Goal: Task Accomplishment & Management: Use online tool/utility

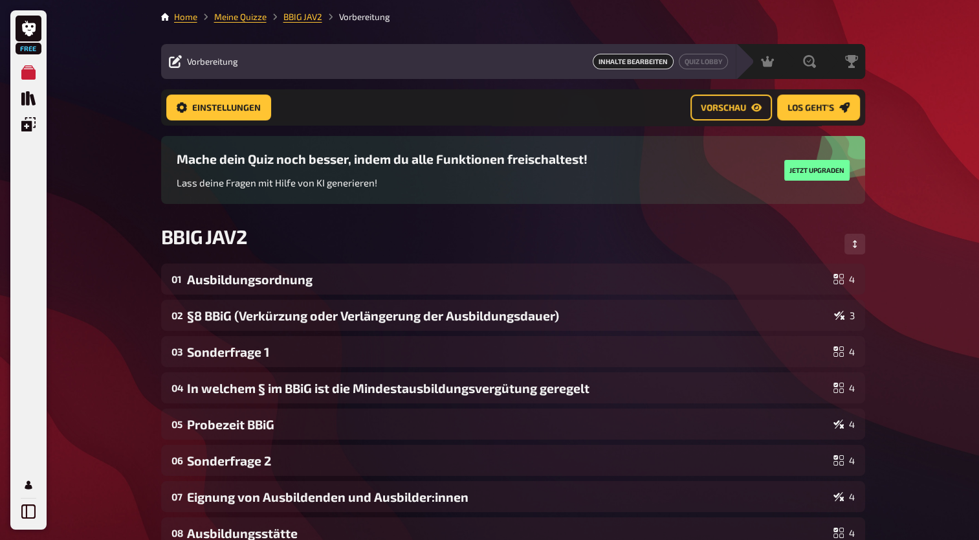
scroll to position [261, 0]
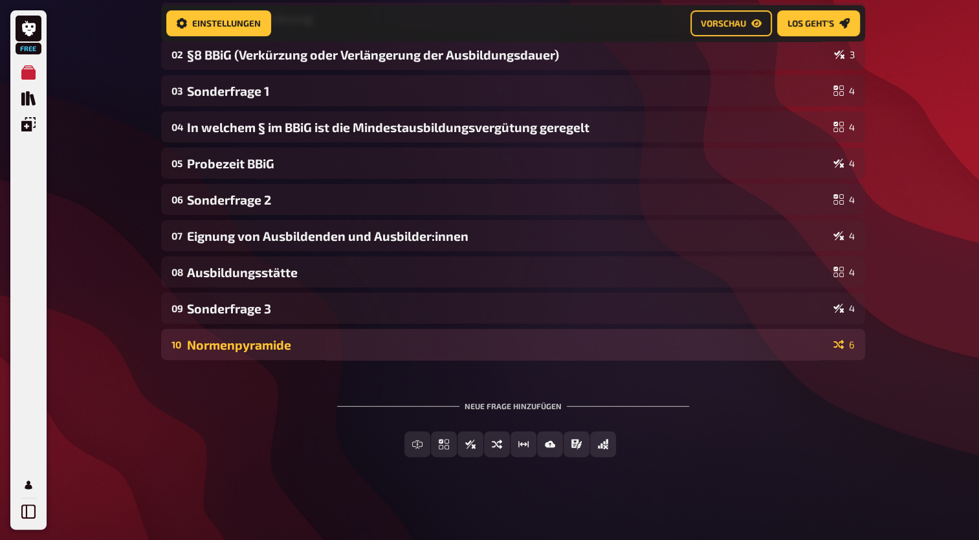
click at [433, 343] on div "Normenpyramide" at bounding box center [507, 344] width 641 height 15
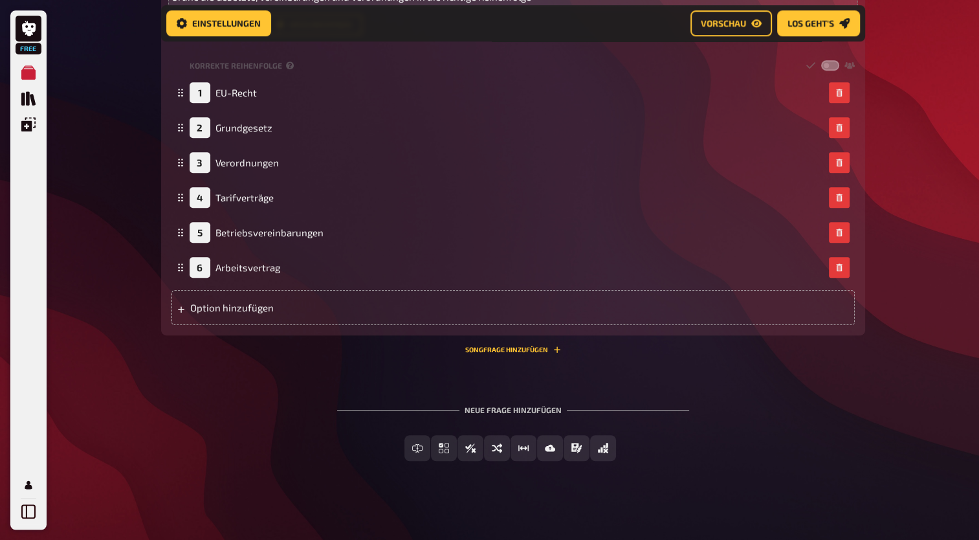
scroll to position [732, 0]
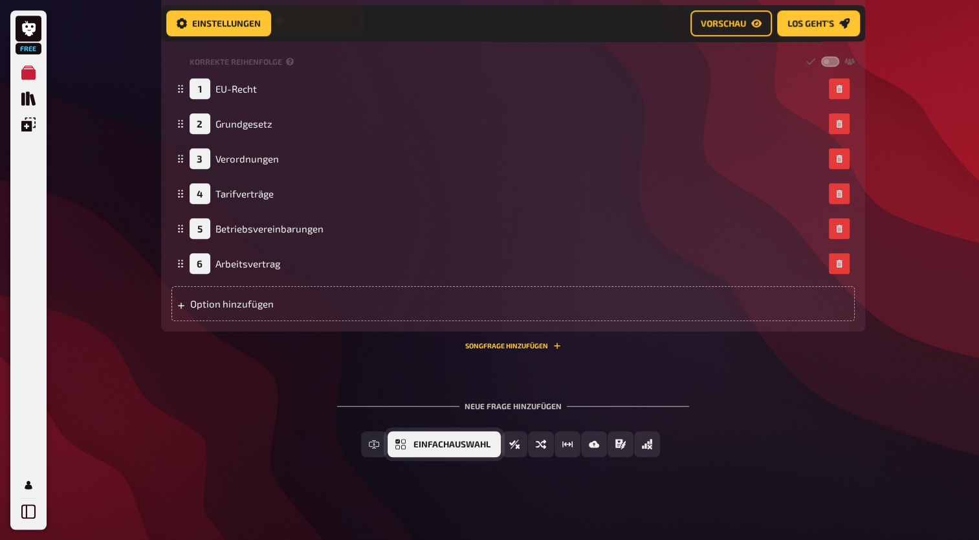
click at [476, 451] on button "Einfachauswahl" at bounding box center [444, 444] width 113 height 26
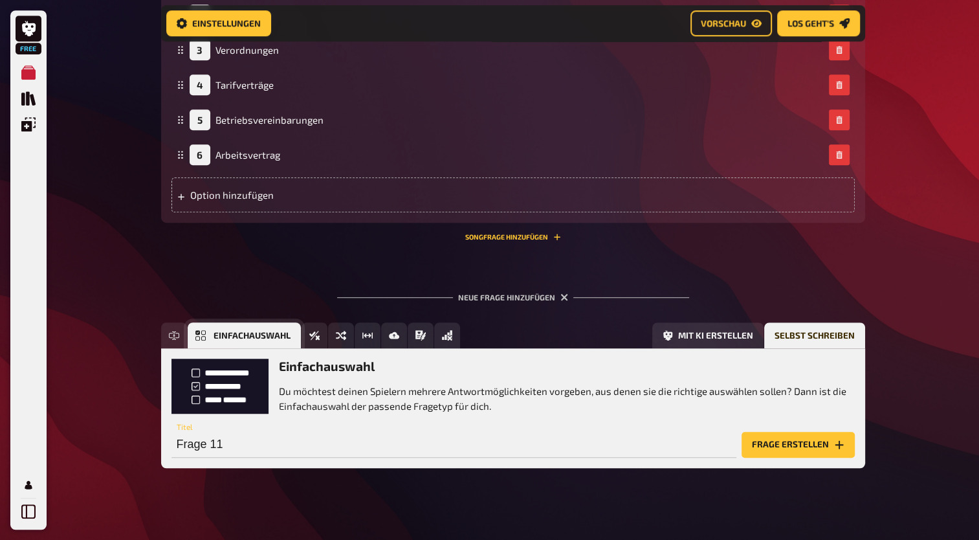
scroll to position [852, 0]
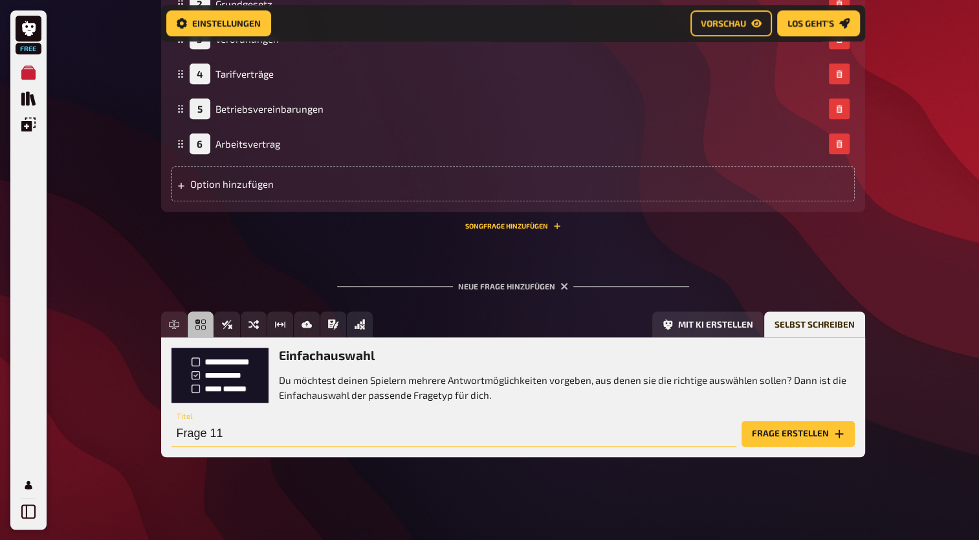
click at [398, 431] on input "Frage 11" at bounding box center [453, 434] width 565 height 26
type input "Verhalten der Auszubildenden"
click at [795, 429] on button "Frage erstellen" at bounding box center [798, 434] width 113 height 26
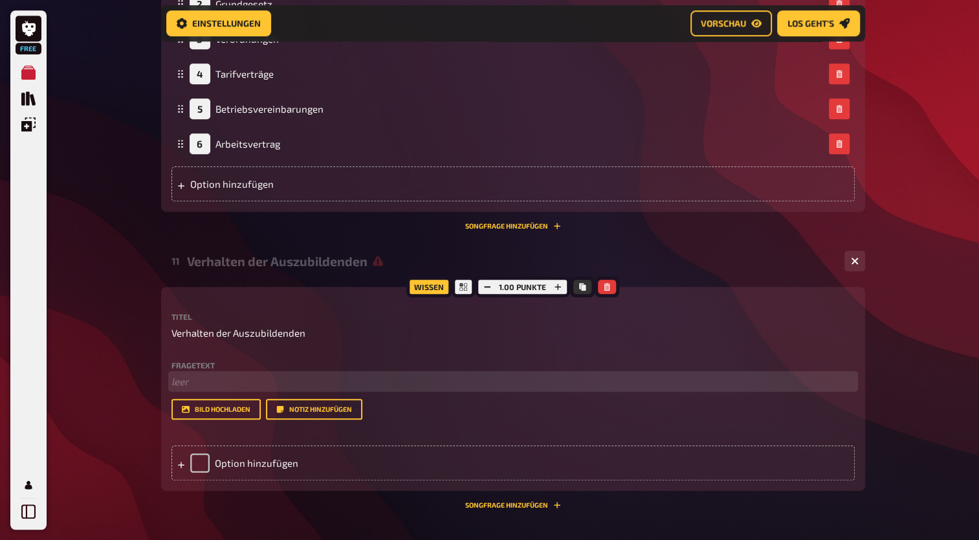
click at [195, 386] on p "﻿ leer" at bounding box center [512, 381] width 683 height 15
click at [311, 380] on span "In welchem § des BBiG werden verhaltensregeln für Auszubildende festgelgt" at bounding box center [339, 381] width 336 height 12
click at [507, 379] on p "In welchem § des BBiG werden Verhaltensregeln für Auszubildende festgelgt" at bounding box center [512, 381] width 683 height 15
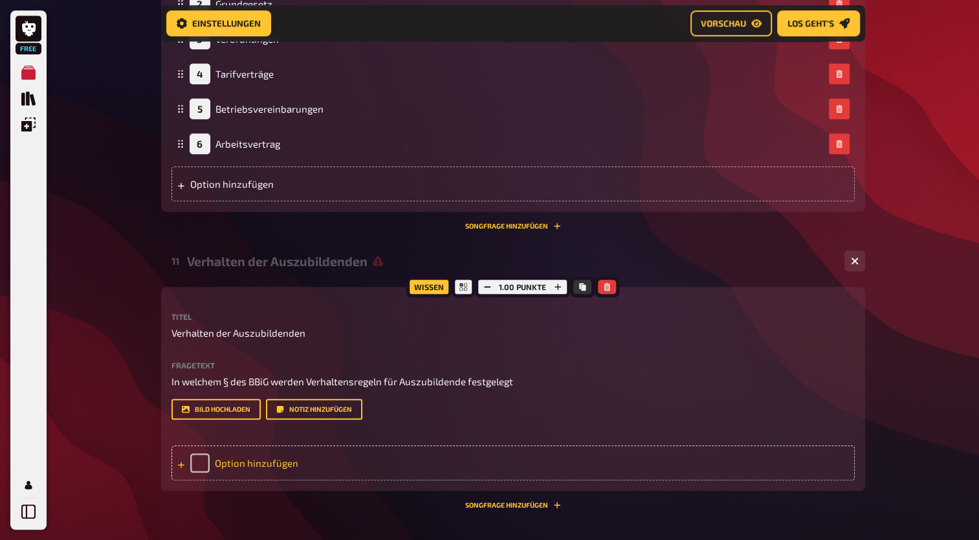
click at [296, 473] on div "Option hinzufügen" at bounding box center [512, 462] width 683 height 35
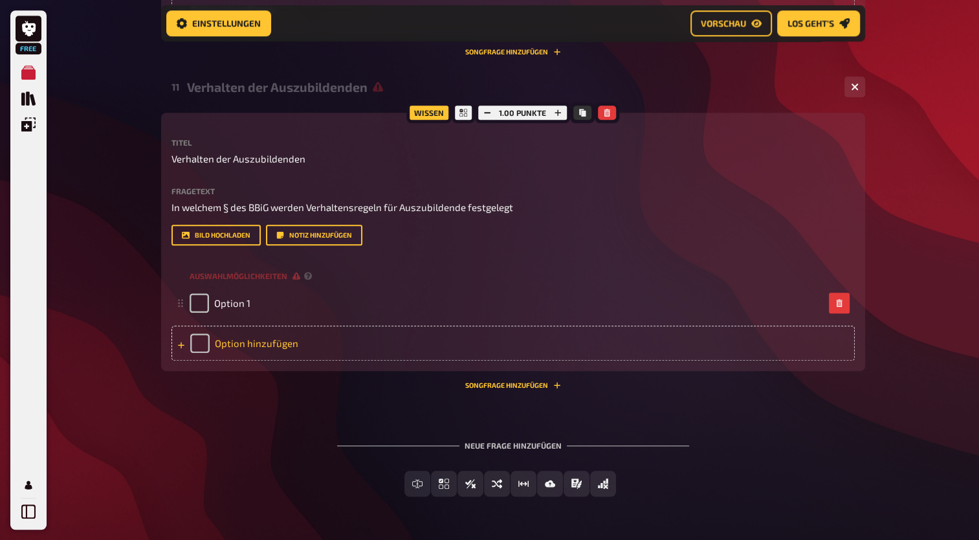
scroll to position [1046, 0]
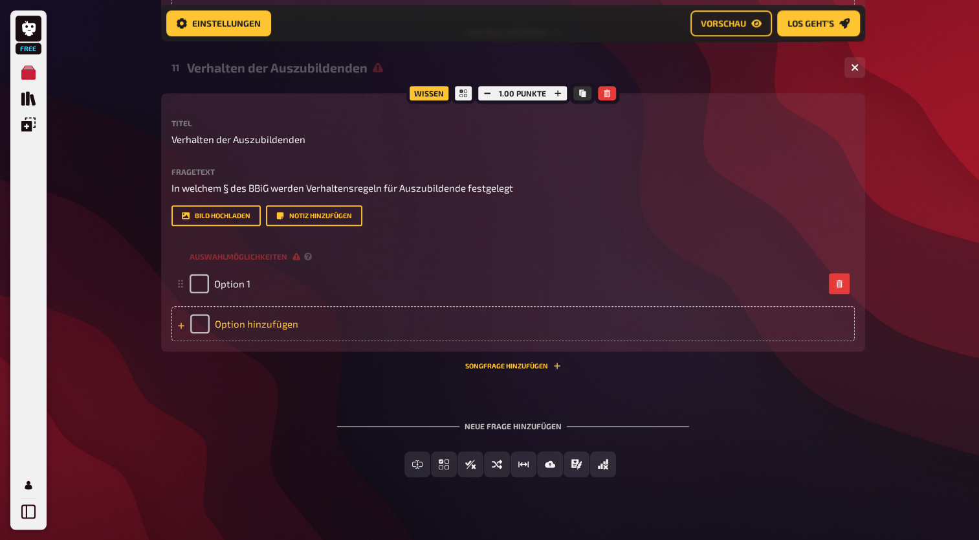
click at [261, 321] on div "Option hinzufügen" at bounding box center [512, 323] width 683 height 35
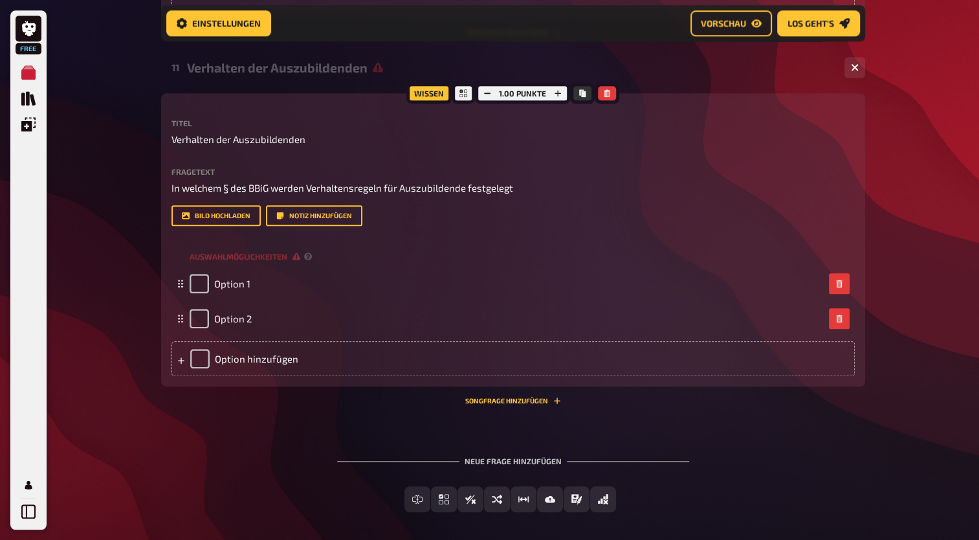
click at [263, 377] on div "Wissen 1.00 Punkte Titel Verhalten der Auszubildenden Fragetext In welchem § de…" at bounding box center [513, 239] width 704 height 293
click at [263, 361] on div "Option hinzufügen" at bounding box center [512, 358] width 683 height 35
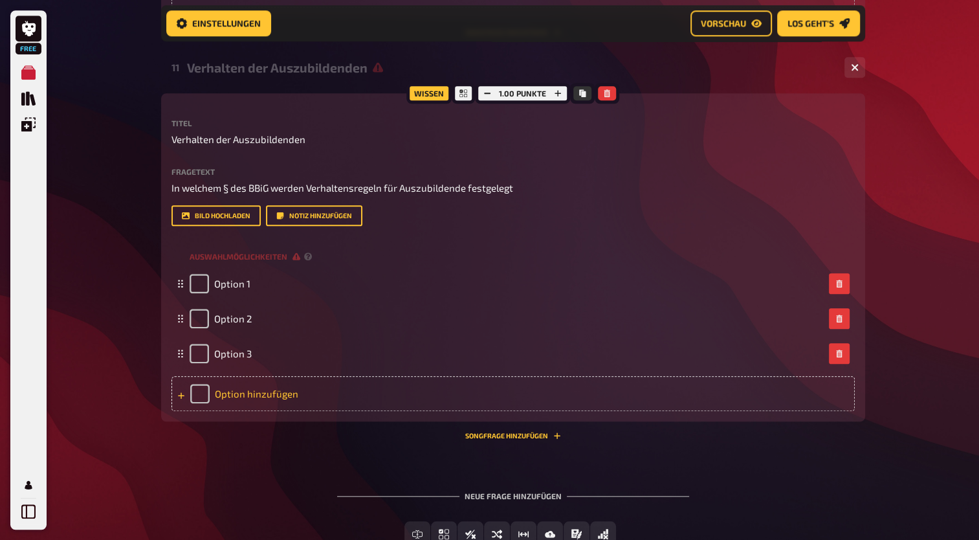
click at [273, 395] on div "Option hinzufügen" at bounding box center [512, 393] width 683 height 35
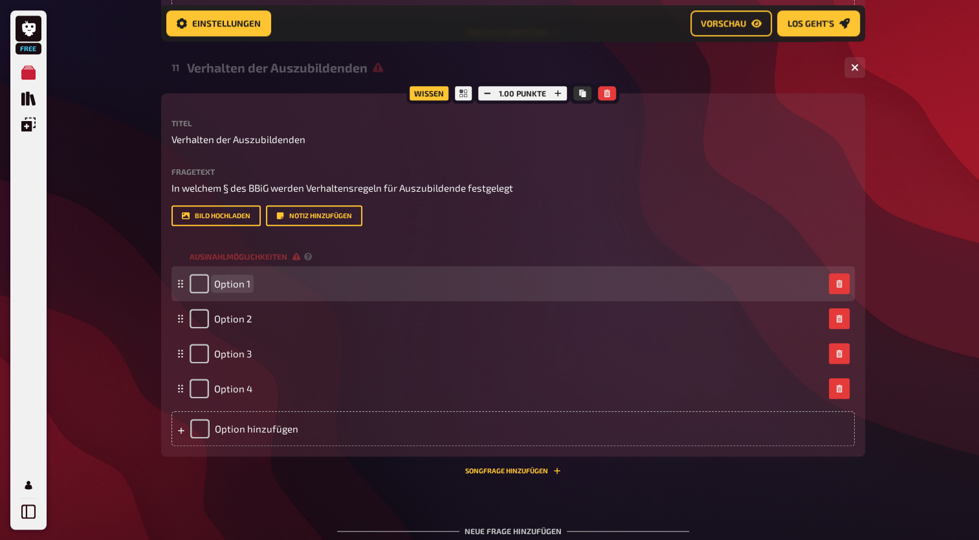
click at [236, 288] on span "Option 1" at bounding box center [232, 284] width 36 height 12
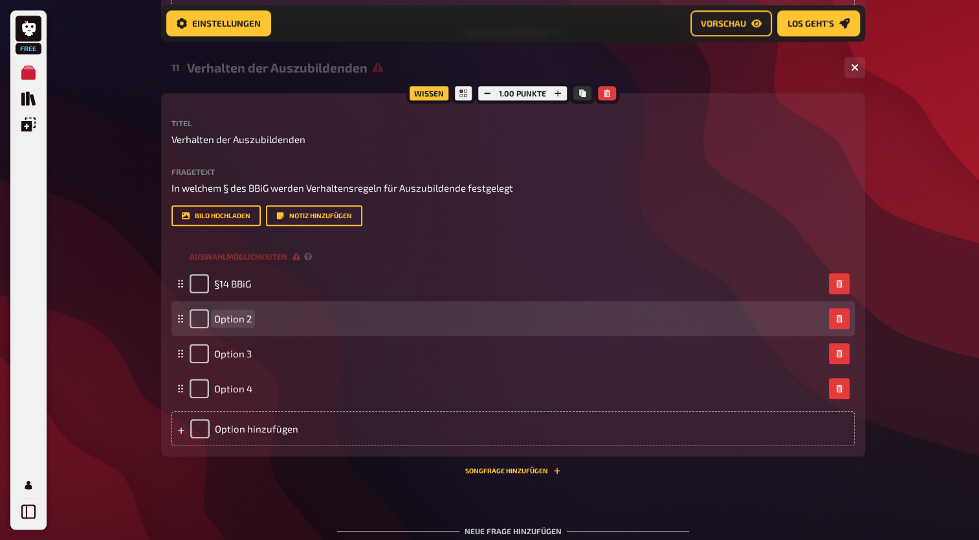
click at [237, 313] on span "Option 2" at bounding box center [233, 319] width 38 height 12
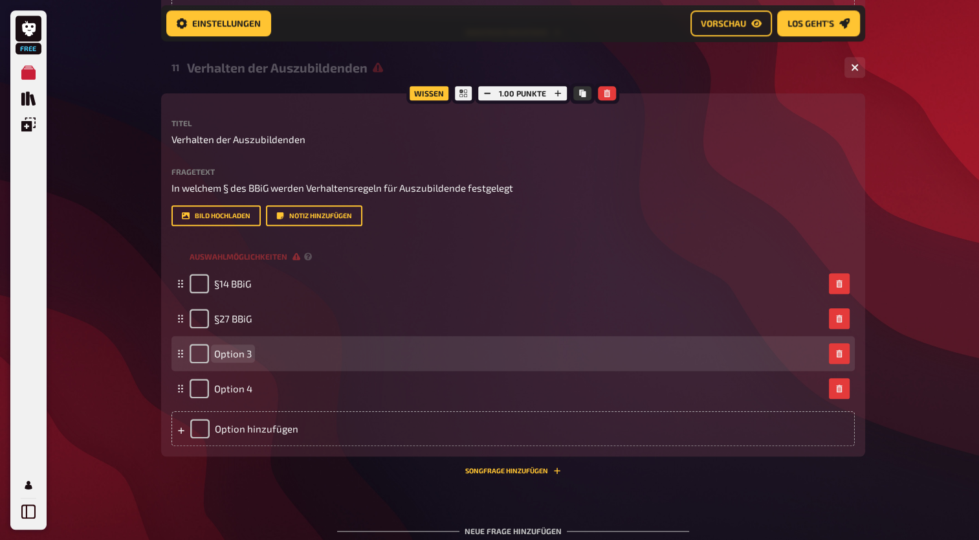
click at [223, 356] on span "Option 3" at bounding box center [233, 353] width 38 height 12
click at [197, 351] on input "checkbox" at bounding box center [199, 353] width 19 height 19
checkbox input "true"
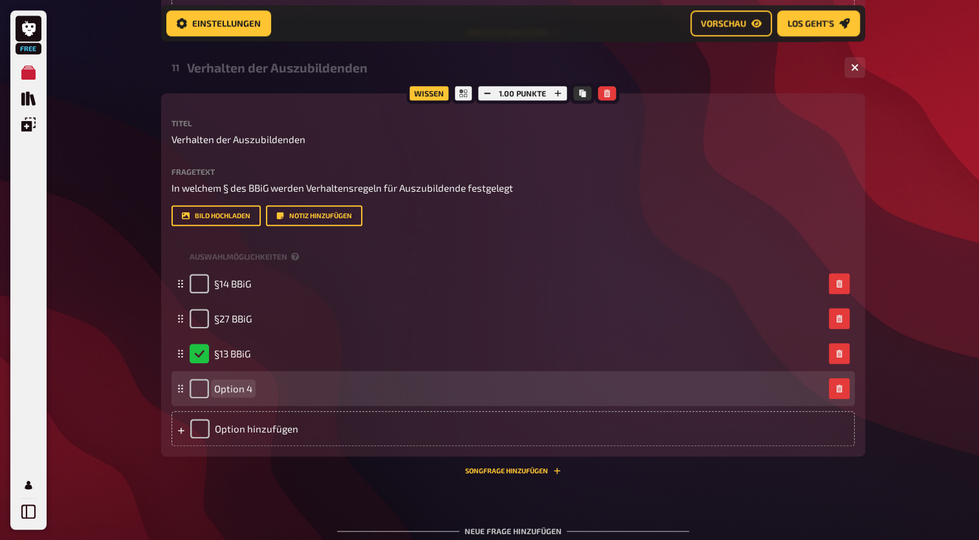
click at [228, 391] on span "Option 4" at bounding box center [233, 388] width 38 height 12
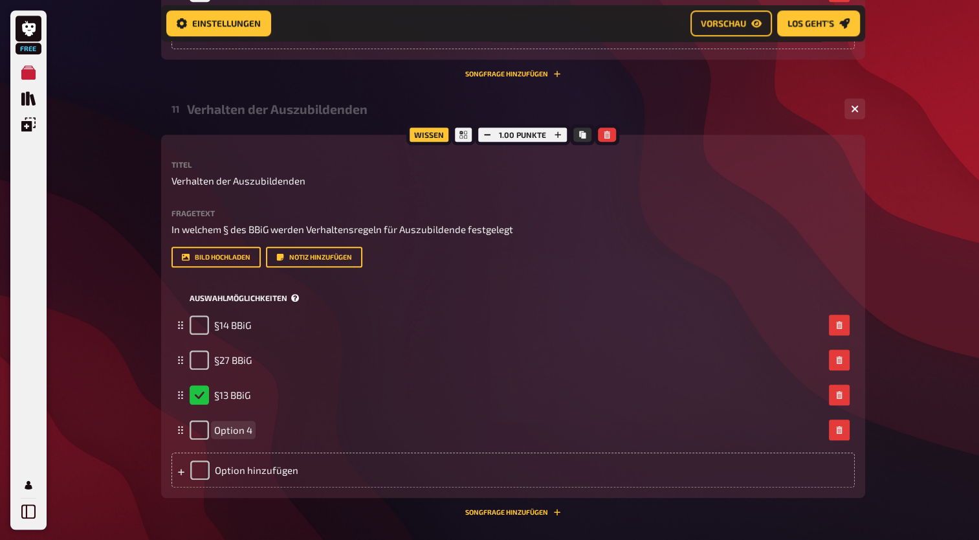
scroll to position [1005, 0]
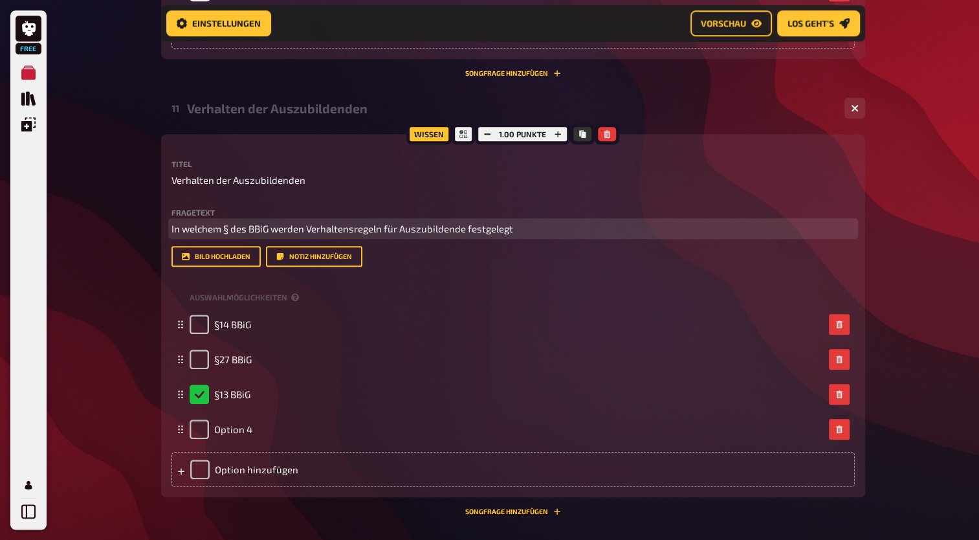
click at [464, 230] on span "In welchem § des BBiG werden Verhaltensregeln für Auszubildende festgelegt" at bounding box center [342, 229] width 342 height 12
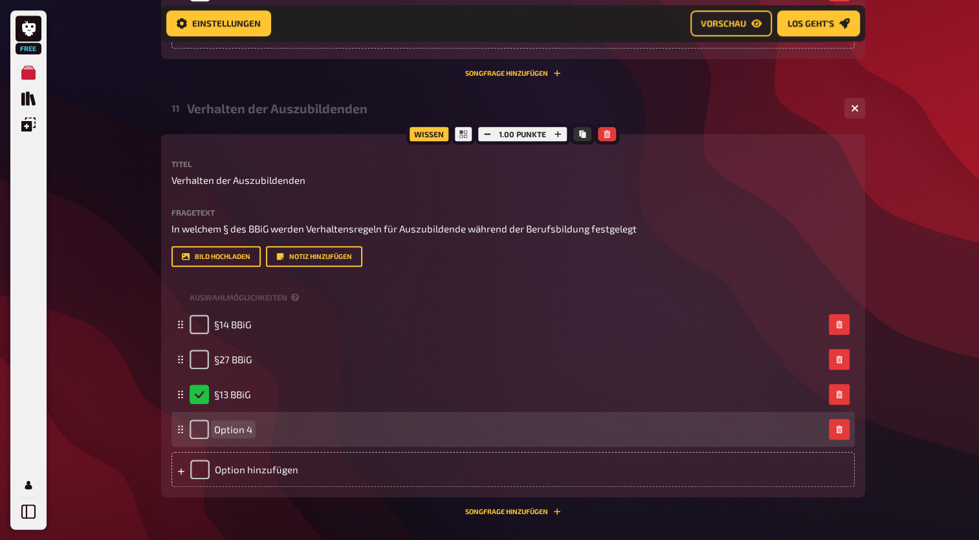
click at [240, 430] on span "Option 4" at bounding box center [233, 429] width 38 height 12
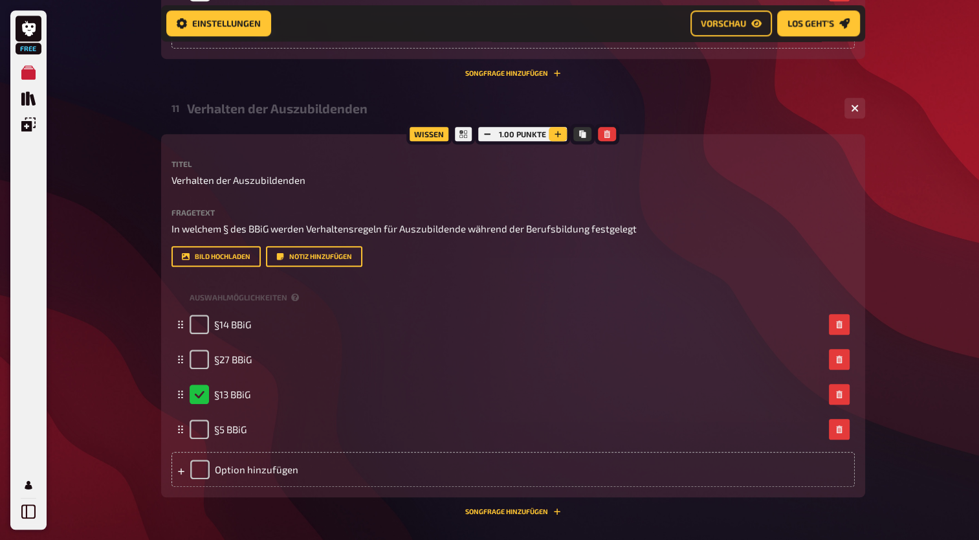
click at [556, 135] on icon "button" at bounding box center [558, 134] width 6 height 6
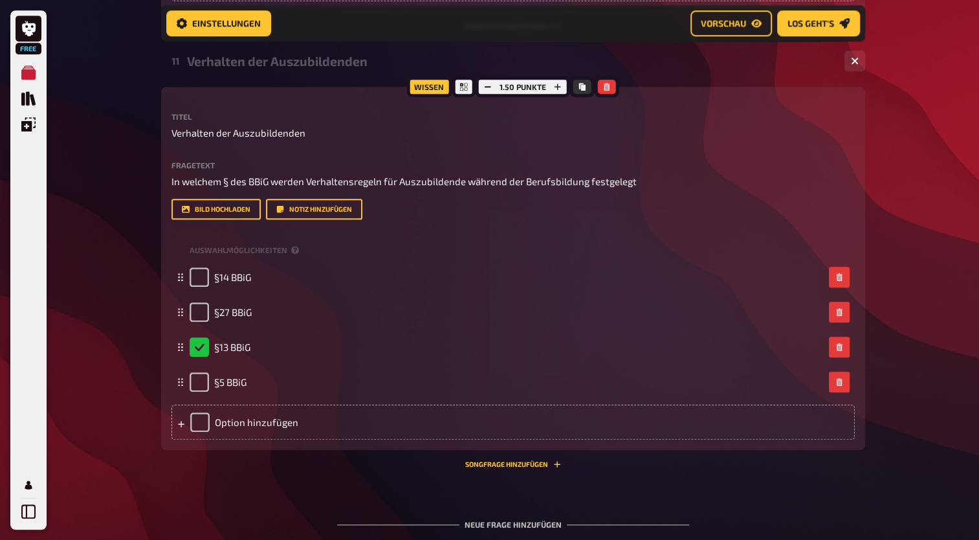
scroll to position [1171, 0]
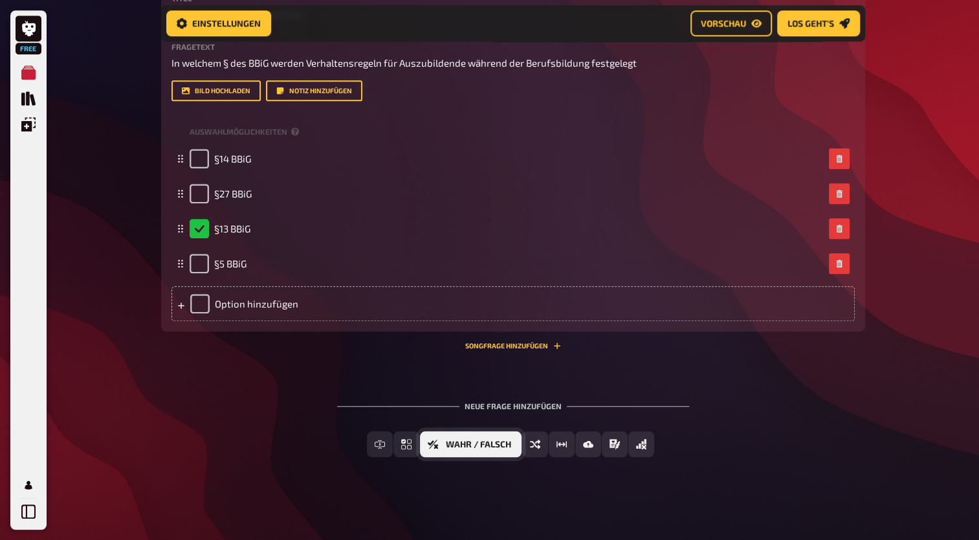
click at [471, 450] on button "Wahr / Falsch" at bounding box center [471, 444] width 102 height 26
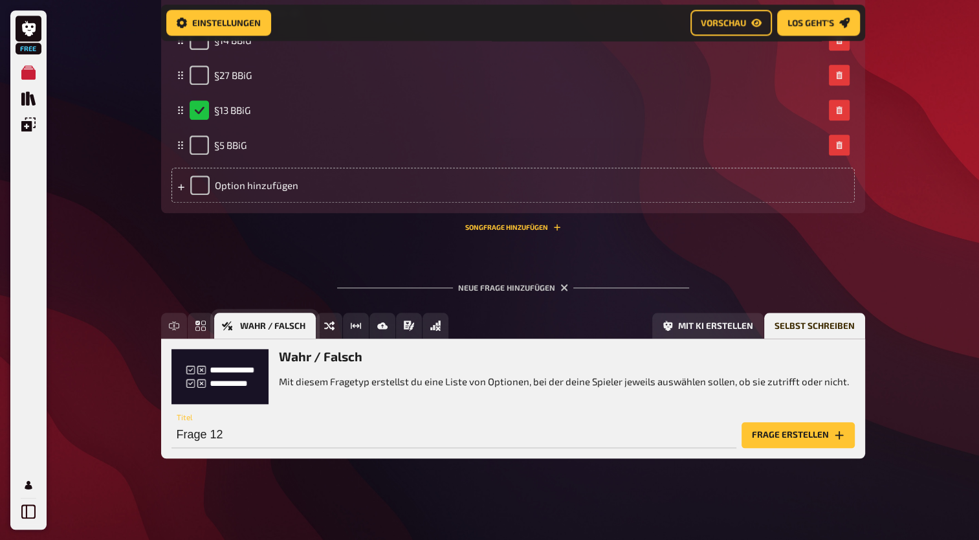
scroll to position [1290, 0]
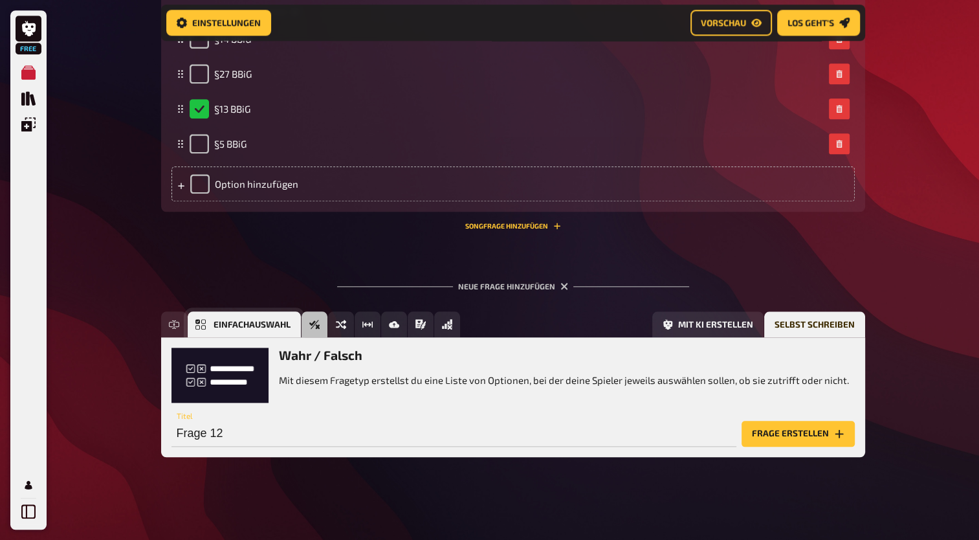
click at [210, 322] on button "Einfachauswahl" at bounding box center [244, 324] width 113 height 26
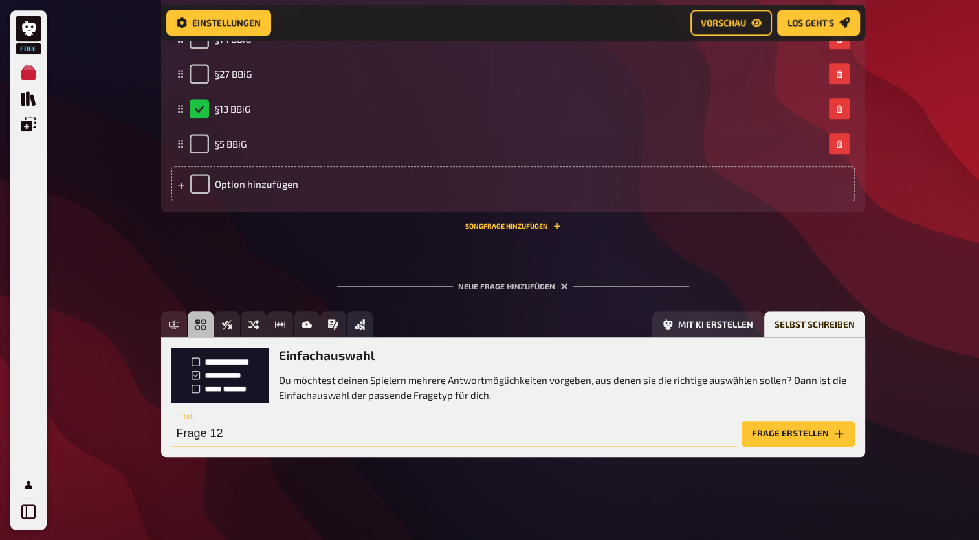
click at [318, 443] on input "Frage 12" at bounding box center [453, 434] width 565 height 26
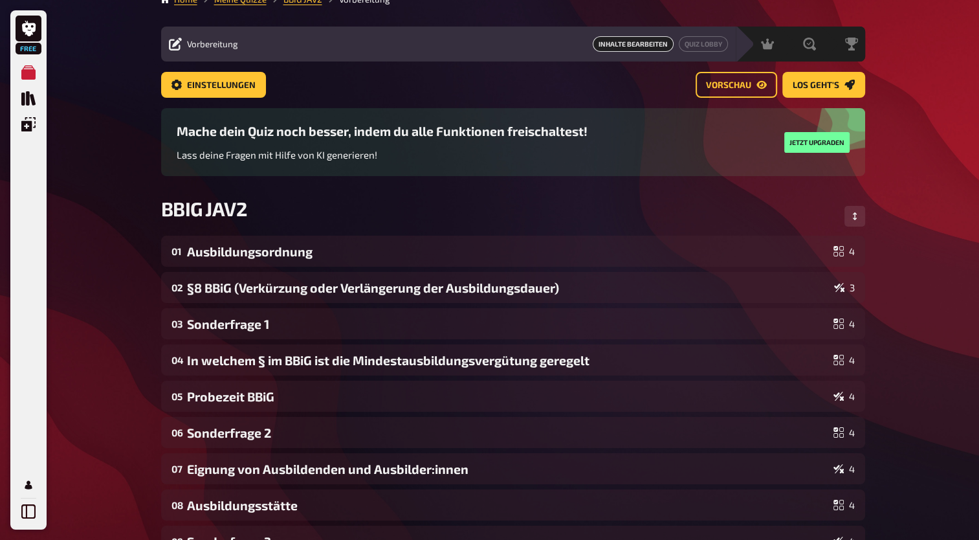
scroll to position [0, 0]
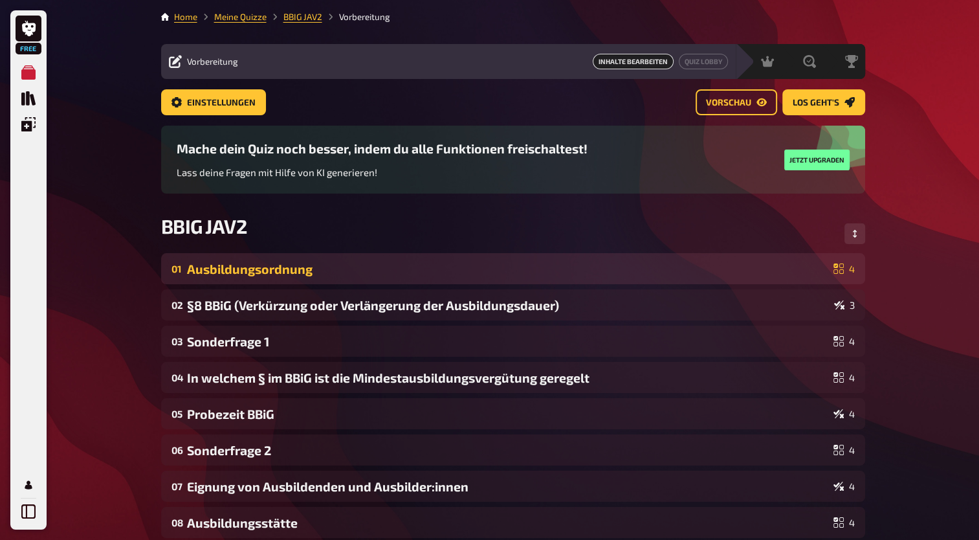
click at [366, 270] on div "Ausbildungsordnung" at bounding box center [507, 268] width 641 height 15
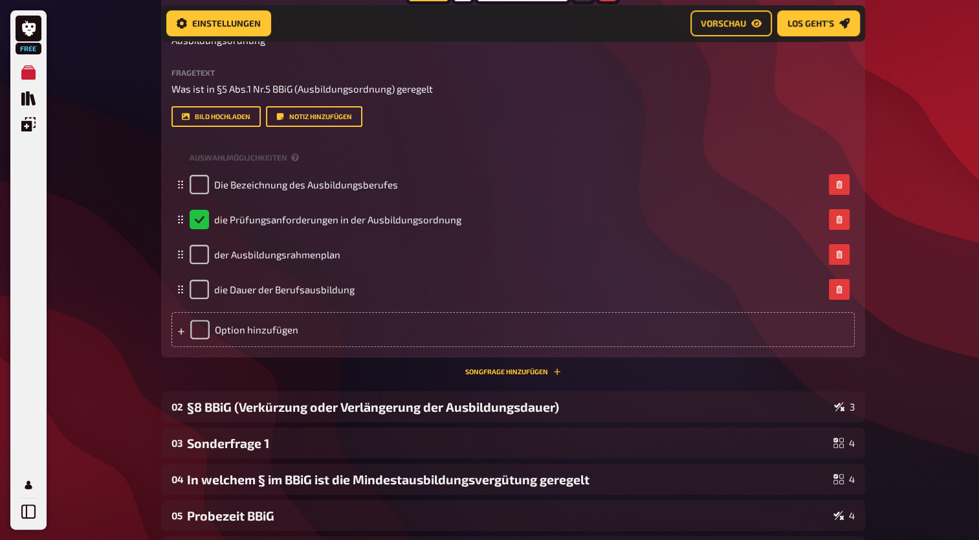
scroll to position [312, 0]
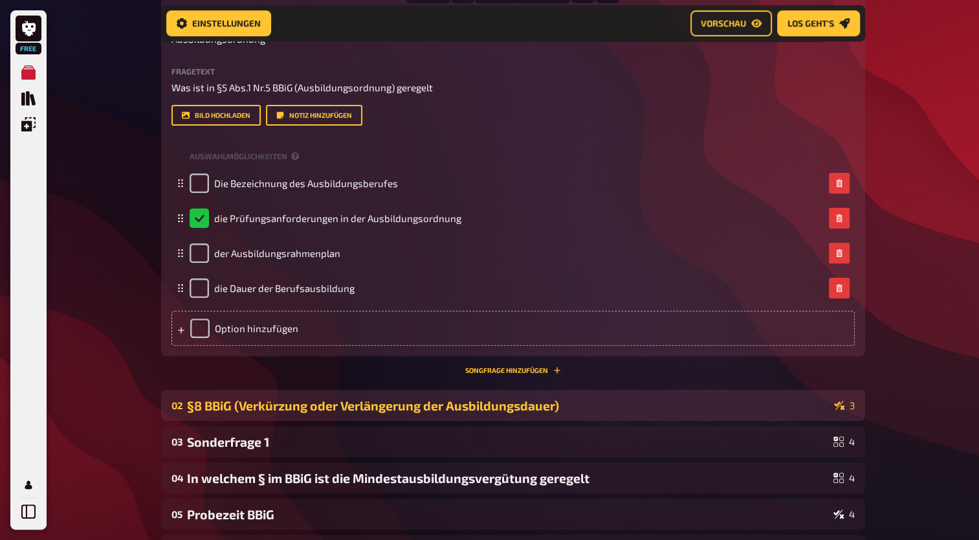
click at [494, 408] on div "§8 BBiG (Verkürzung oder Verlängerung der Ausbildungsdauer)" at bounding box center [508, 405] width 642 height 15
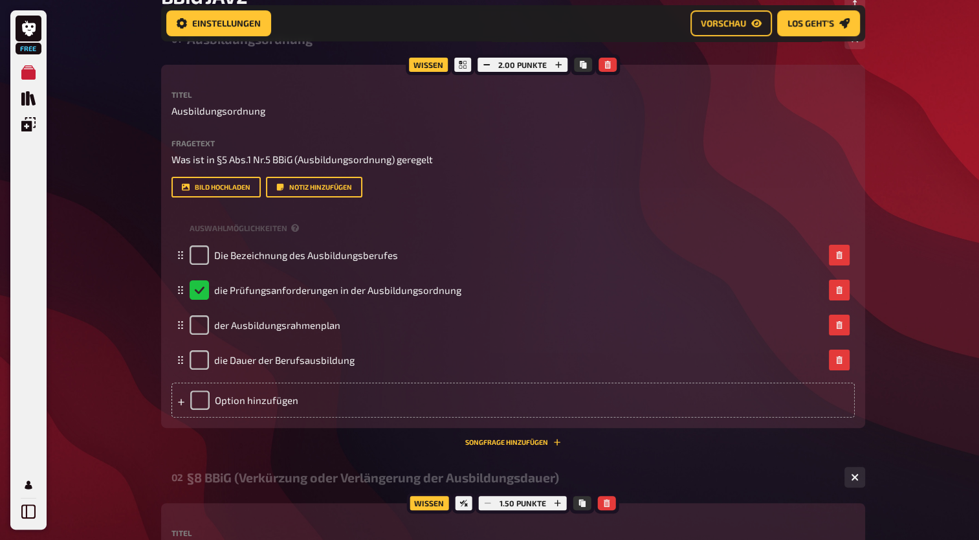
scroll to position [233, 0]
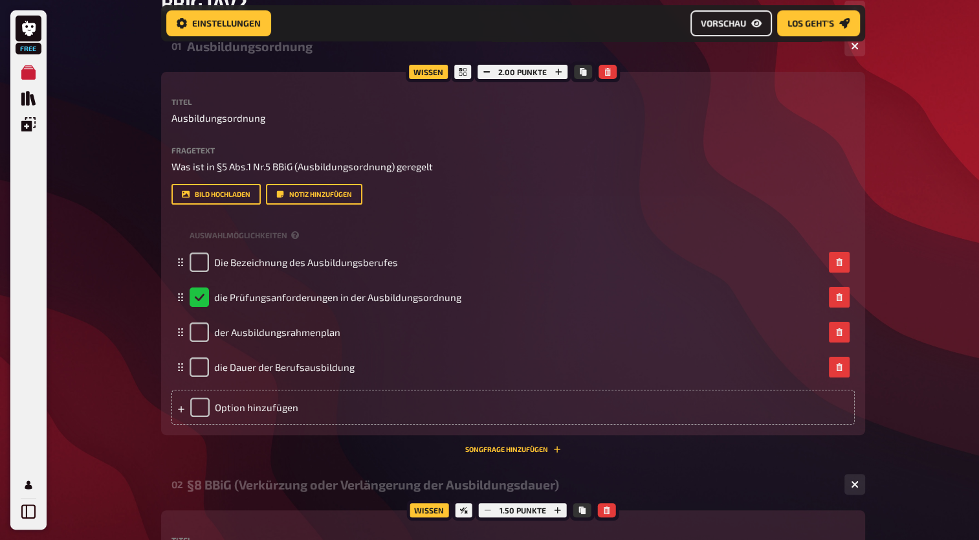
click at [745, 27] on span "Vorschau" at bounding box center [723, 23] width 45 height 9
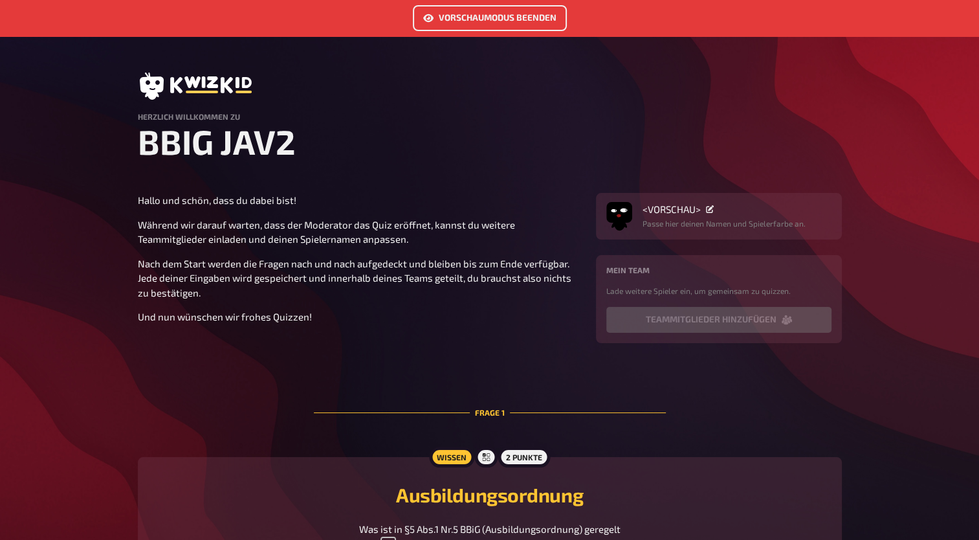
click at [499, 16] on link "Vorschaumodus beenden" at bounding box center [490, 18] width 154 height 26
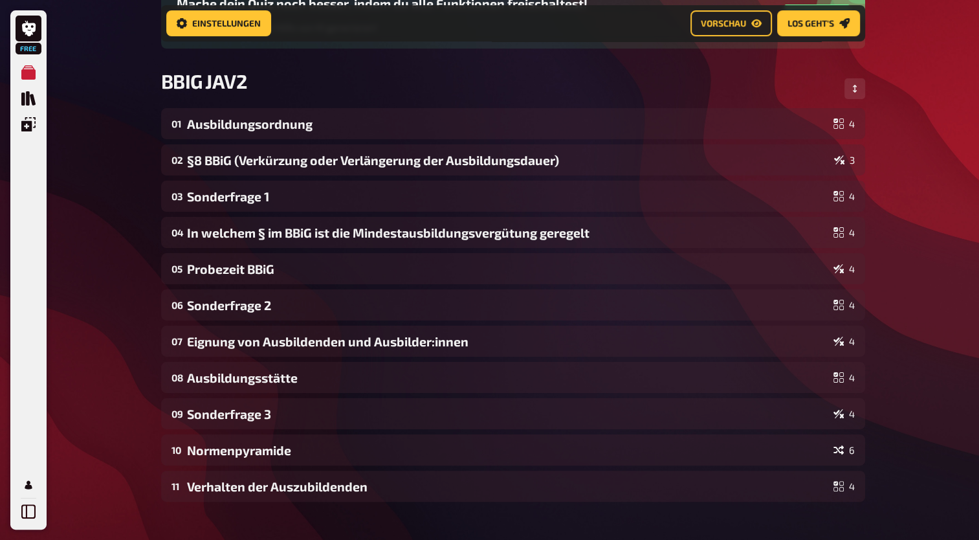
scroll to position [157, 0]
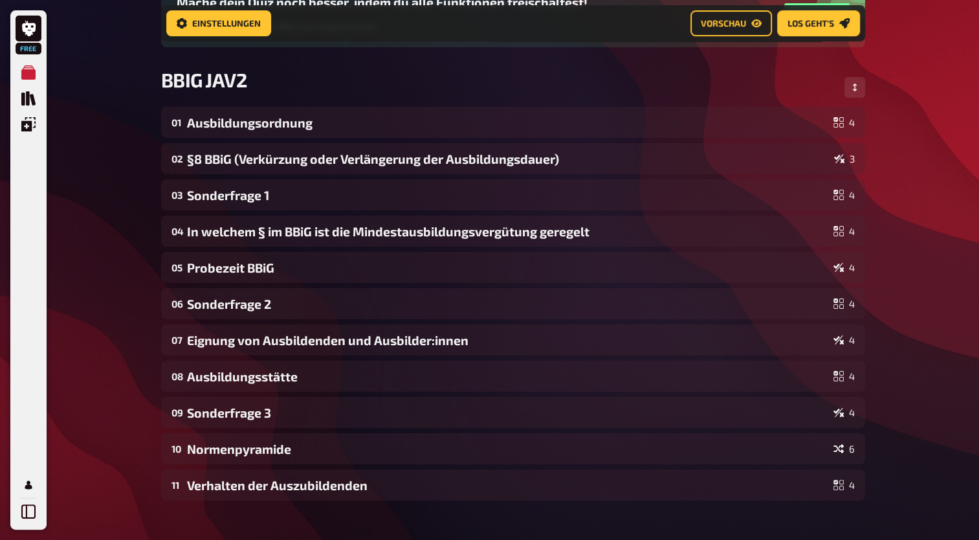
drag, startPoint x: 423, startPoint y: 404, endPoint x: 919, endPoint y: 472, distance: 500.3
click at [919, 472] on div "Free Meine Quizze Quiz Sammlung Einblendungen Mein Konto Home Meine Quizze BBIG…" at bounding box center [489, 261] width 979 height 837
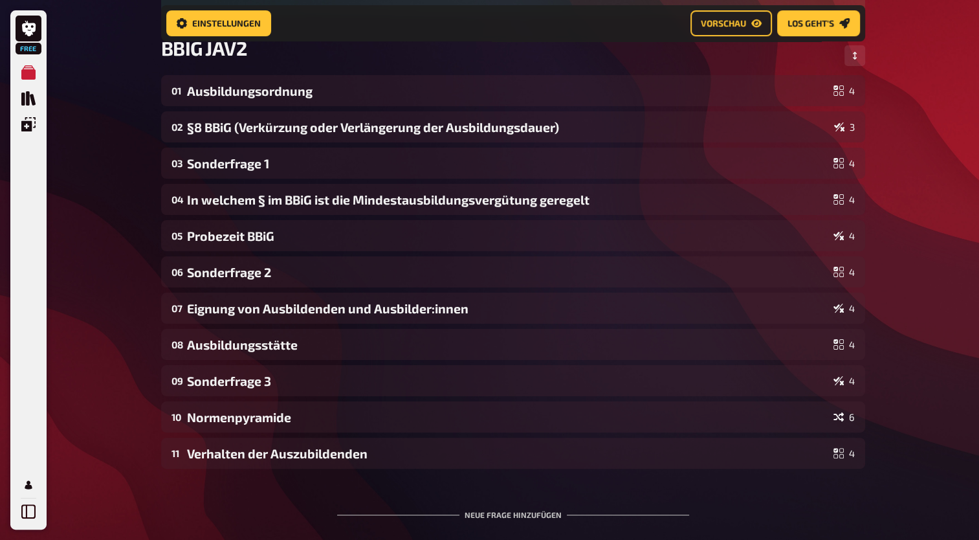
scroll to position [189, 0]
drag, startPoint x: 519, startPoint y: 267, endPoint x: 842, endPoint y: 539, distance: 422.9
click at [842, 539] on div "01 Ausbildungsordnung 4 02 §8 BBiG (Verkürzung oder Verlängerung der Ausbildung…" at bounding box center [513, 329] width 704 height 511
click at [225, 27] on span "Einstellungen" at bounding box center [226, 23] width 69 height 9
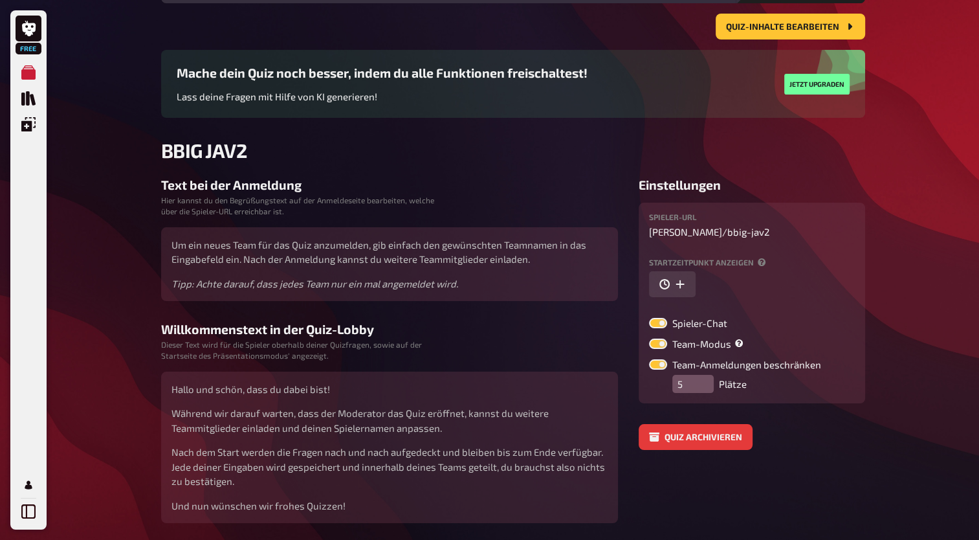
scroll to position [69, 0]
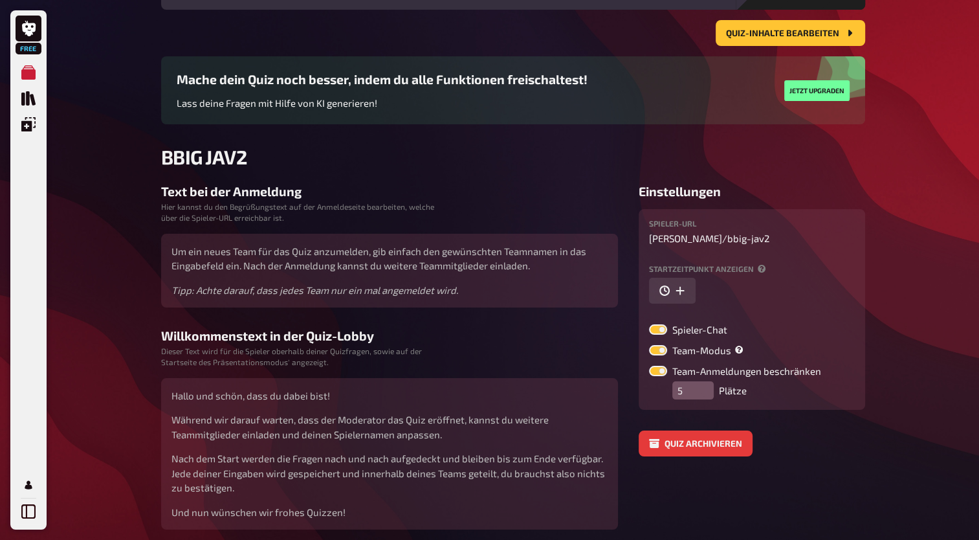
click at [663, 332] on label at bounding box center [658, 329] width 18 height 10
click at [649, 324] on input "Spieler-Chat" at bounding box center [648, 324] width 1 height 1
checkbox input "false"
click at [663, 366] on label at bounding box center [658, 371] width 18 height 10
click at [649, 366] on input "Team-Anmeldungen beschränken" at bounding box center [648, 365] width 1 height 1
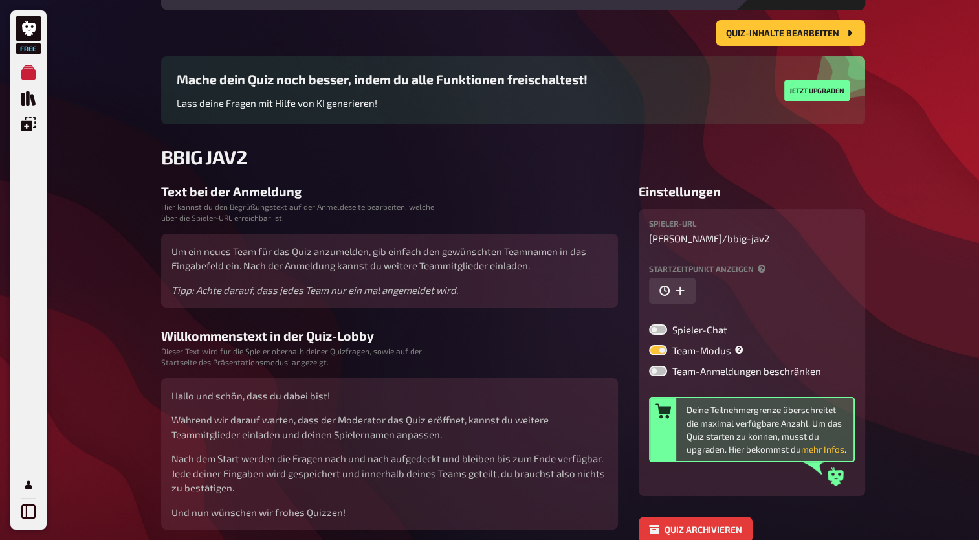
click at [663, 367] on label at bounding box center [658, 371] width 18 height 10
click at [649, 366] on input "Team-Anmeldungen beschränken" at bounding box center [648, 365] width 1 height 1
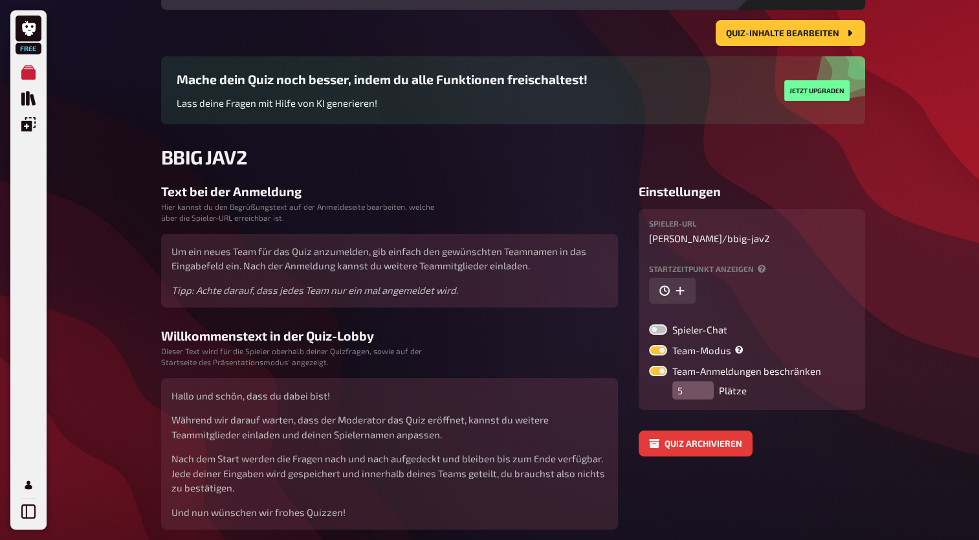
click at [663, 367] on label at bounding box center [658, 371] width 18 height 10
click at [649, 366] on input "Team-Anmeldungen beschränken" at bounding box center [648, 365] width 1 height 1
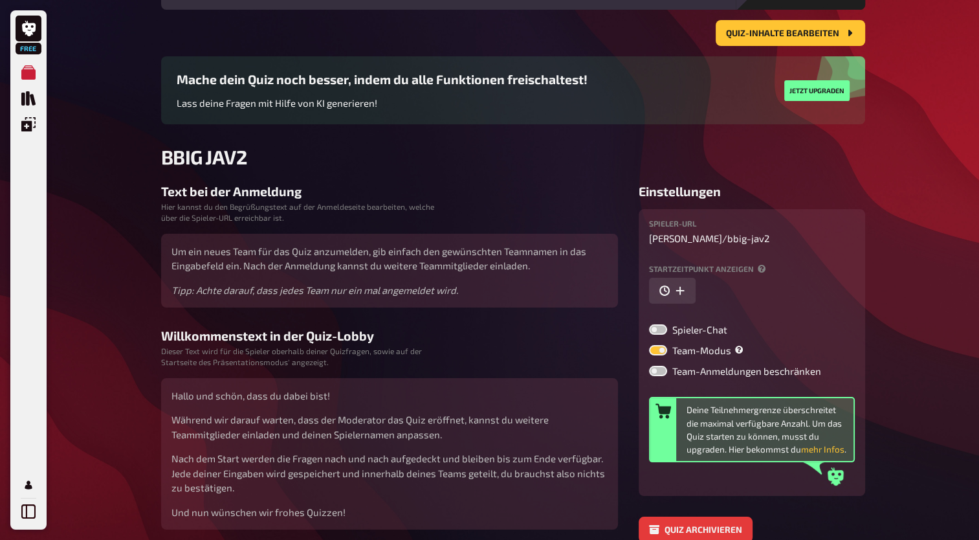
click at [663, 367] on label at bounding box center [658, 371] width 18 height 10
click at [649, 366] on input "Team-Anmeldungen beschränken" at bounding box center [648, 365] width 1 height 1
checkbox input "true"
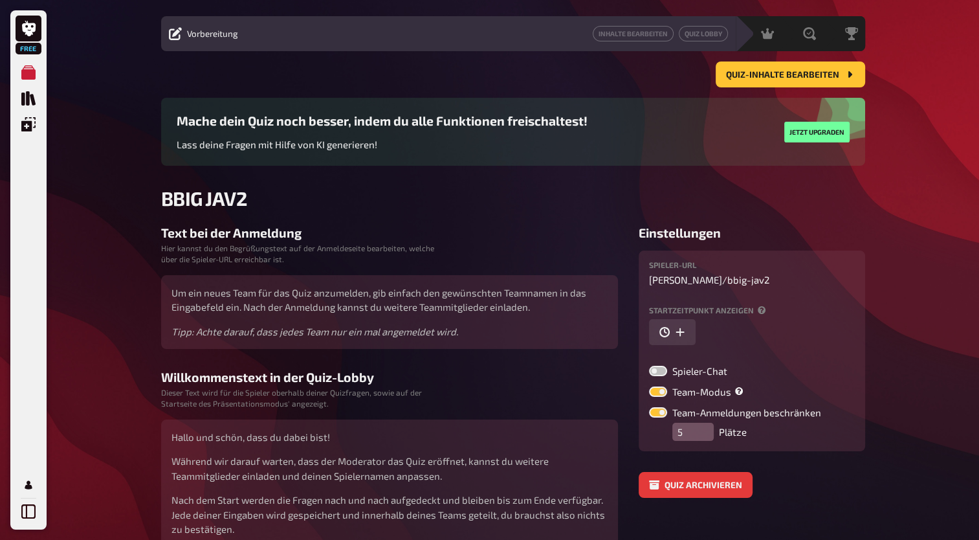
scroll to position [0, 0]
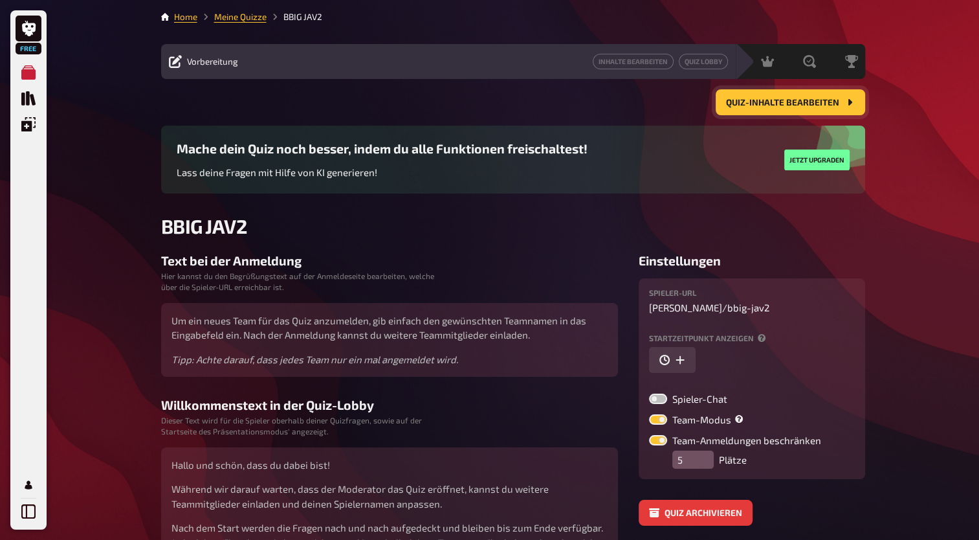
click at [764, 98] on span "Quiz-Inhalte bearbeiten" at bounding box center [782, 102] width 113 height 9
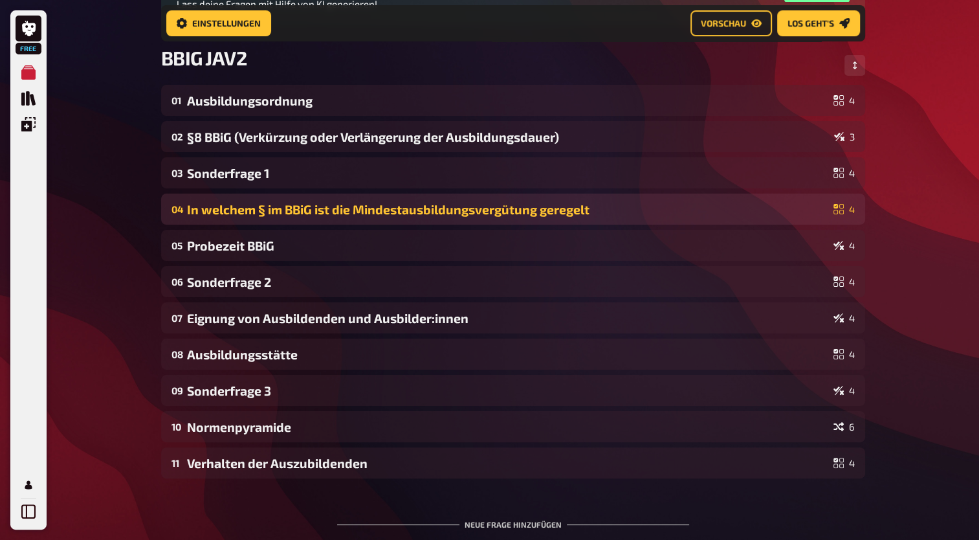
scroll to position [181, 0]
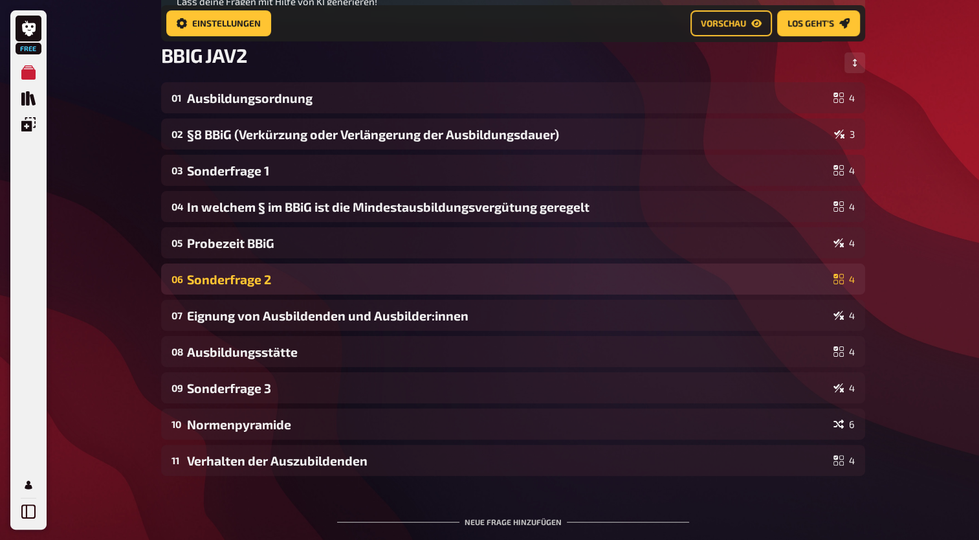
click at [403, 272] on div "Sonderfrage 2" at bounding box center [507, 279] width 641 height 15
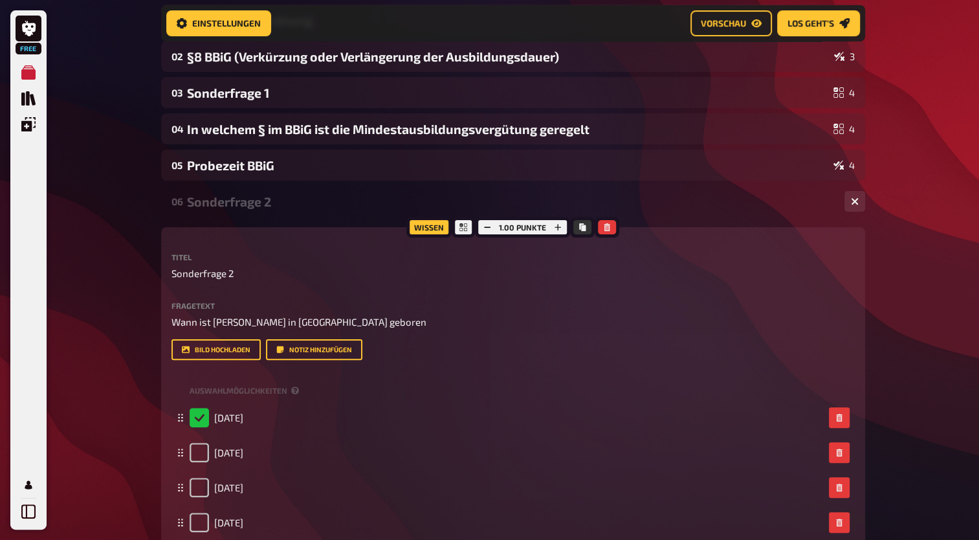
scroll to position [261, 0]
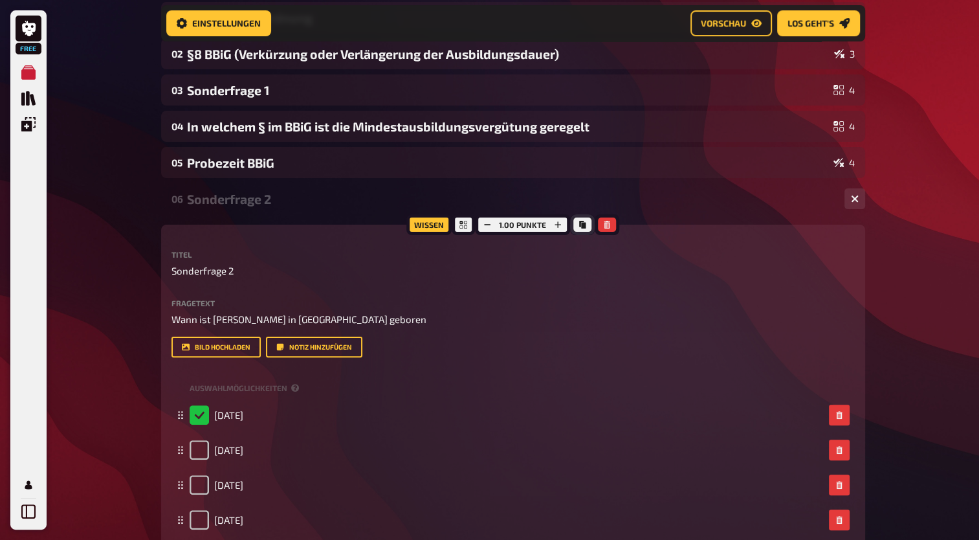
click at [585, 230] on button "Kopieren" at bounding box center [582, 224] width 18 height 14
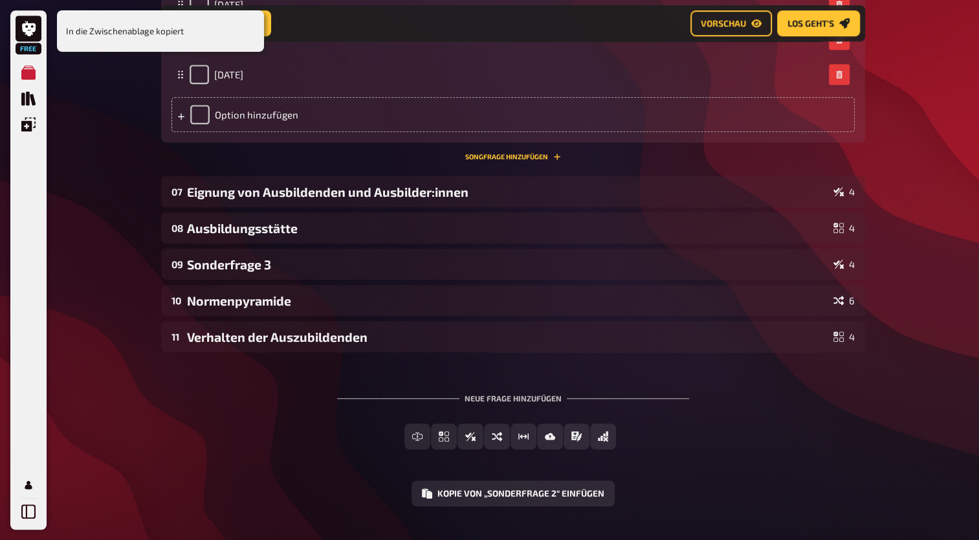
scroll to position [735, 0]
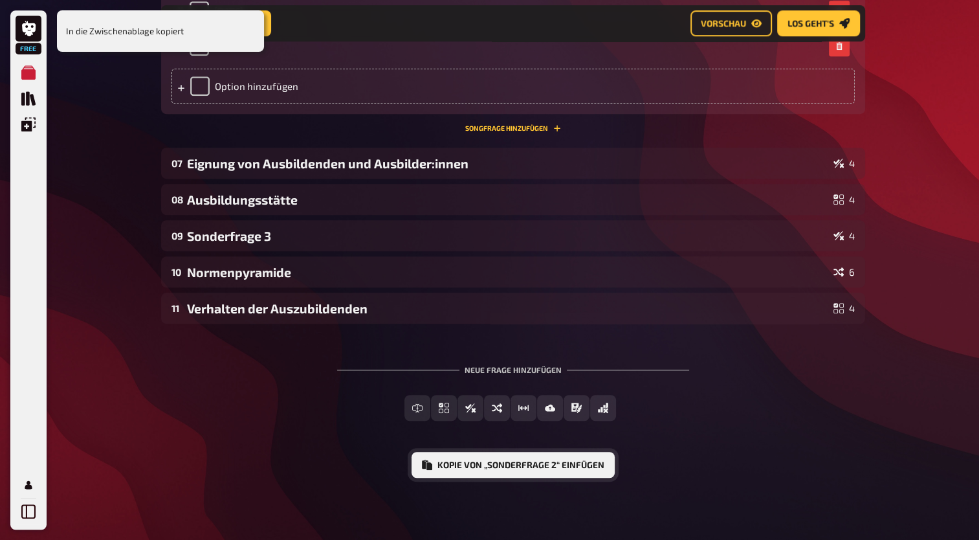
click at [480, 467] on button "Kopie von „Sonderfrage 2“ einfügen" at bounding box center [513, 465] width 203 height 26
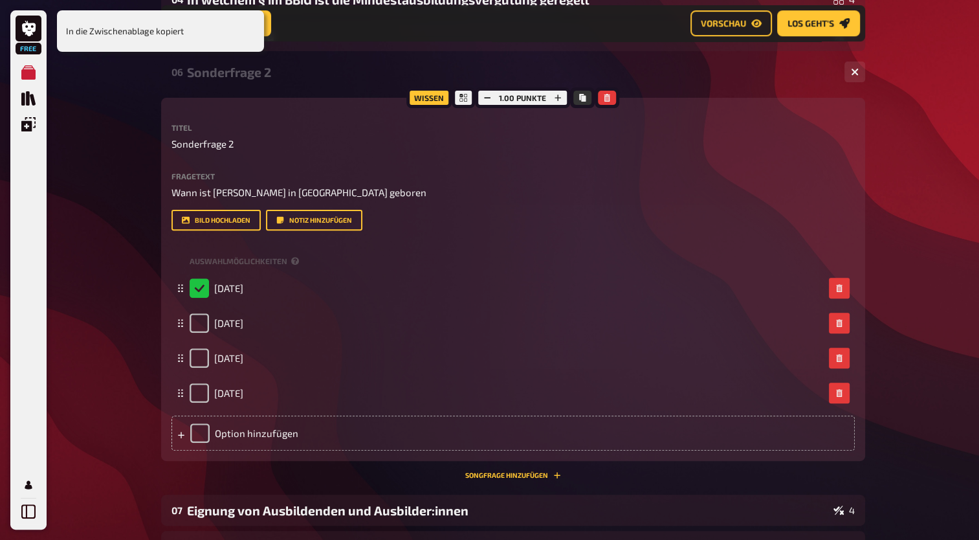
scroll to position [385, 0]
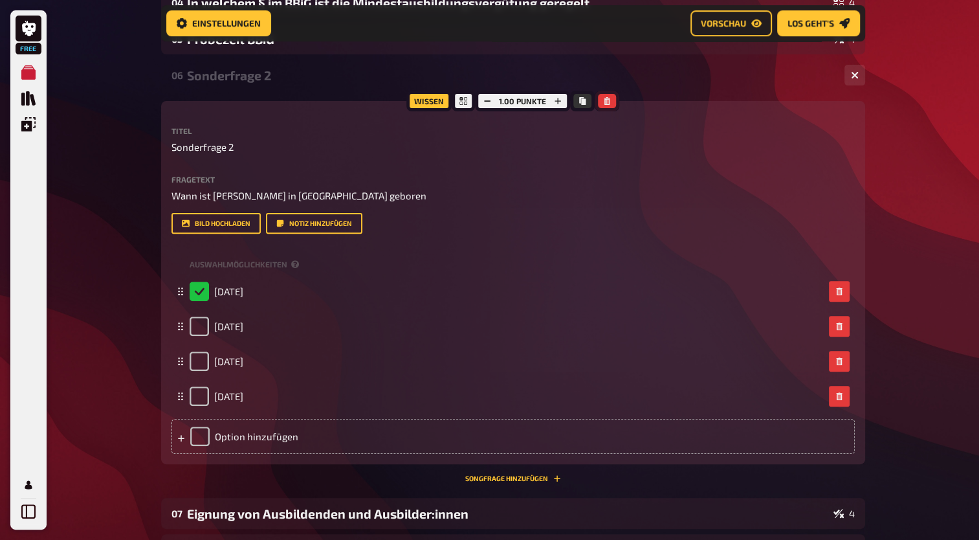
click at [608, 99] on icon "button" at bounding box center [607, 101] width 8 height 8
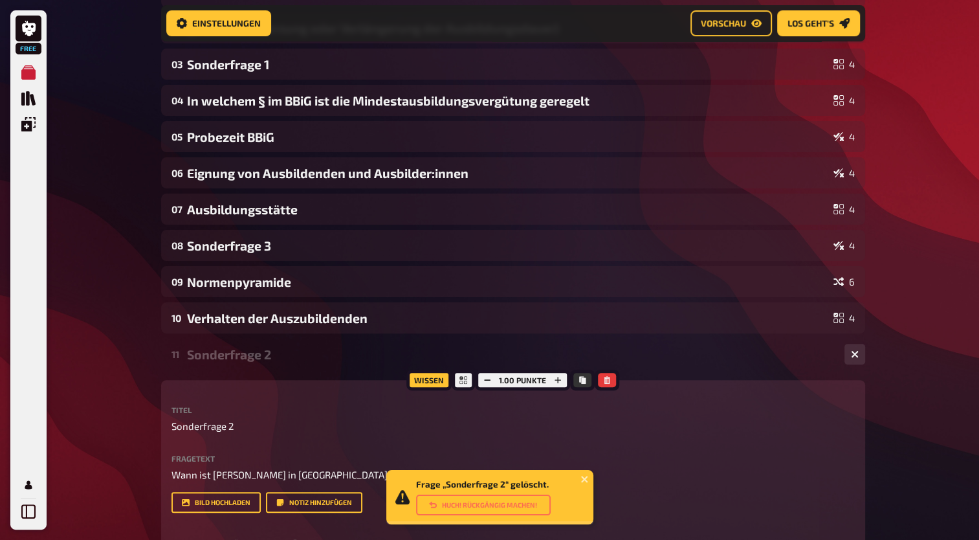
scroll to position [287, 0]
click at [236, 421] on p "Sonderfrage 2" at bounding box center [512, 426] width 683 height 15
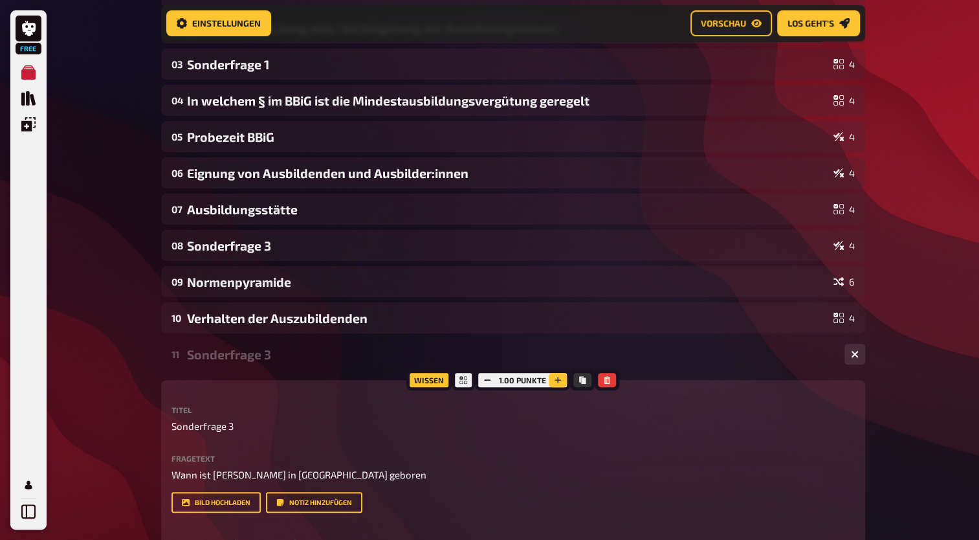
click at [558, 379] on icon "button" at bounding box center [558, 380] width 8 height 8
click at [558, 379] on icon "button" at bounding box center [559, 380] width 8 height 8
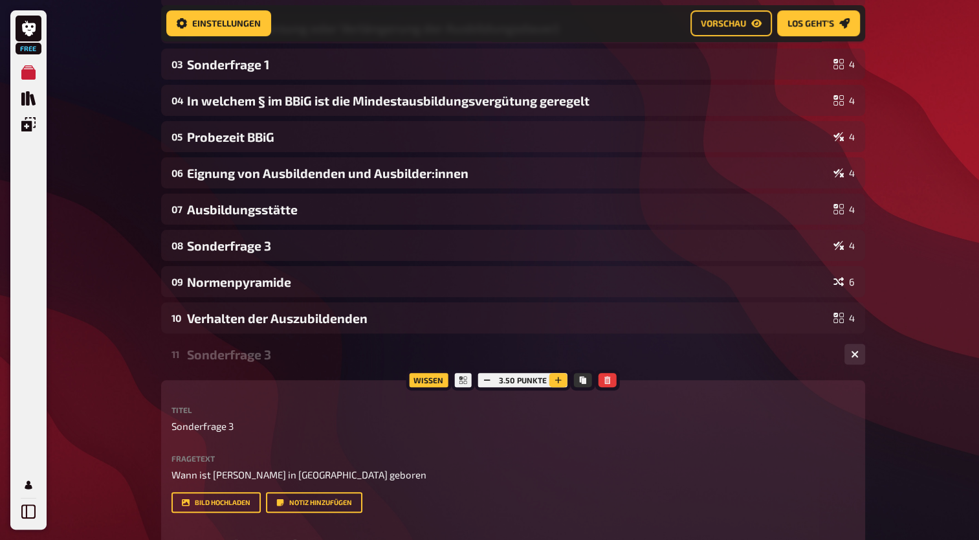
click at [558, 379] on icon "button" at bounding box center [559, 380] width 8 height 8
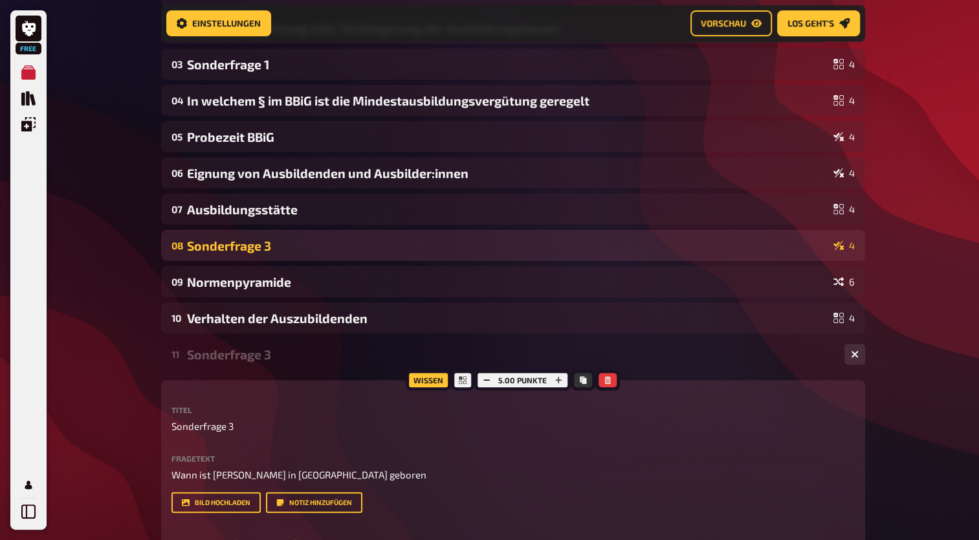
click at [289, 244] on div "Sonderfrage 3" at bounding box center [507, 245] width 641 height 15
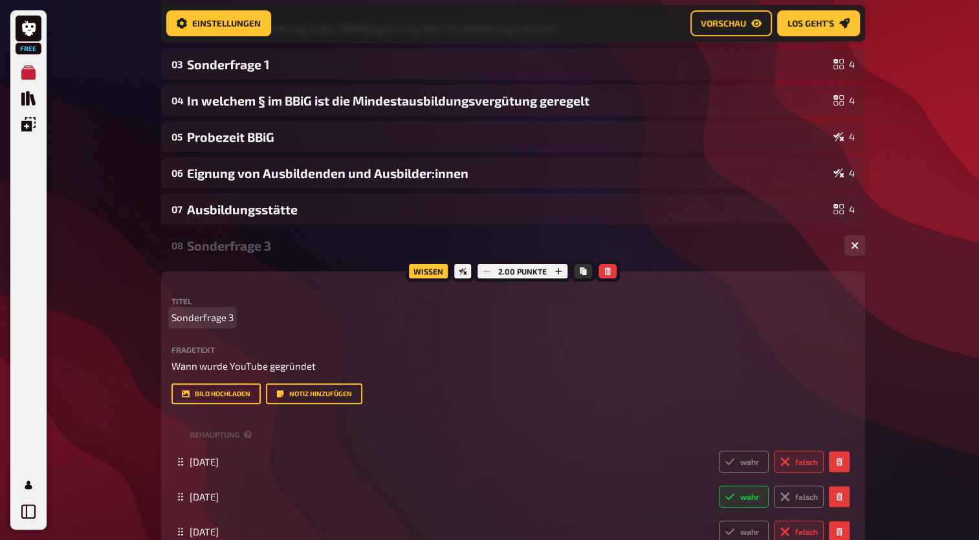
click at [223, 317] on span "Sonderfrage 3" at bounding box center [202, 317] width 62 height 15
click at [963, 346] on div "Free Meine Quizze Quiz Sammlung Einblendungen Mein Konto Home Meine Quizze BBIG…" at bounding box center [489, 533] width 979 height 1640
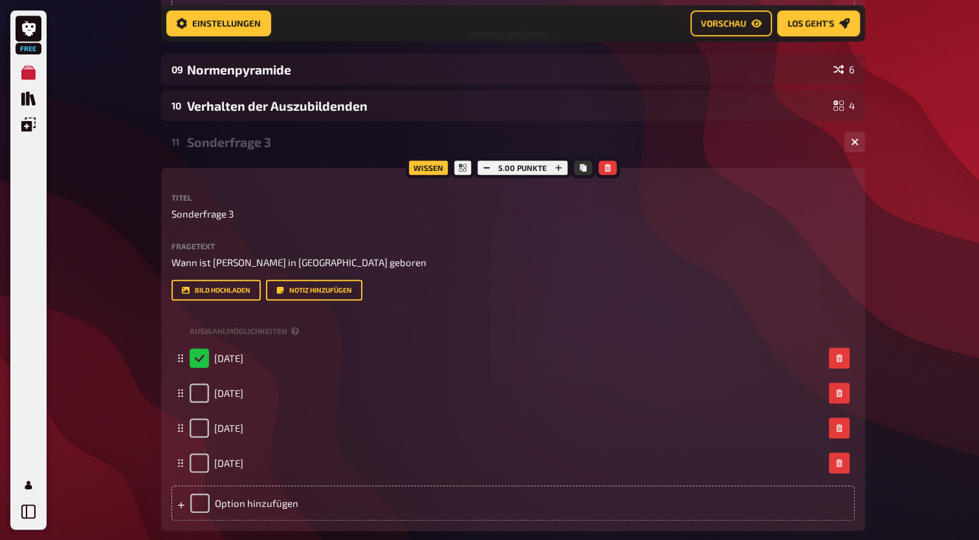
scroll to position [900, 0]
click at [559, 171] on icon "button" at bounding box center [559, 169] width 8 height 8
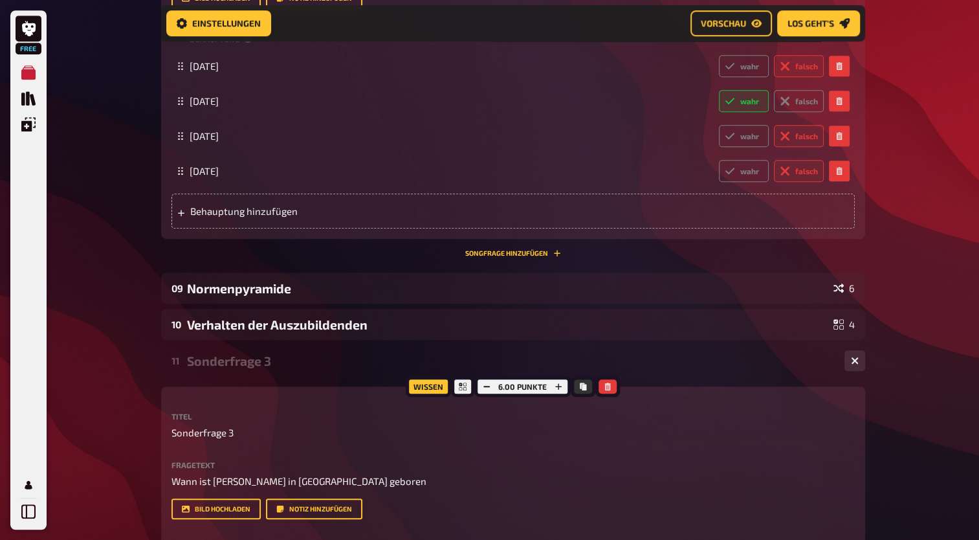
scroll to position [684, 0]
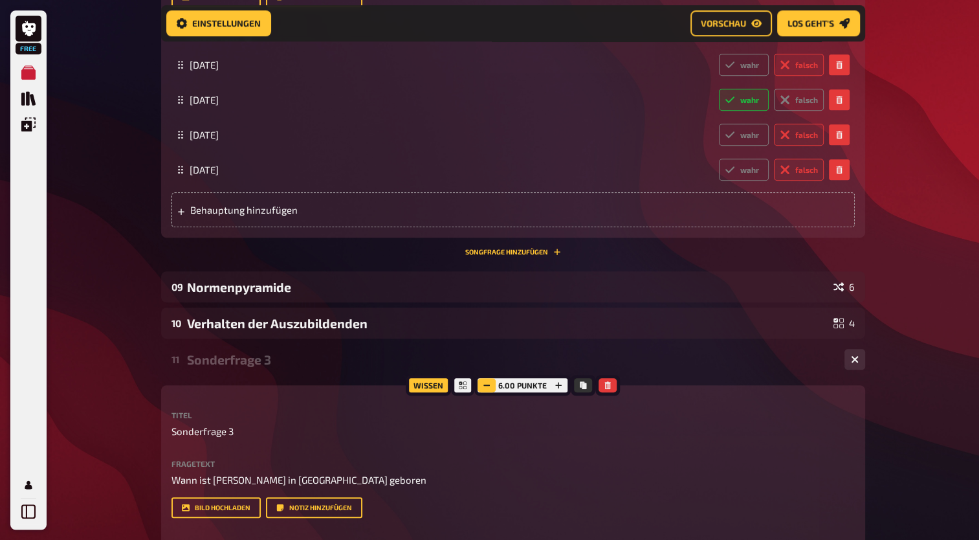
click at [494, 388] on button "button" at bounding box center [487, 385] width 18 height 14
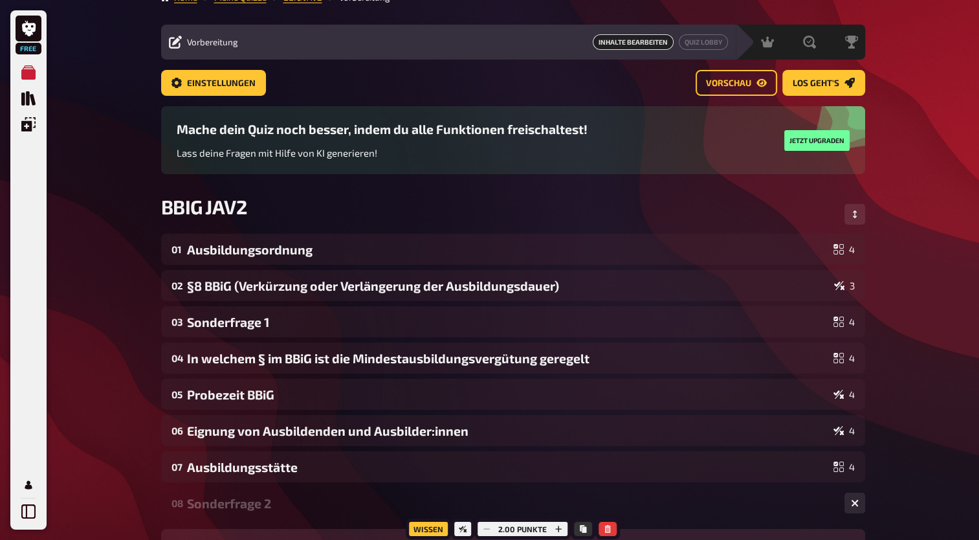
scroll to position [0, 0]
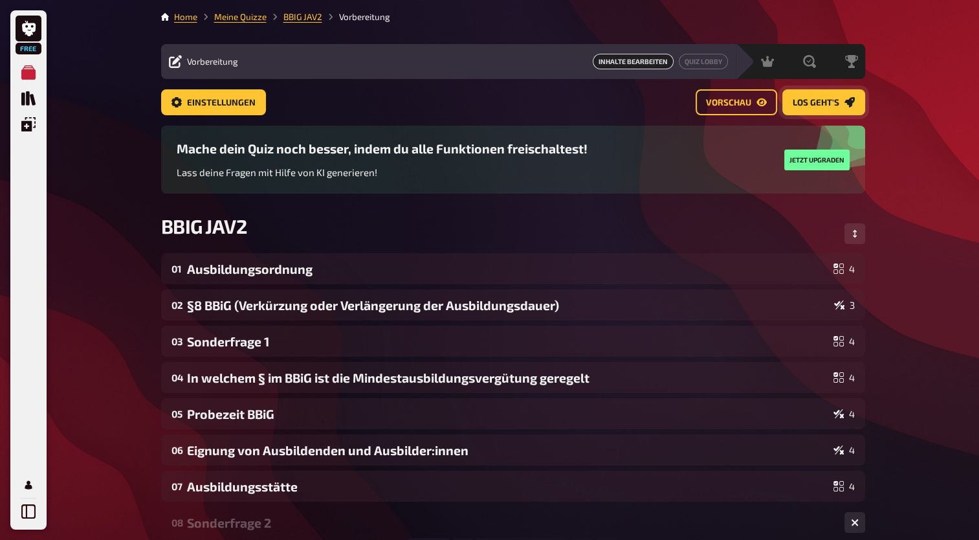
click at [811, 102] on span "Los geht's" at bounding box center [816, 102] width 47 height 9
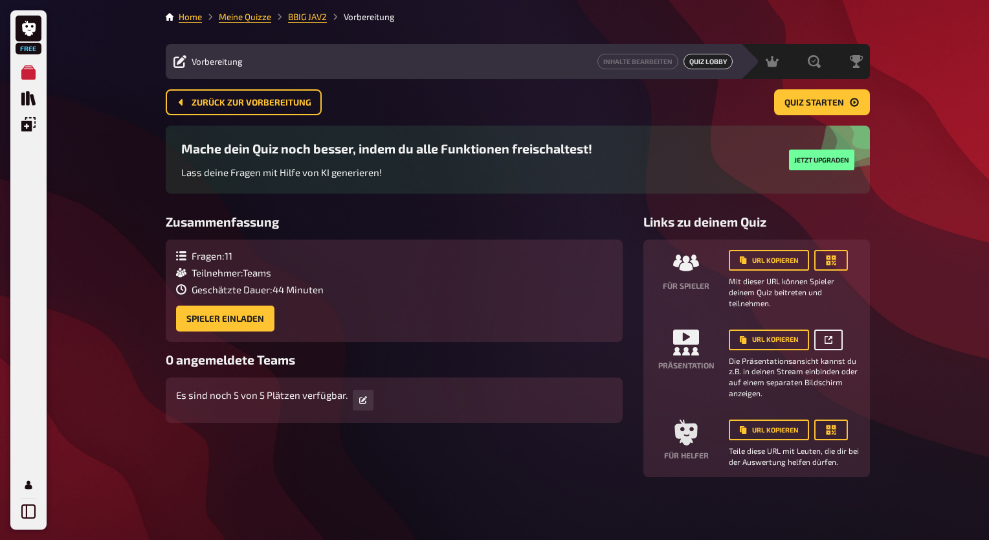
click at [819, 338] on link at bounding box center [828, 339] width 28 height 21
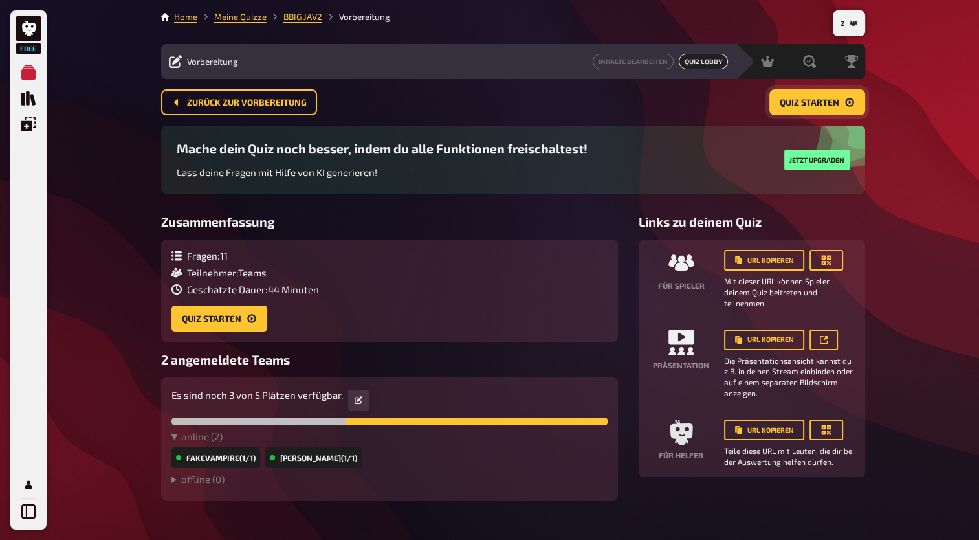
click at [820, 102] on span "Quiz starten" at bounding box center [810, 102] width 60 height 9
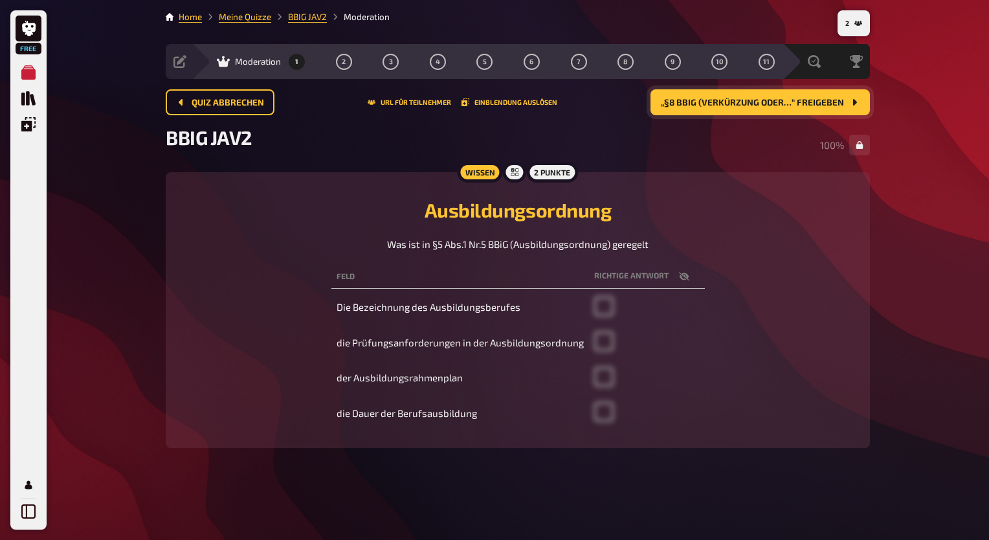
click at [802, 106] on span "„§8 BBiG (Verkürzung oder…“ freigeben" at bounding box center [752, 102] width 183 height 9
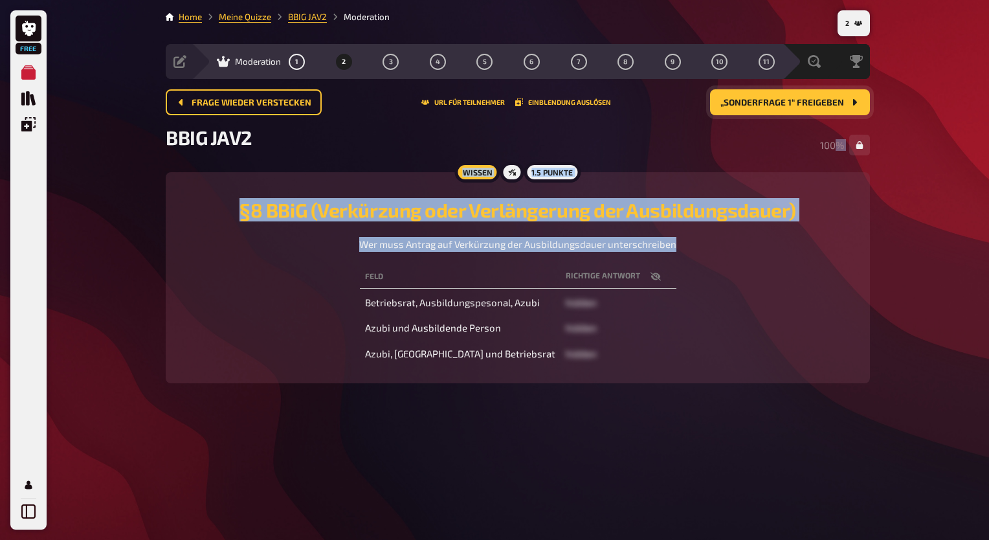
drag, startPoint x: 832, startPoint y: 152, endPoint x: 911, endPoint y: 302, distance: 169.0
click at [911, 302] on div "Free Meine Quizze Quiz Sammlung Einblendungen Mein Konto 2 Home Meine Quizze BB…" at bounding box center [494, 270] width 989 height 540
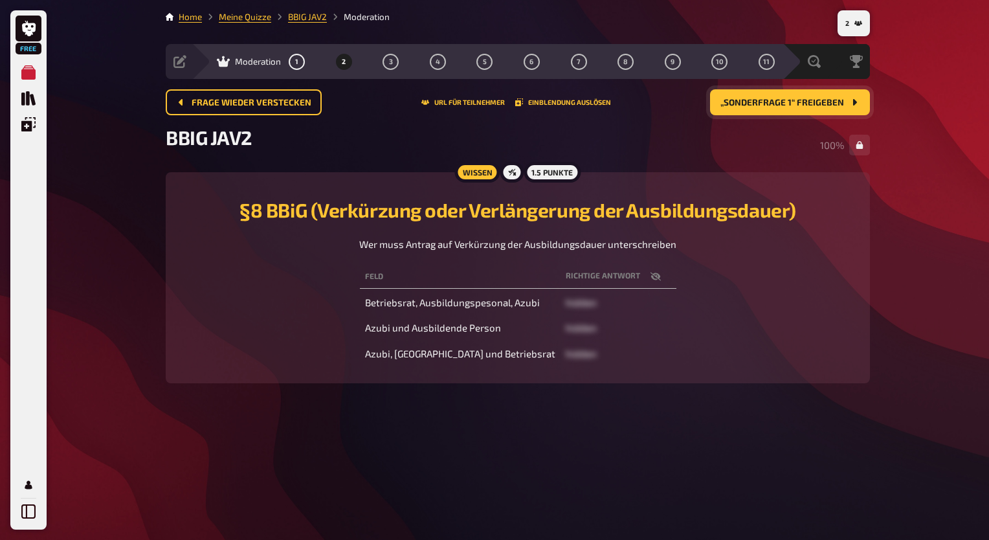
click at [698, 151] on div "BBIG JAV2 100 %" at bounding box center [518, 145] width 704 height 39
click at [802, 100] on span "„Sonderfrage 1“ freigeben" at bounding box center [782, 102] width 124 height 9
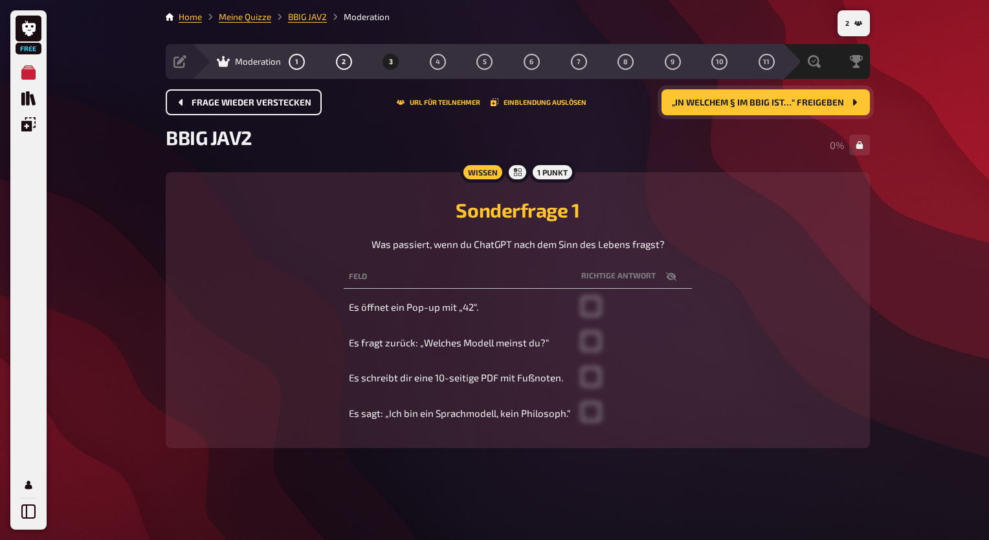
click at [285, 106] on span "Frage wieder verstecken" at bounding box center [252, 102] width 120 height 9
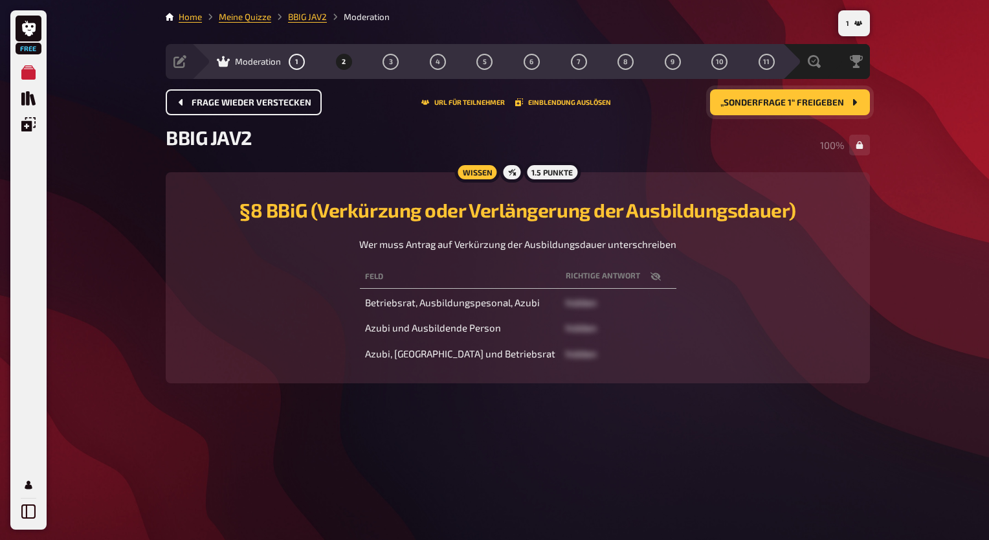
click at [285, 106] on span "Frage wieder verstecken" at bounding box center [252, 102] width 120 height 9
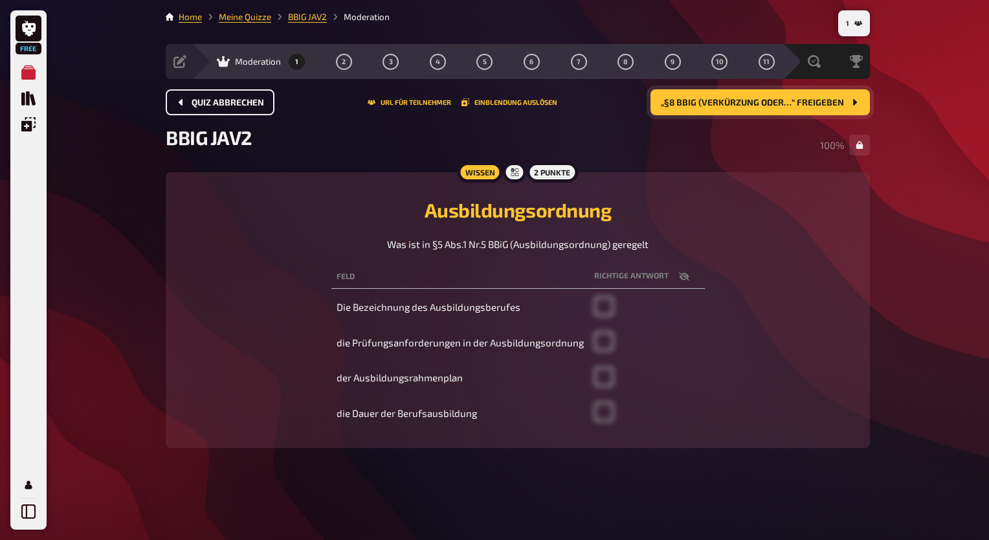
click at [241, 107] on button "Quiz abbrechen" at bounding box center [220, 102] width 109 height 26
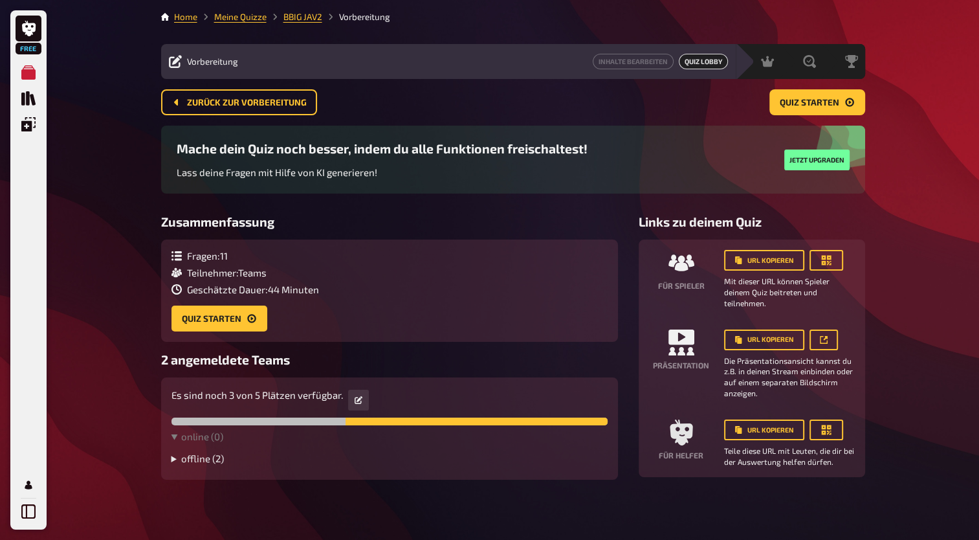
click at [175, 459] on summary "offline ( 2 )" at bounding box center [389, 458] width 436 height 12
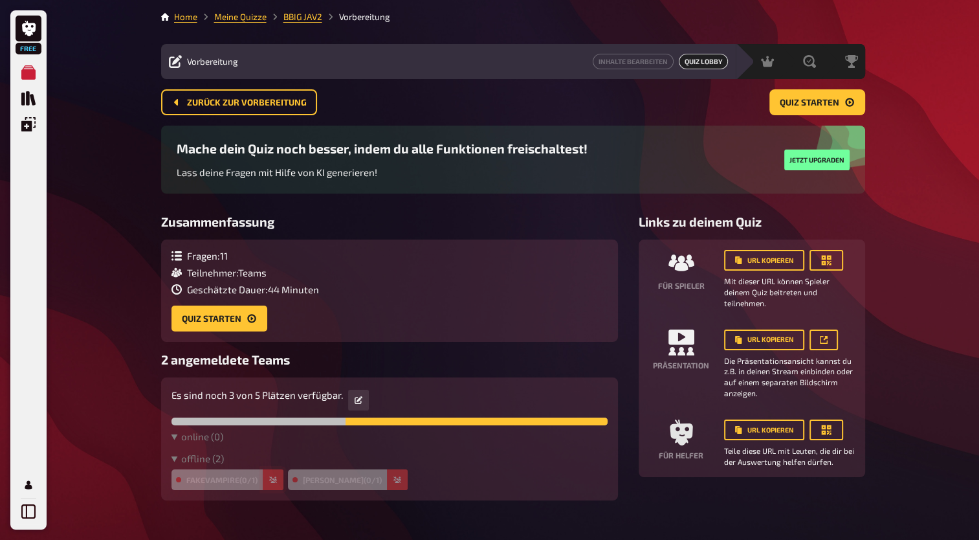
click at [270, 481] on icon "button" at bounding box center [273, 479] width 8 height 6
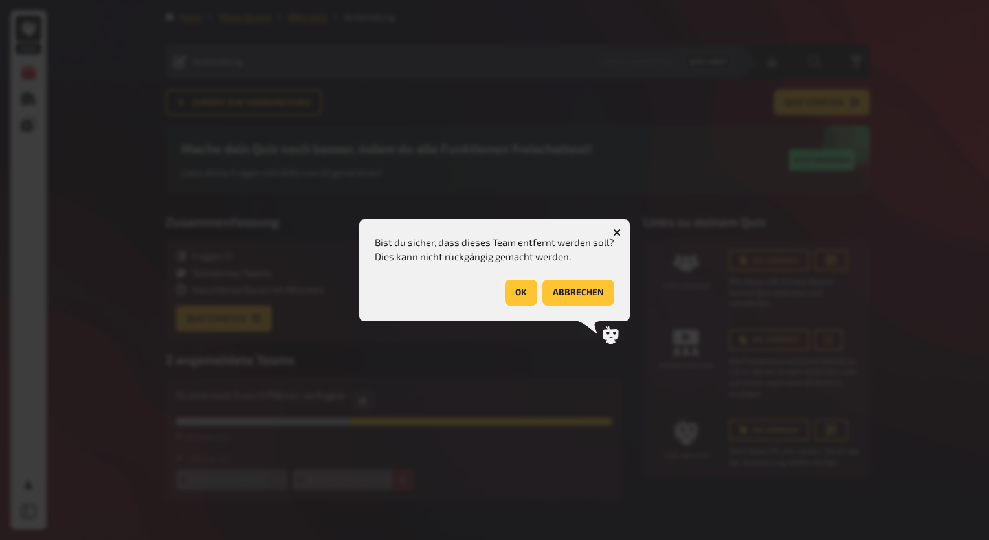
click at [532, 292] on button "OK" at bounding box center [521, 293] width 32 height 26
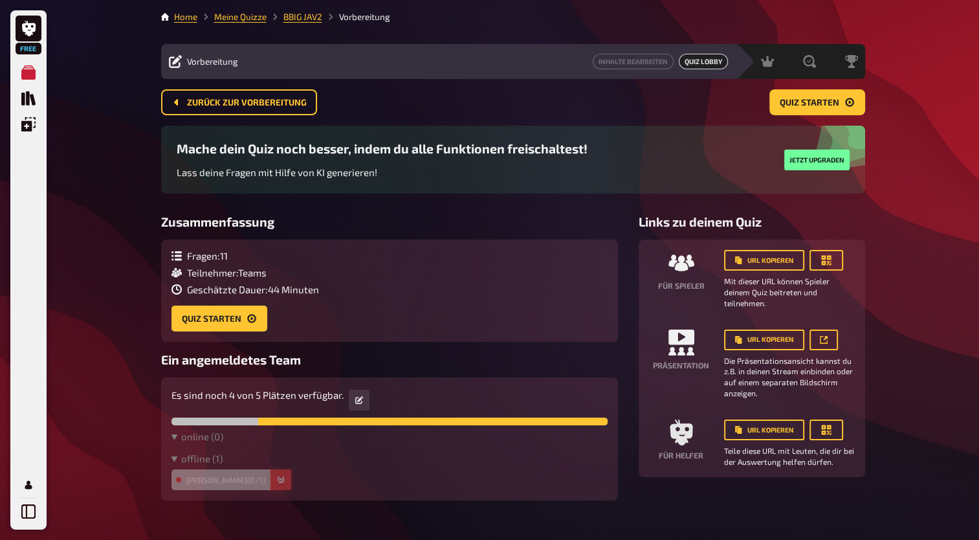
click at [270, 480] on button "button" at bounding box center [280, 479] width 21 height 21
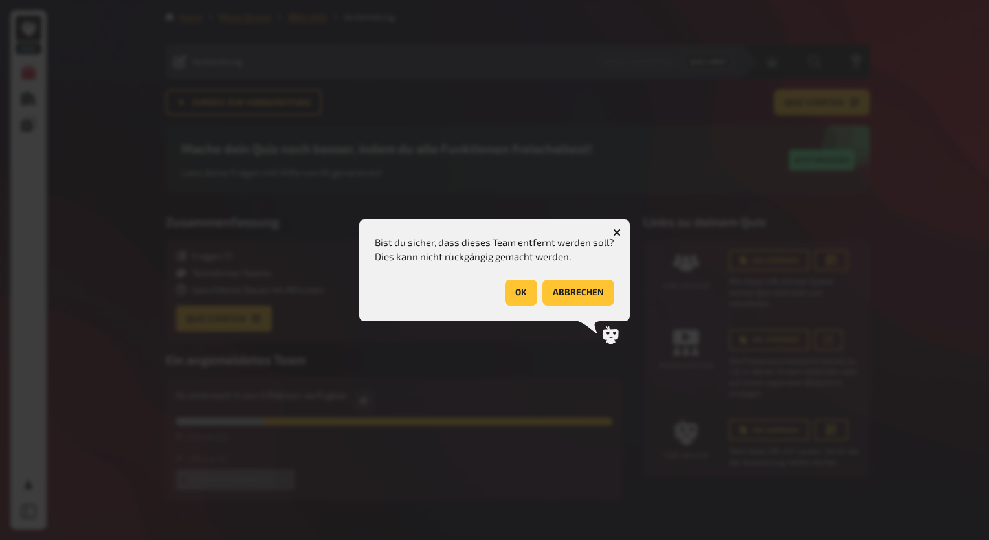
click at [518, 291] on button "OK" at bounding box center [521, 293] width 32 height 26
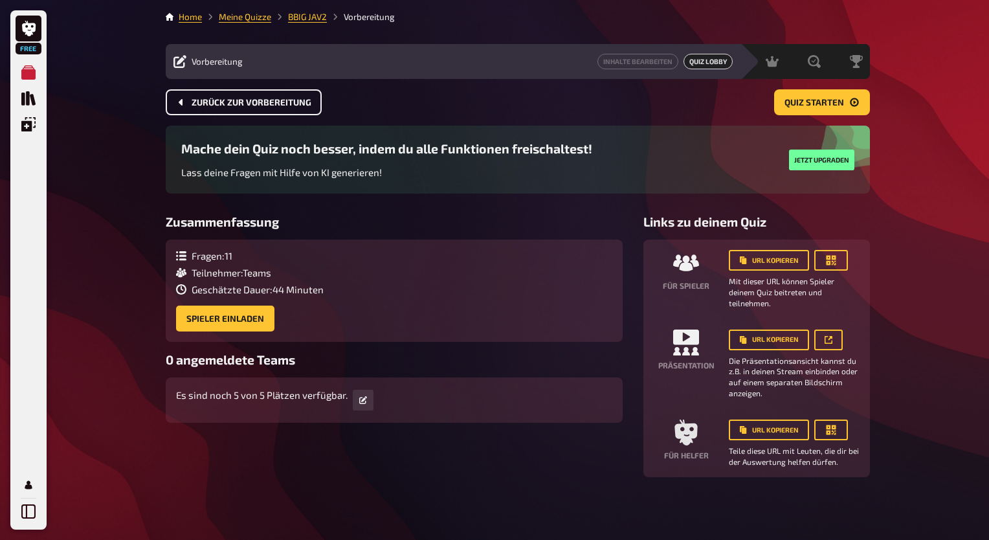
click at [258, 108] on button "Zurück zur Vorbereitung" at bounding box center [244, 102] width 156 height 26
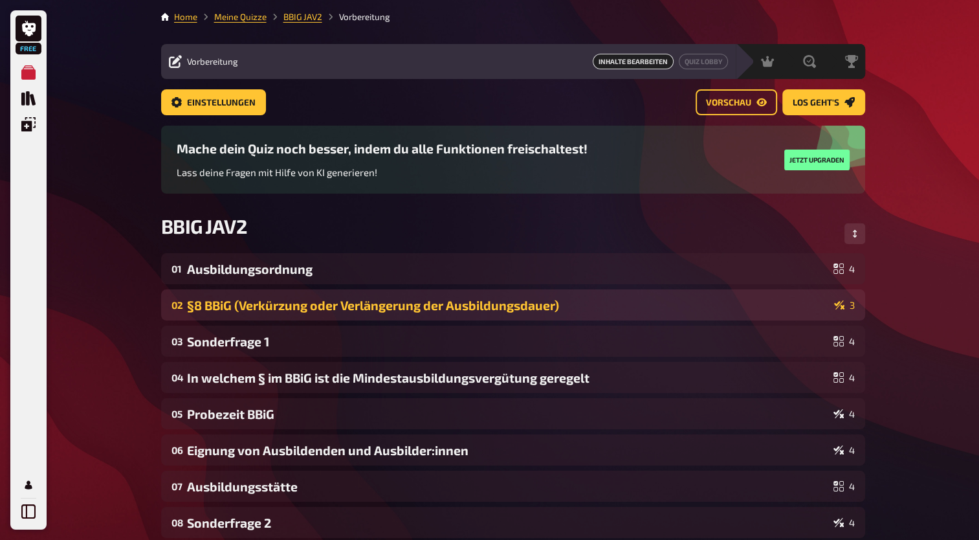
click at [627, 314] on div "02 §8 BBiG (Verkürzung oder Verlängerung der Ausbildungsdauer) 3" at bounding box center [513, 304] width 704 height 31
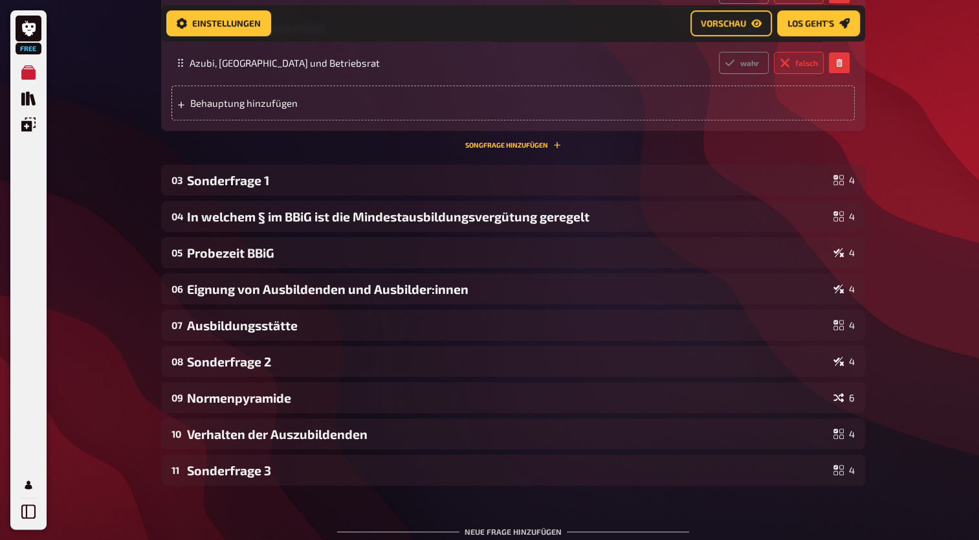
scroll to position [538, 0]
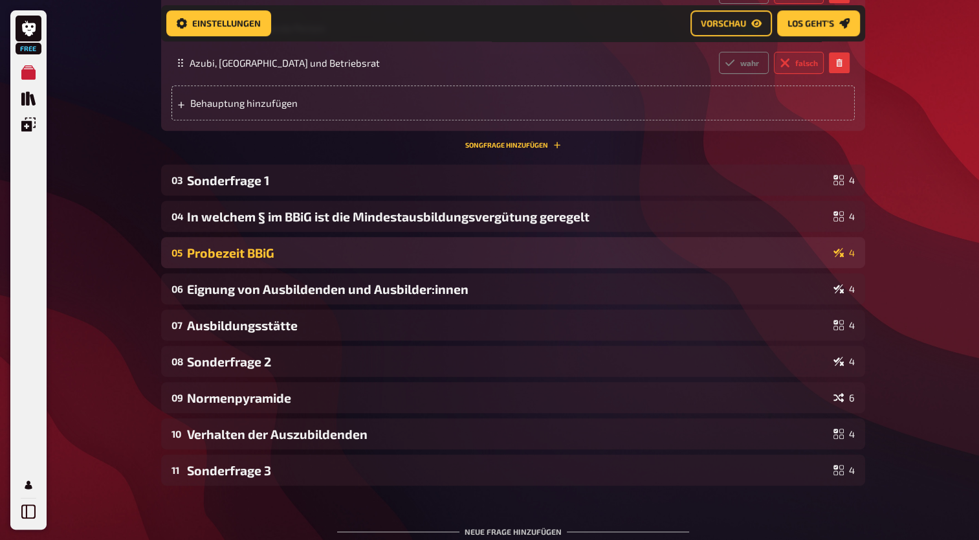
click at [734, 248] on div "Probezeit BBiG" at bounding box center [507, 252] width 641 height 15
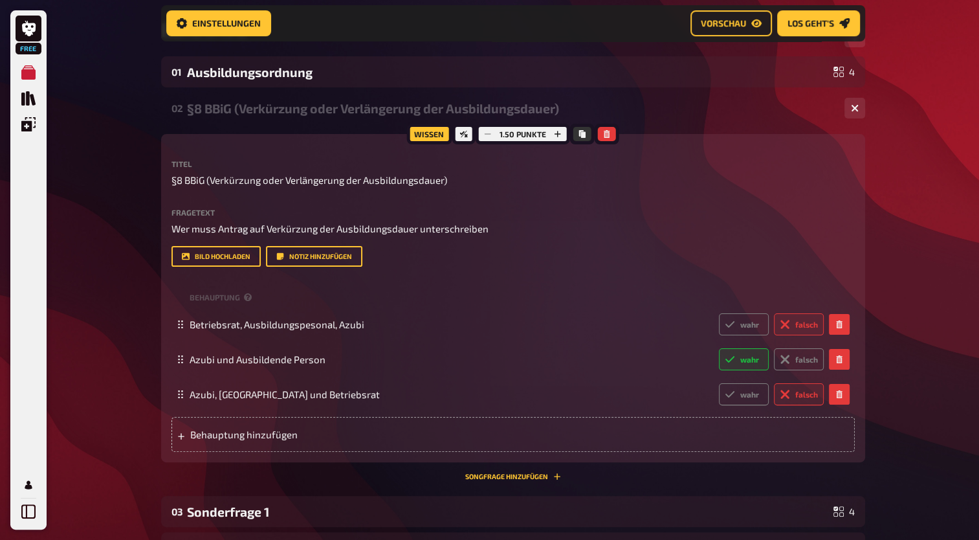
scroll to position [197, 0]
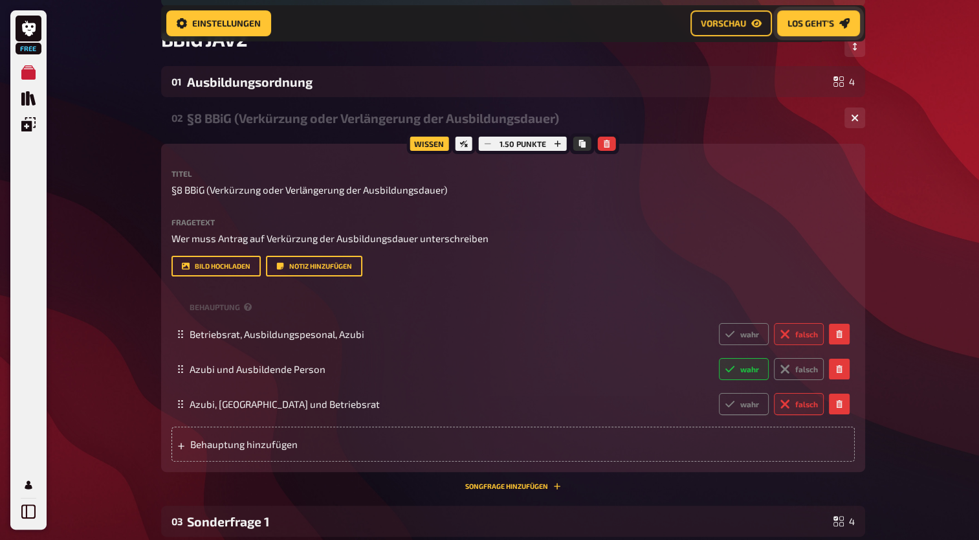
click at [831, 31] on link "Los geht's" at bounding box center [818, 23] width 83 height 26
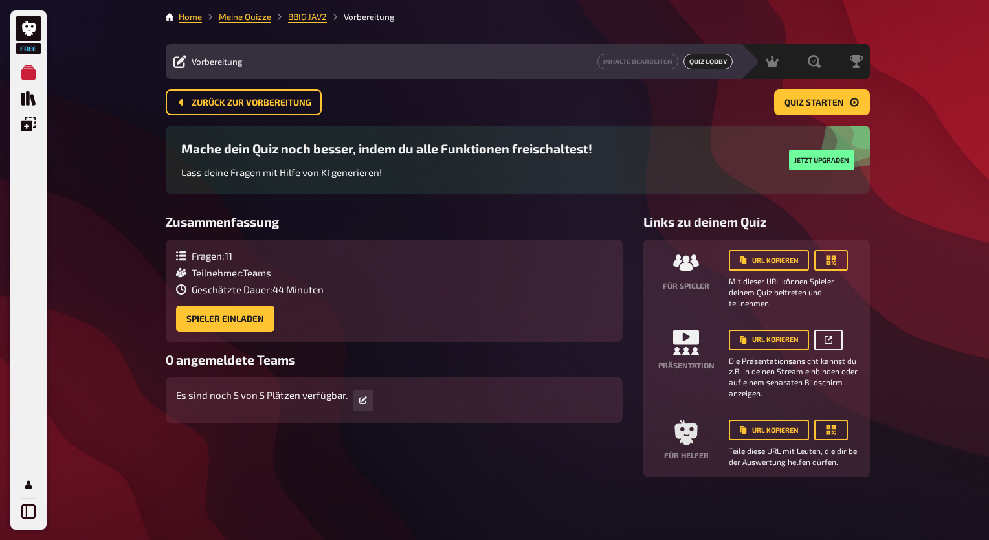
click at [831, 343] on icon at bounding box center [828, 340] width 8 height 8
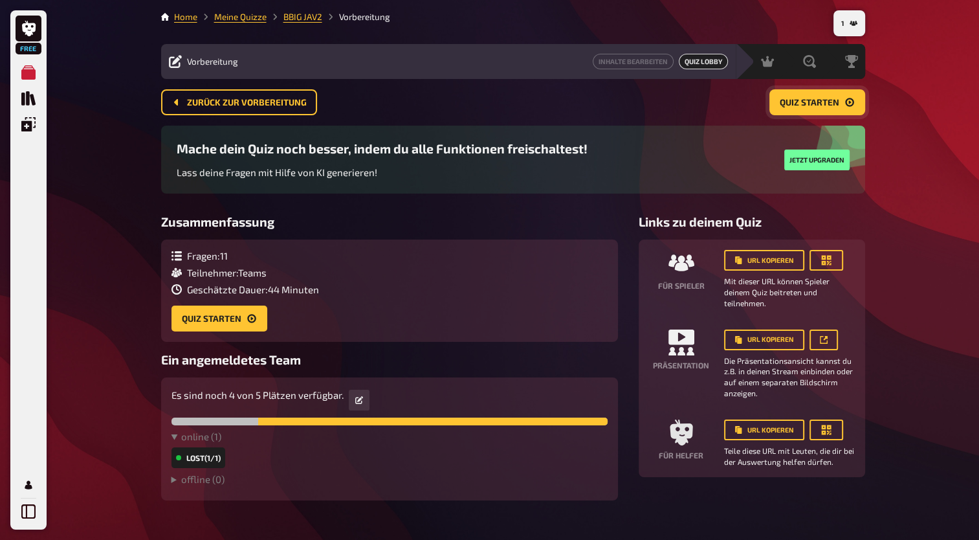
click at [793, 107] on span "Quiz starten" at bounding box center [810, 102] width 60 height 9
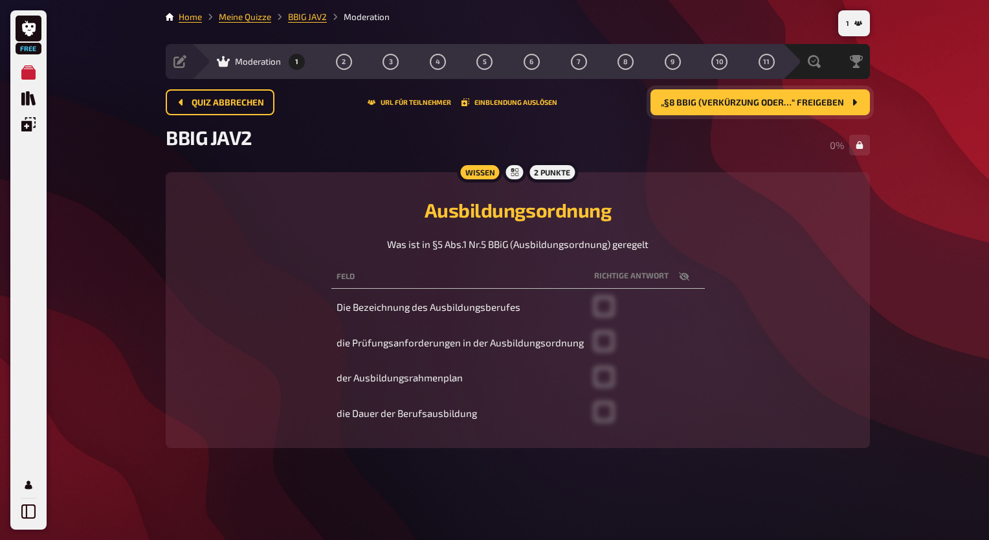
click at [784, 100] on span "„§8 BBiG (Verkürzung oder…“ freigeben" at bounding box center [752, 102] width 183 height 9
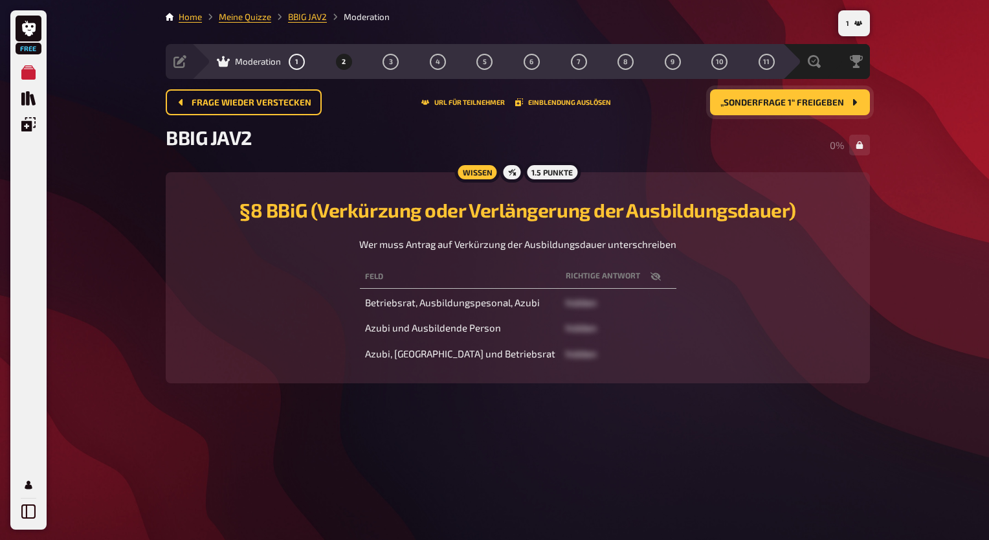
click at [784, 100] on span "„Sonderfrage 1“ freigeben" at bounding box center [782, 102] width 124 height 9
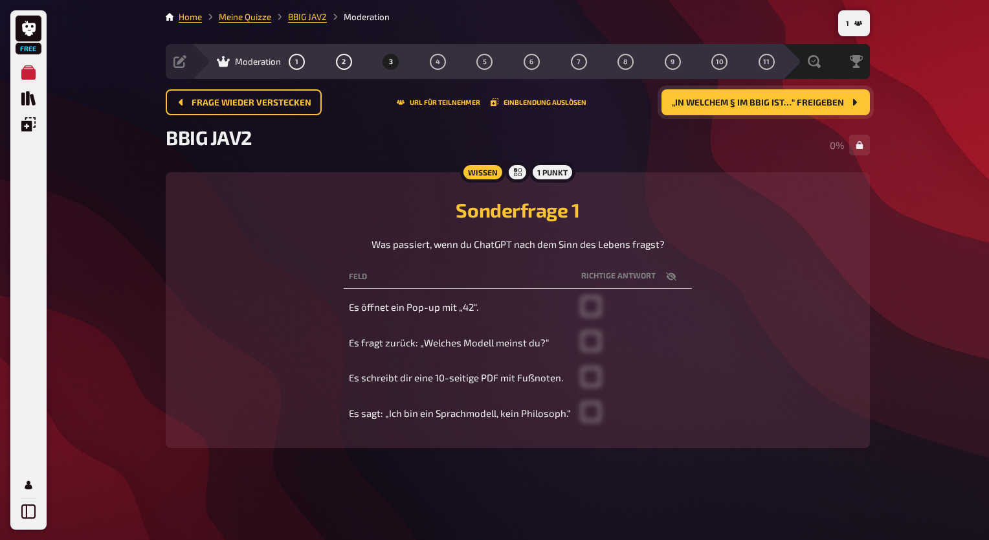
click at [784, 100] on span "„In welchem § im BBiG ist…“ freigeben" at bounding box center [758, 102] width 172 height 9
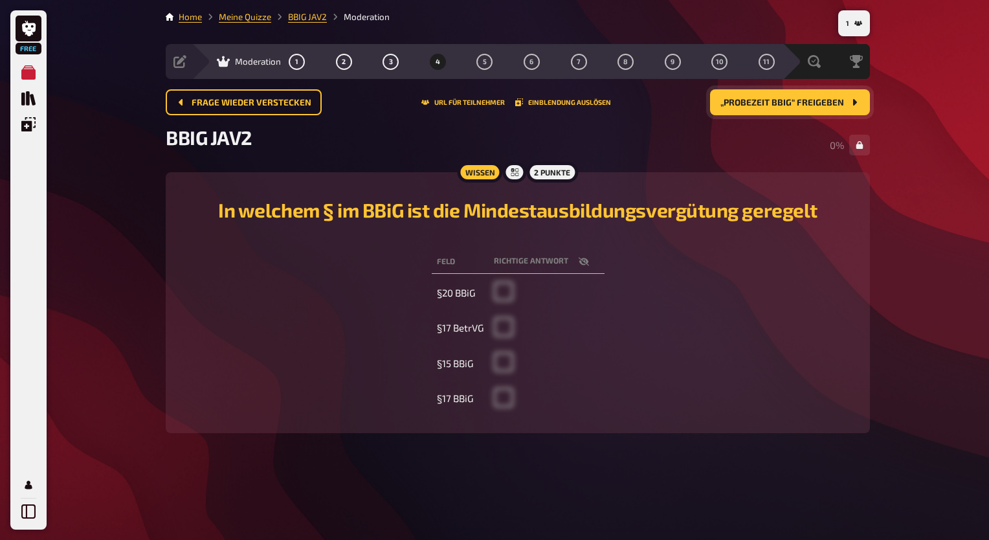
click at [784, 100] on span "„Probezeit BBiG“ freigeben" at bounding box center [782, 102] width 124 height 9
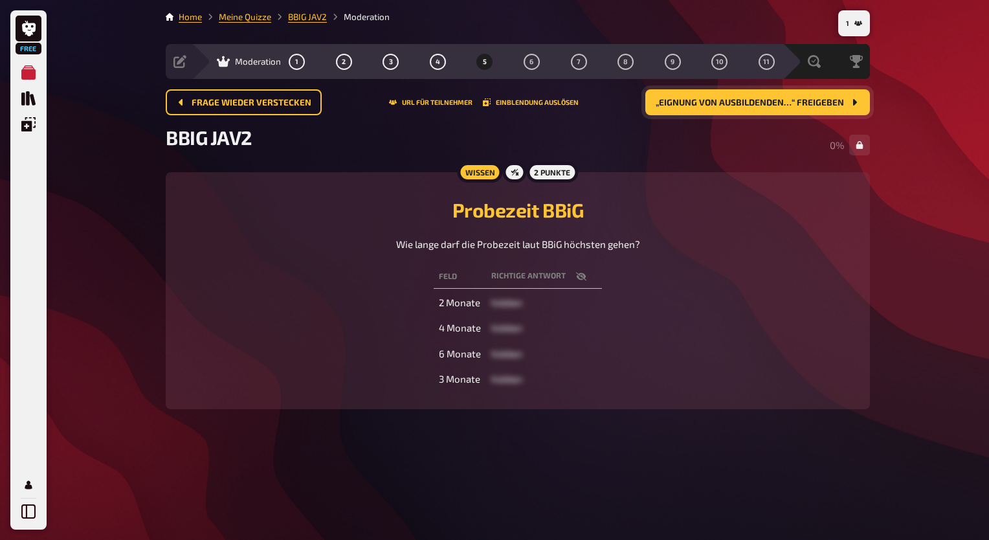
click at [784, 100] on span "„Eignung von Ausbildenden…“ freigeben" at bounding box center [749, 102] width 188 height 9
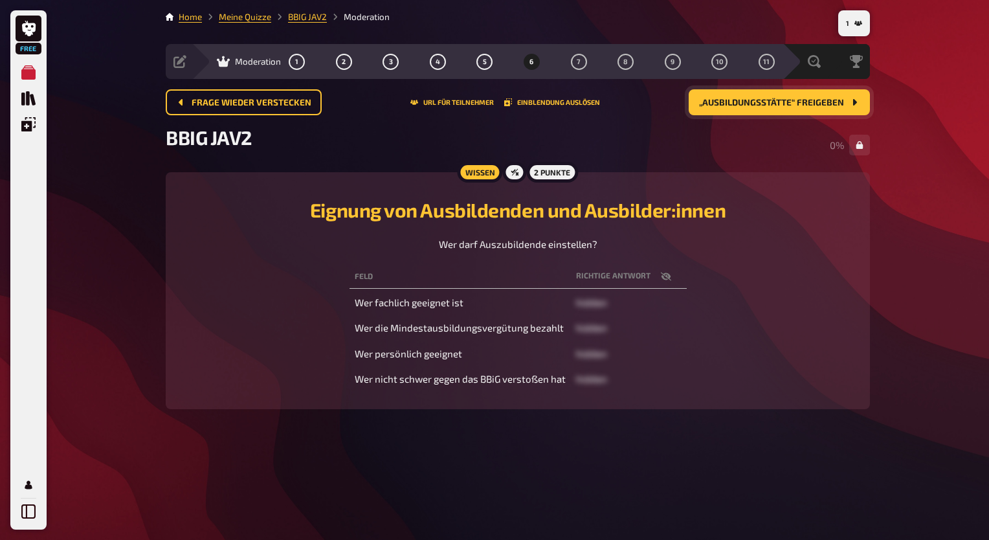
click at [784, 100] on span "„Ausbildungsstätte“ freigeben" at bounding box center [771, 102] width 145 height 9
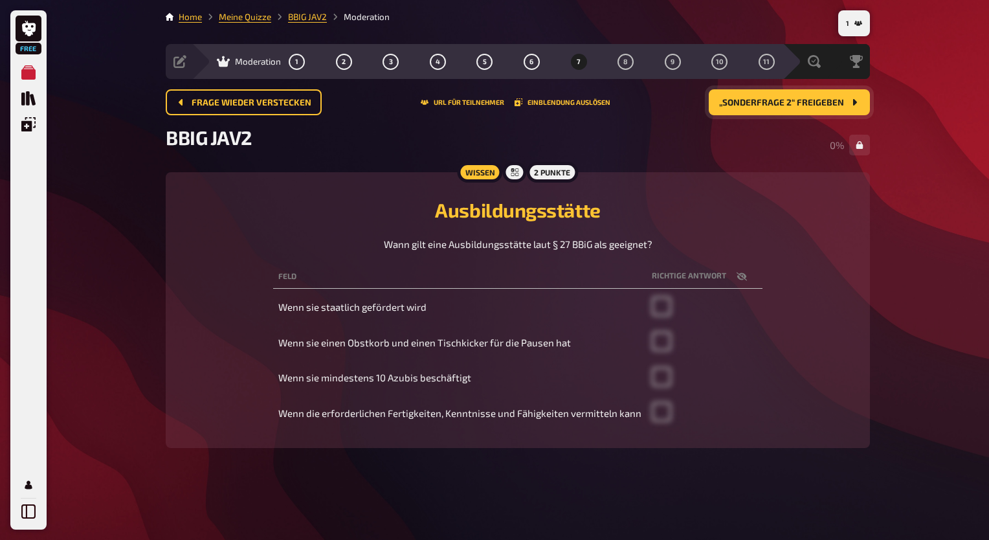
click at [784, 100] on span "„Sonderfrage 2“ freigeben" at bounding box center [781, 102] width 125 height 9
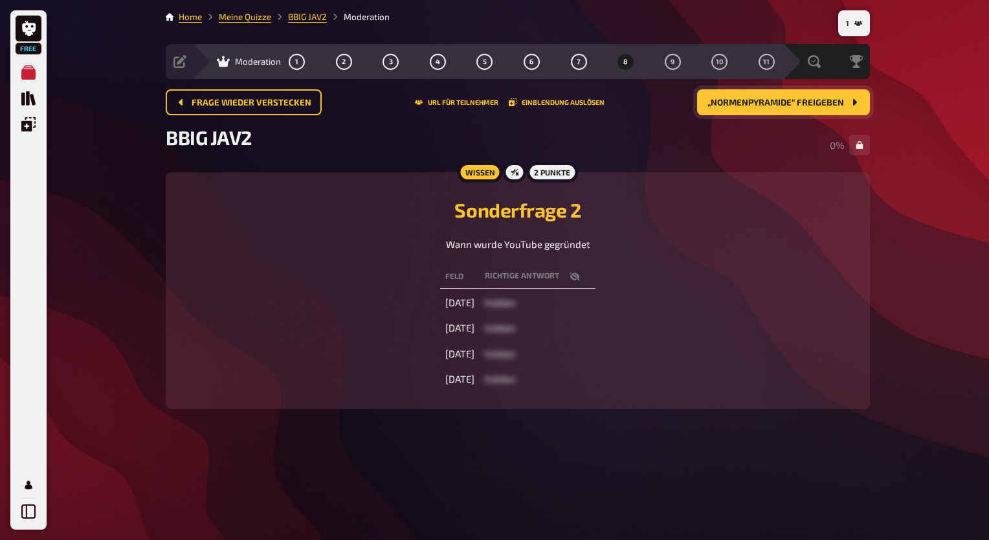
click at [784, 100] on span "„Normenpyramide“ freigeben" at bounding box center [775, 102] width 137 height 9
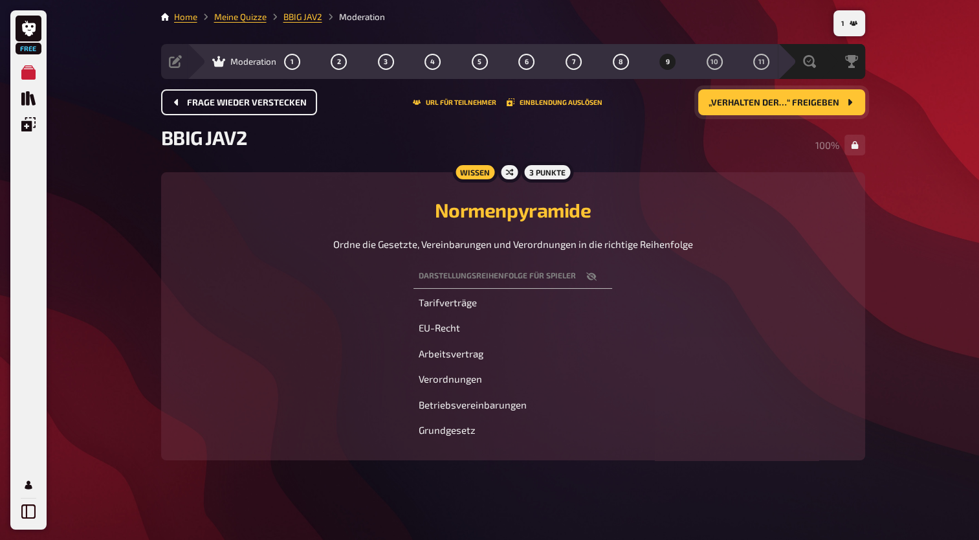
click at [233, 96] on button "Frage wieder verstecken" at bounding box center [239, 102] width 156 height 26
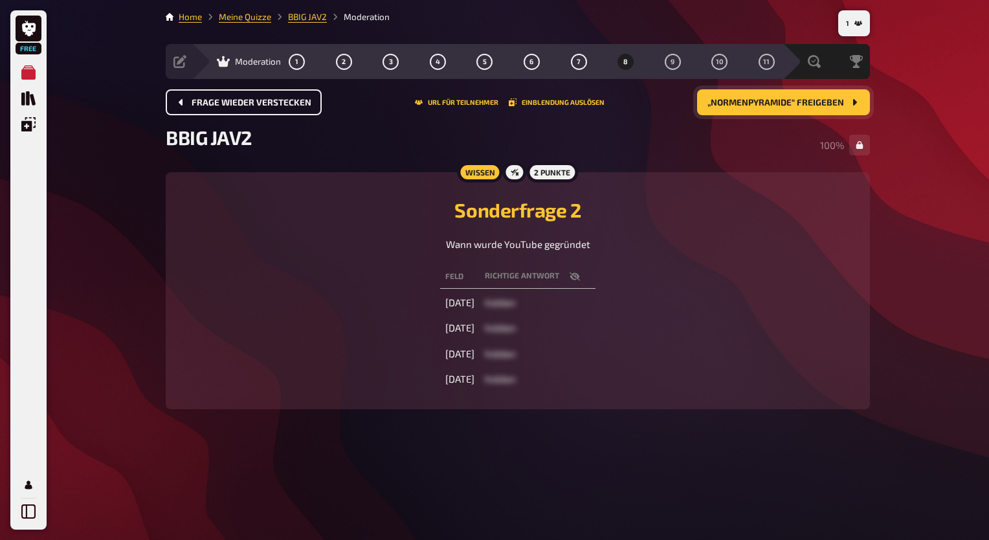
click at [233, 96] on button "Frage wieder verstecken" at bounding box center [244, 102] width 156 height 26
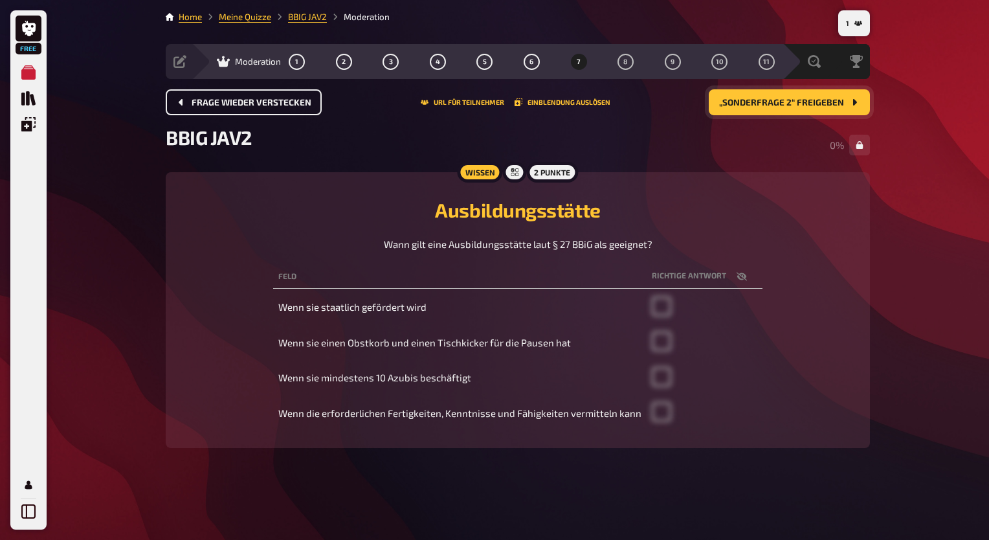
click at [233, 96] on button "Frage wieder verstecken" at bounding box center [244, 102] width 156 height 26
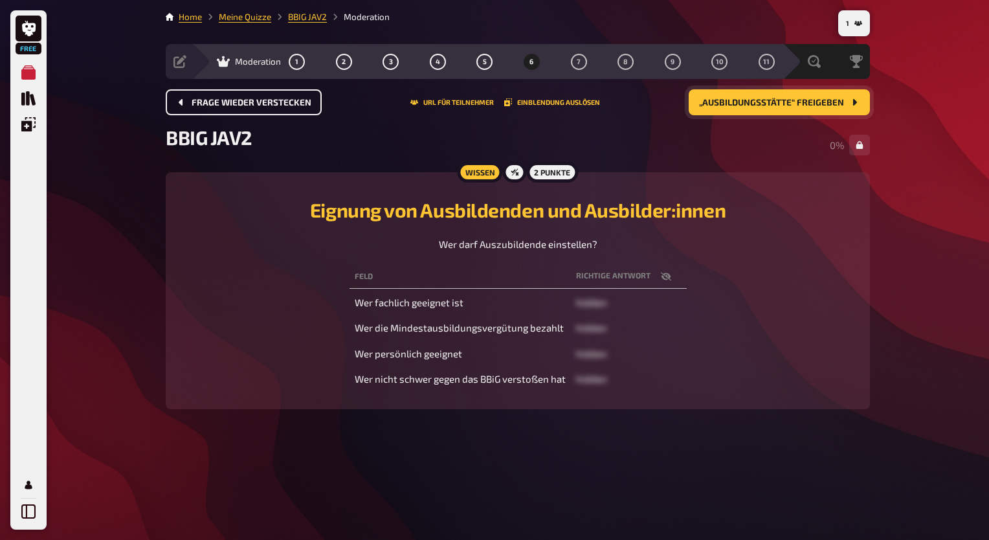
click at [233, 96] on button "Frage wieder verstecken" at bounding box center [244, 102] width 156 height 26
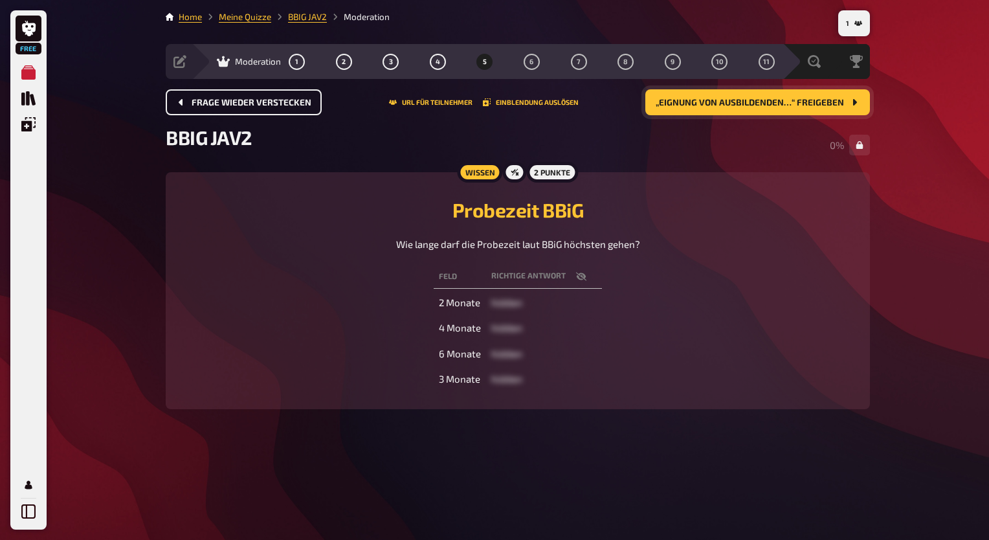
click at [233, 96] on button "Frage wieder verstecken" at bounding box center [244, 102] width 156 height 26
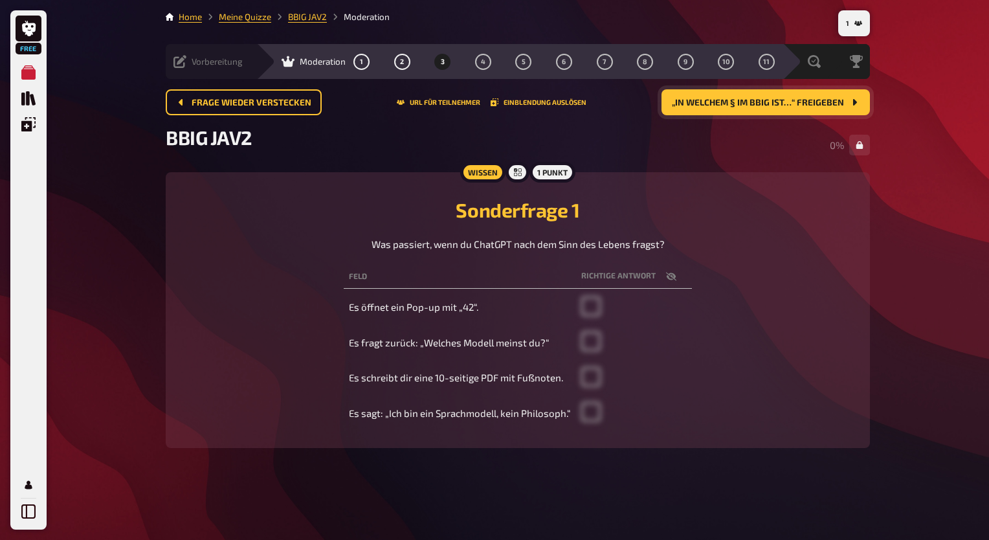
click at [176, 60] on icon at bounding box center [179, 61] width 13 height 13
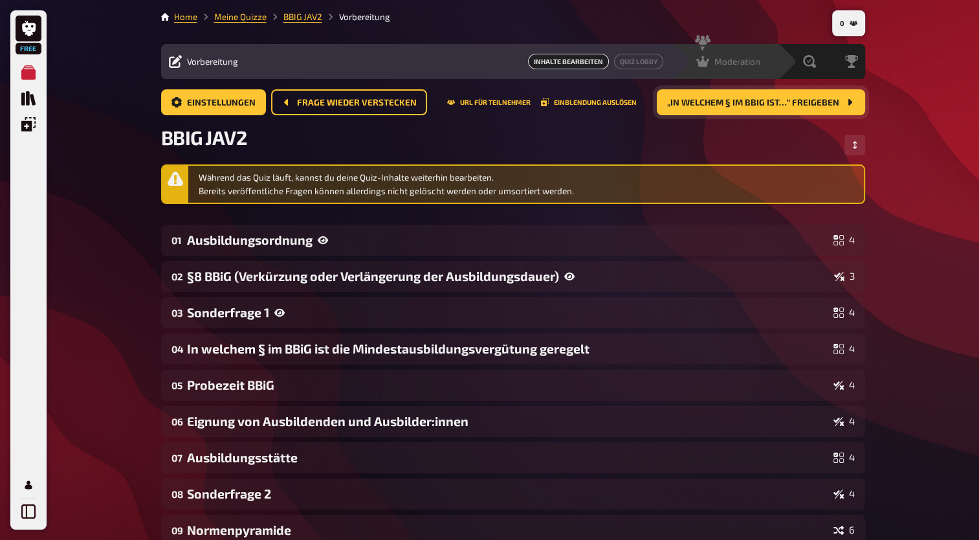
click at [772, 67] on div "Moderation undefined" at bounding box center [732, 61] width 89 height 13
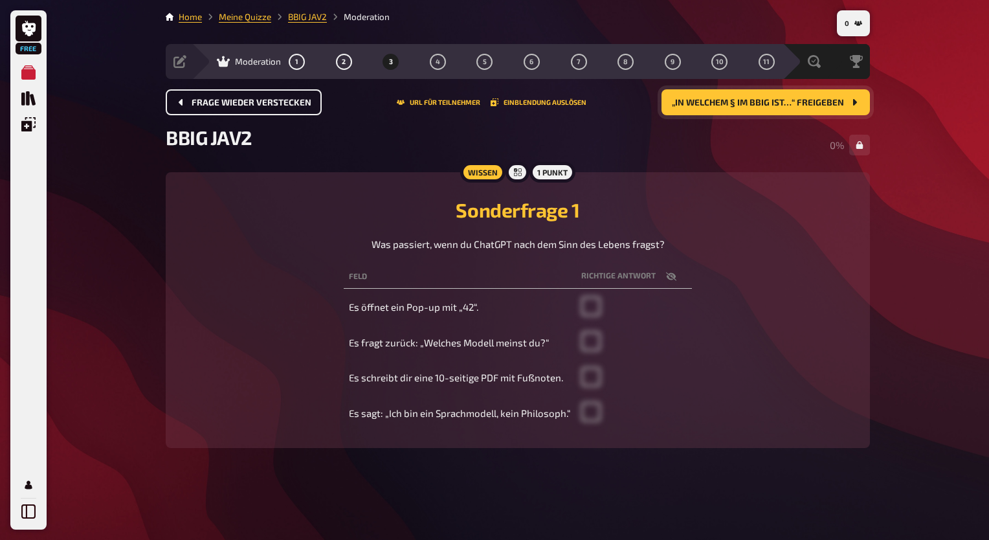
click at [242, 105] on span "Frage wieder verstecken" at bounding box center [252, 102] width 120 height 9
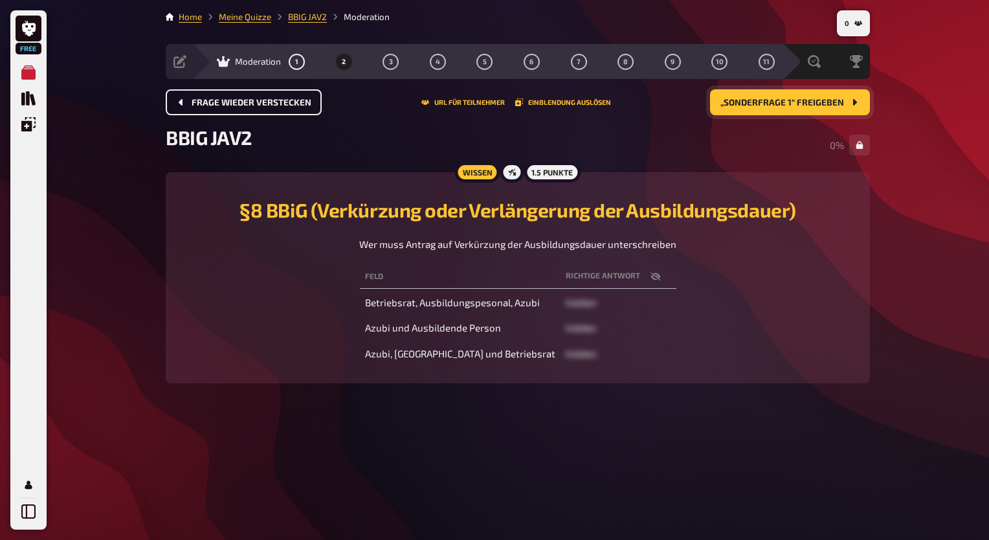
click at [242, 105] on span "Frage wieder verstecken" at bounding box center [252, 102] width 120 height 9
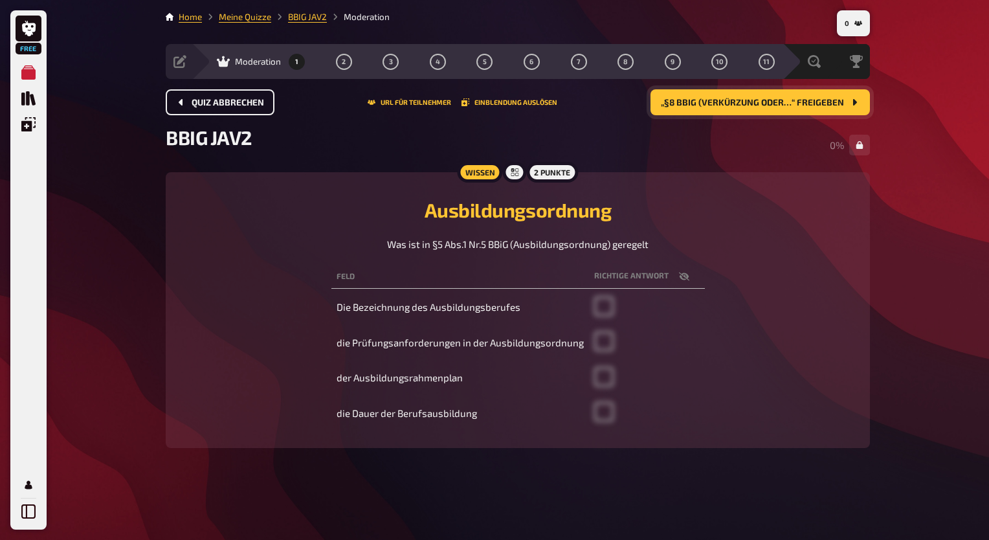
click at [242, 105] on span "Quiz abbrechen" at bounding box center [228, 102] width 72 height 9
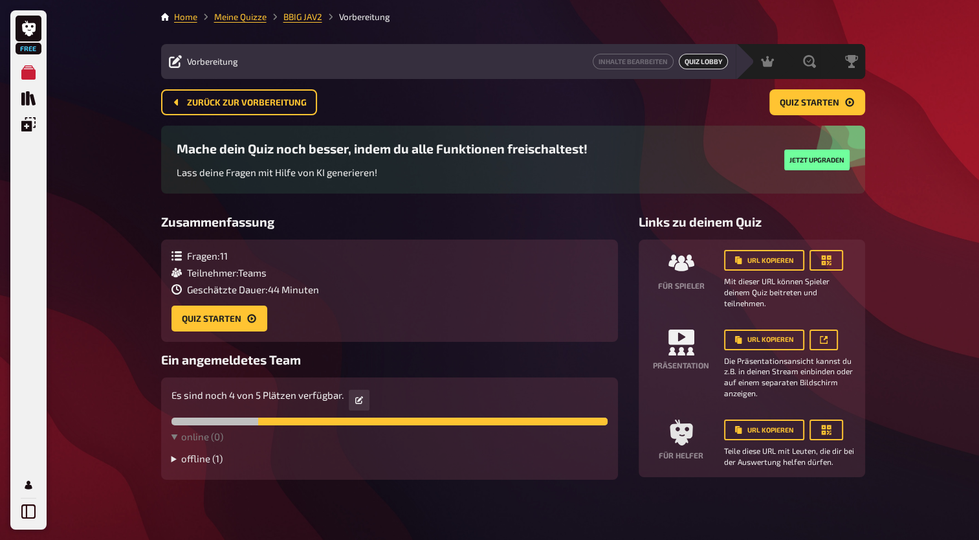
click at [212, 462] on summary "offline ( 1 )" at bounding box center [389, 458] width 436 height 12
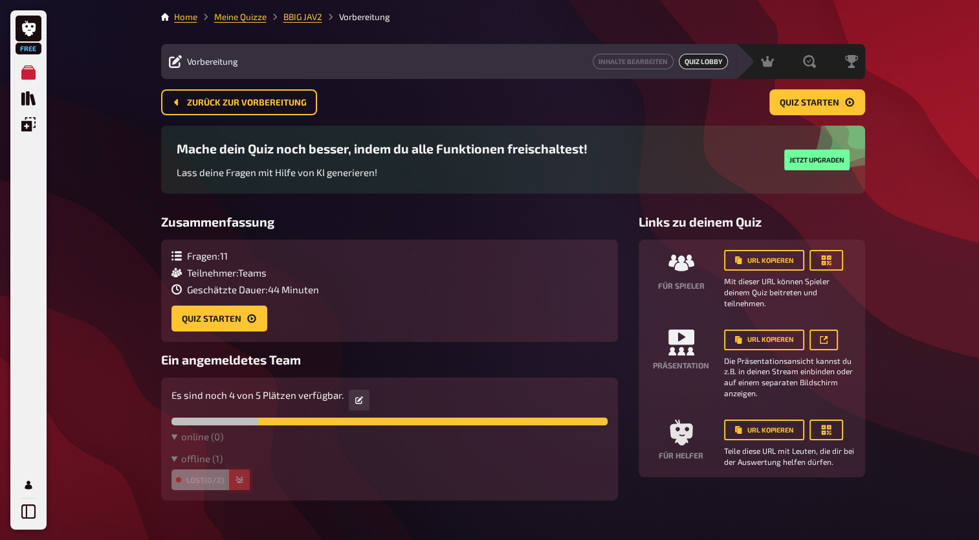
click at [241, 483] on icon "button" at bounding box center [240, 479] width 8 height 6
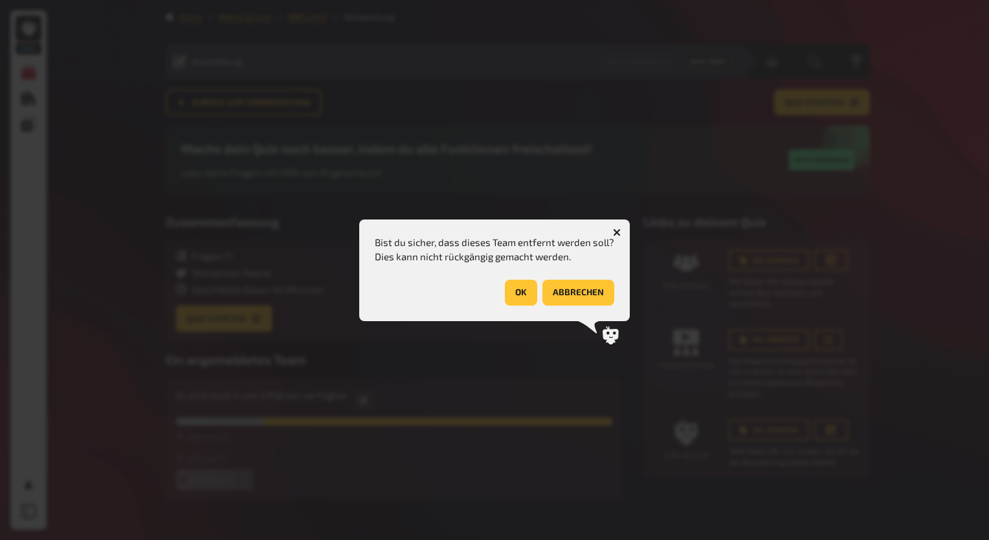
click at [524, 302] on button "OK" at bounding box center [521, 293] width 32 height 26
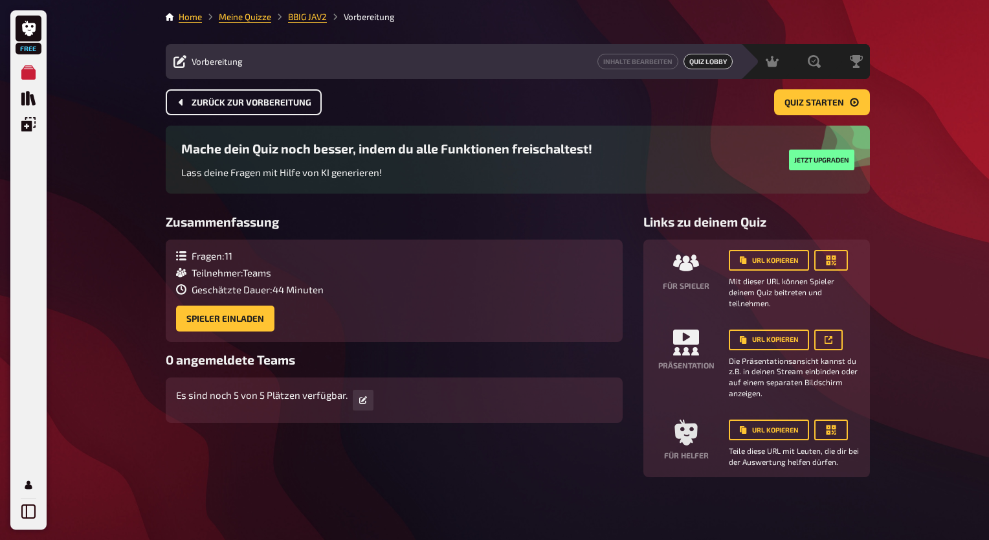
click at [303, 99] on span "Zurück zur Vorbereitung" at bounding box center [252, 102] width 120 height 9
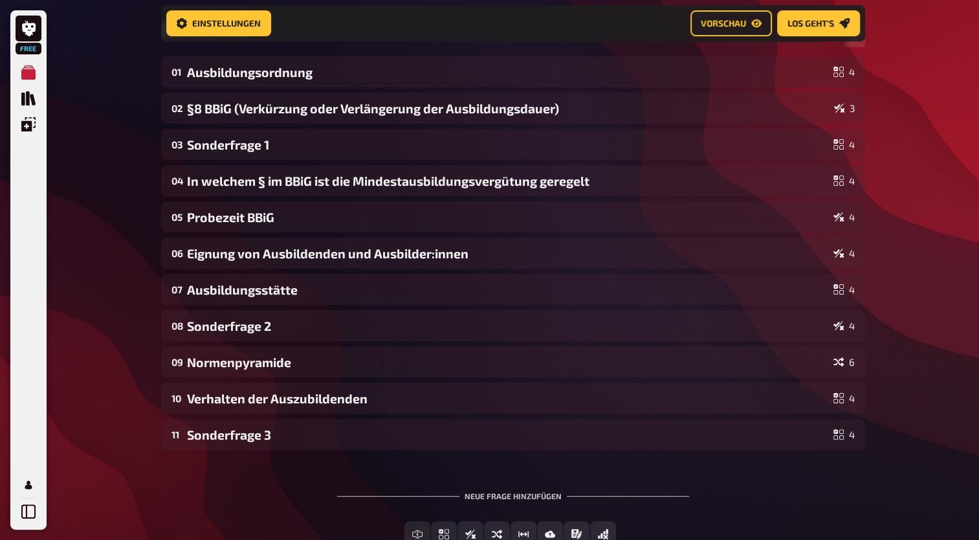
scroll to position [207, 0]
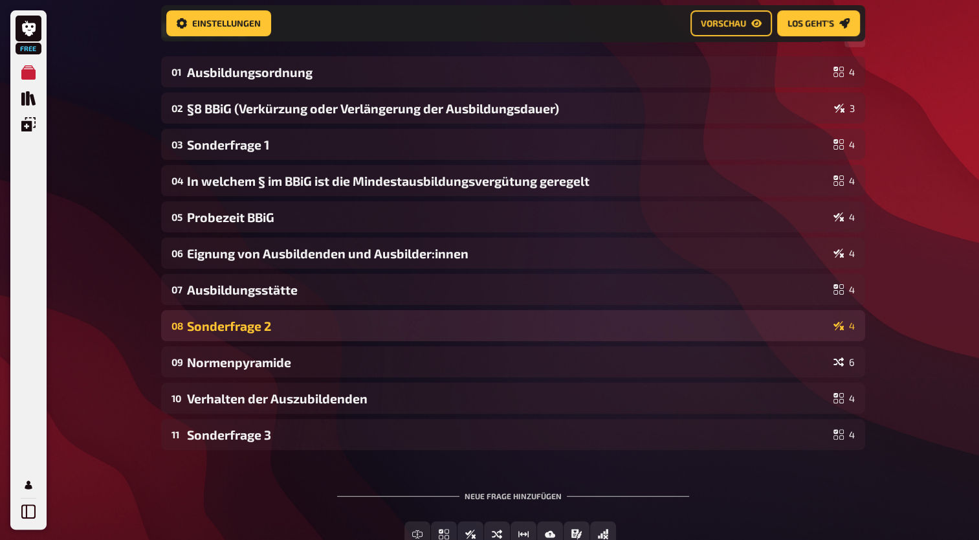
click at [549, 329] on div "Sonderfrage 2" at bounding box center [507, 325] width 641 height 15
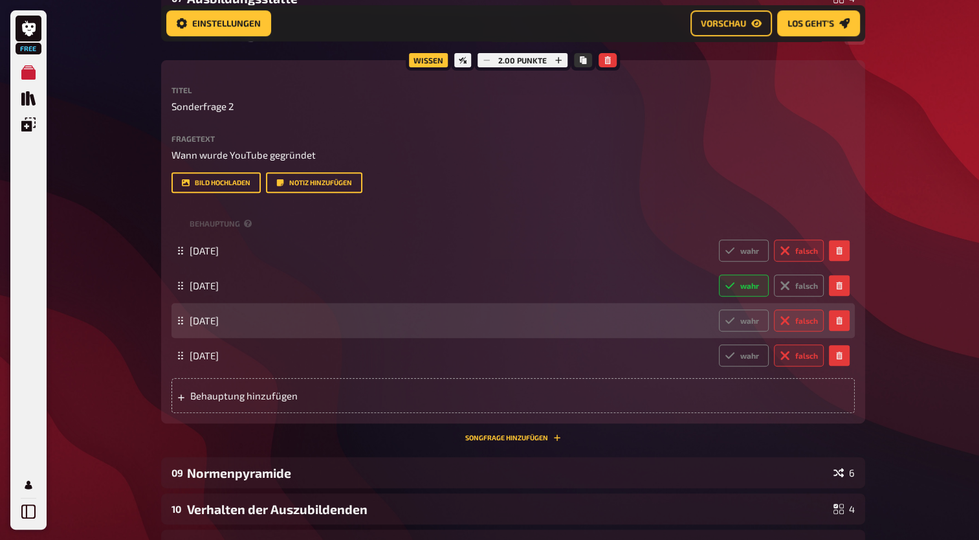
scroll to position [426, 0]
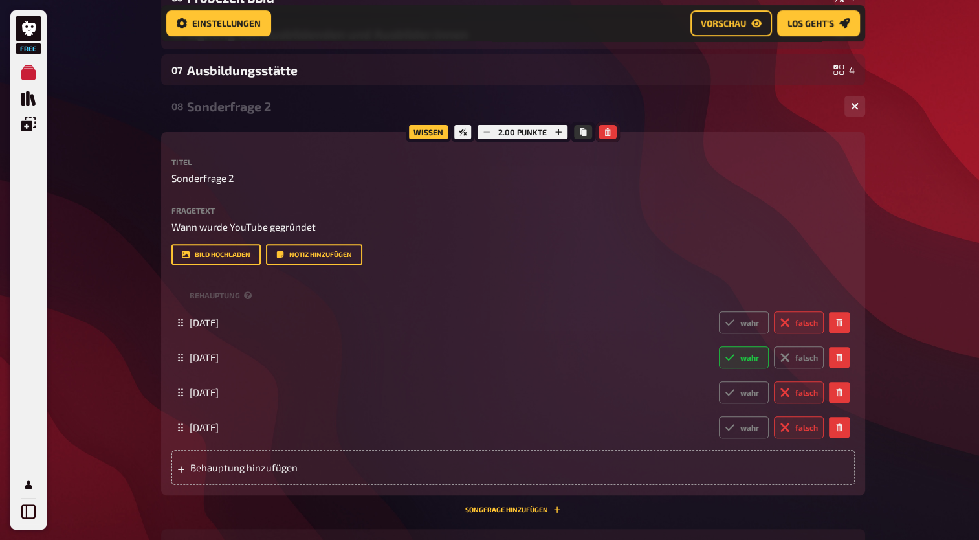
click at [608, 128] on icon "button" at bounding box center [608, 132] width 8 height 8
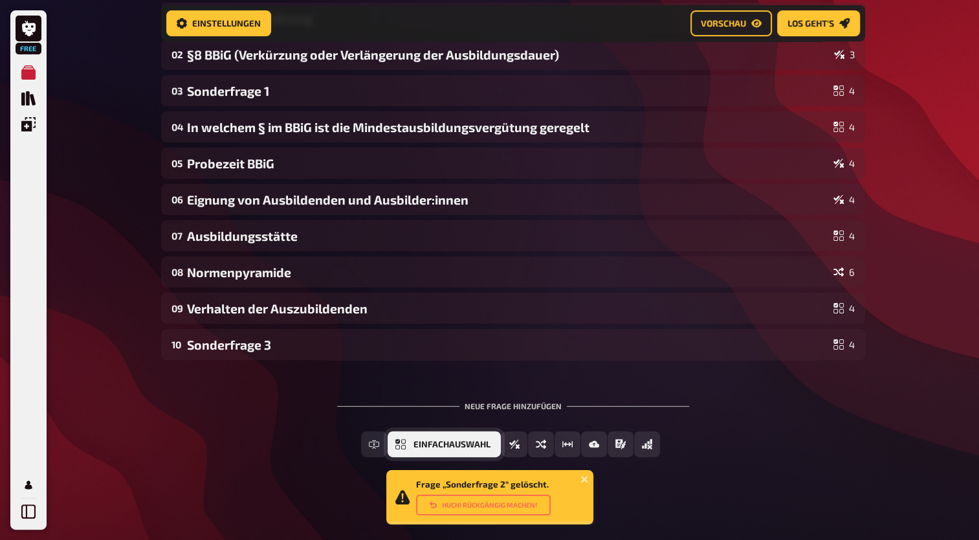
click at [424, 443] on span "Einfachauswahl" at bounding box center [451, 444] width 77 height 9
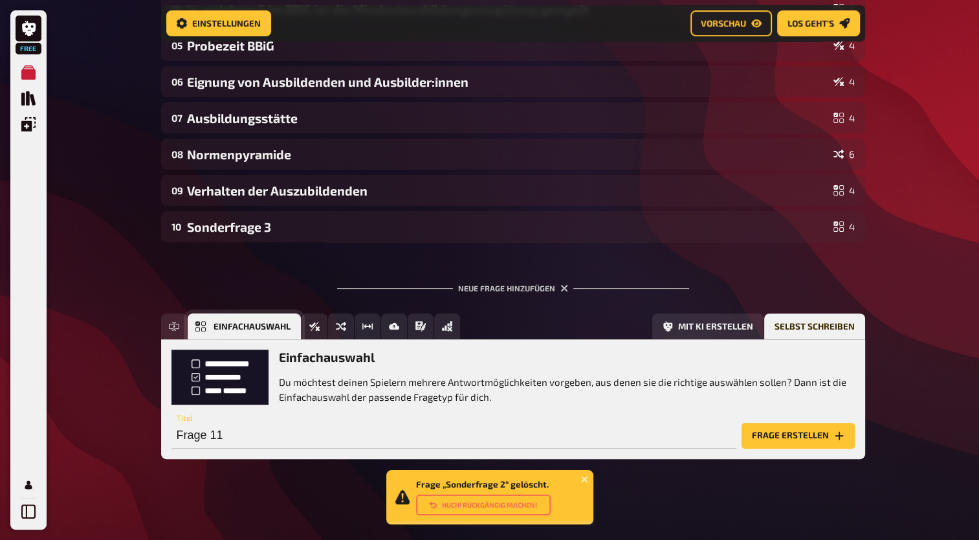
scroll to position [380, 0]
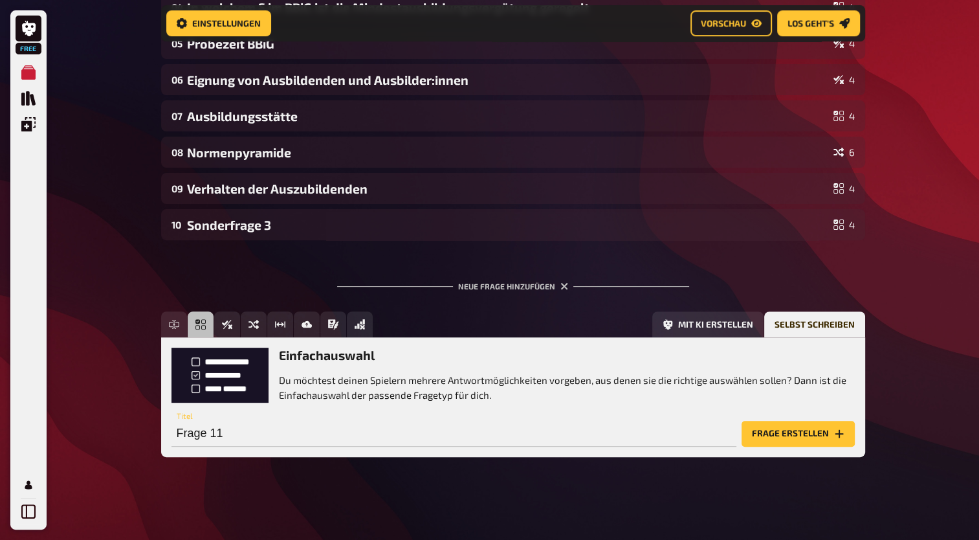
click at [862, 340] on div "Einfachauswahl Du möchtest deinen Spielern mehrere Antwortmöglichkeiten vorgebe…" at bounding box center [513, 396] width 704 height 119
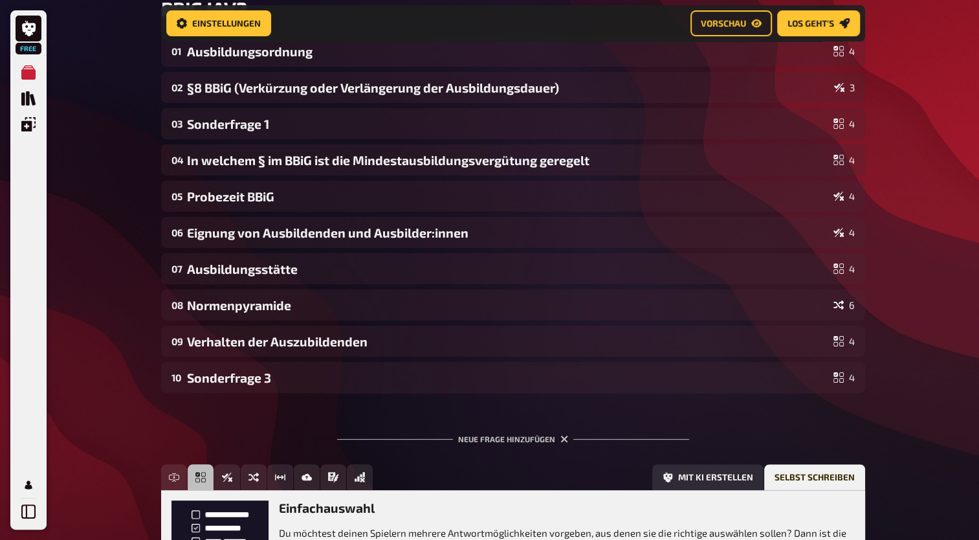
scroll to position [0, 0]
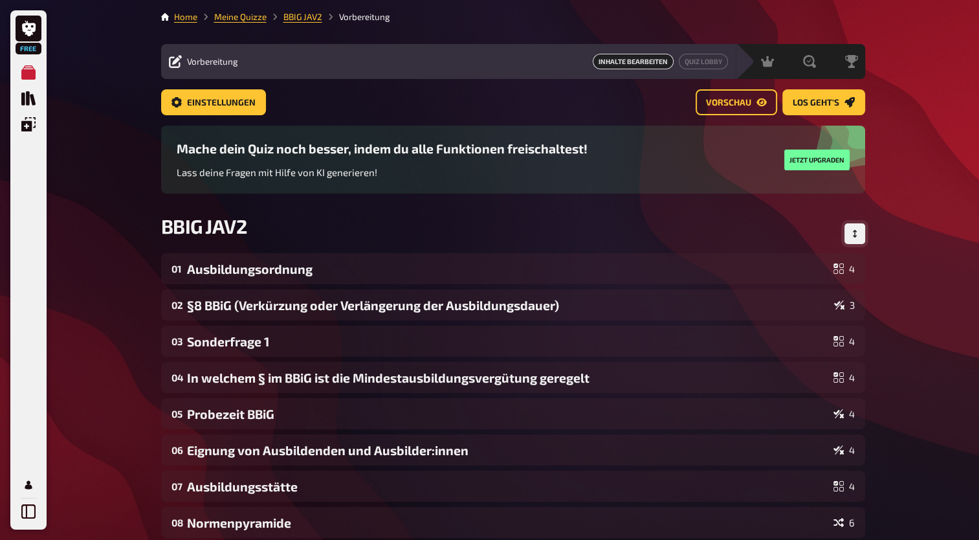
click at [855, 235] on icon "Reihenfolge anpassen" at bounding box center [855, 234] width 8 height 8
click at [849, 225] on button "Fertig" at bounding box center [842, 233] width 46 height 21
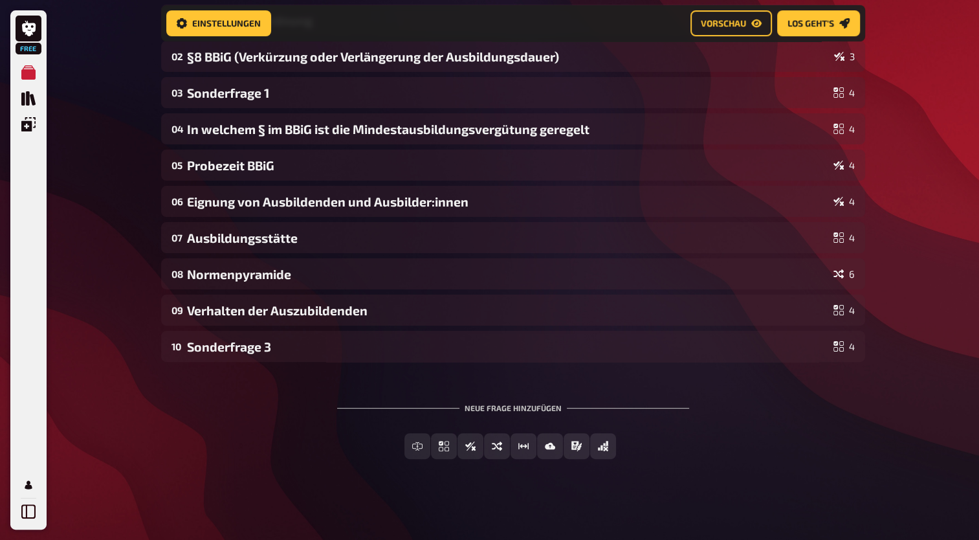
scroll to position [261, 0]
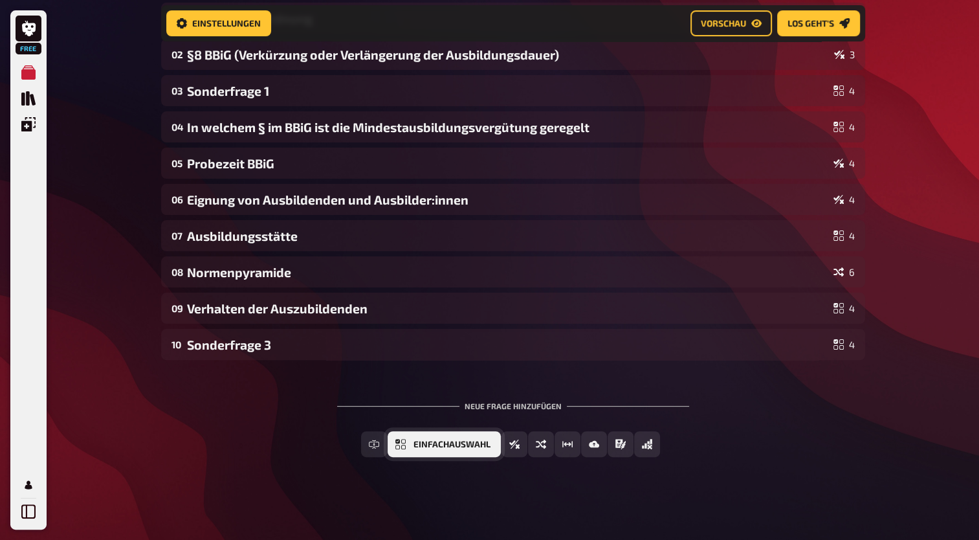
click at [481, 443] on span "Einfachauswahl" at bounding box center [451, 444] width 77 height 9
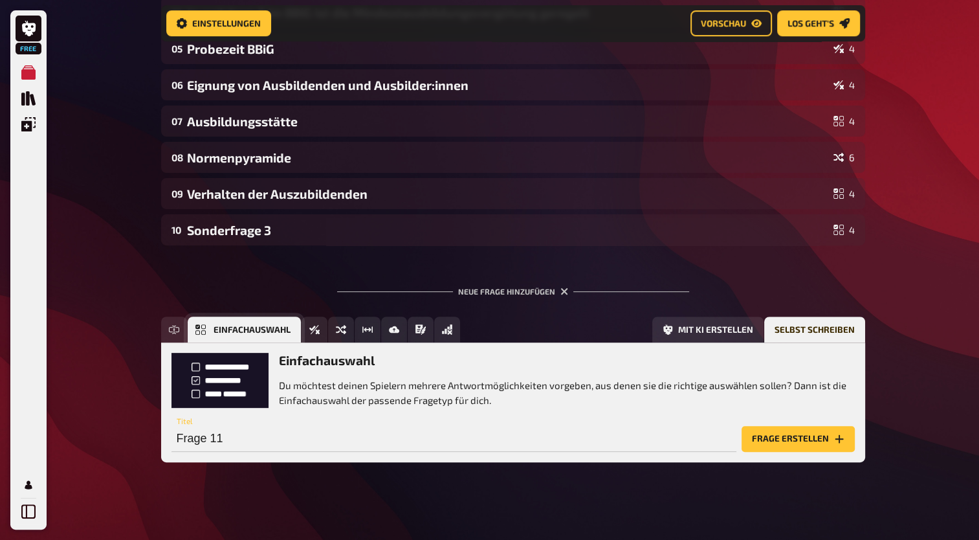
scroll to position [380, 0]
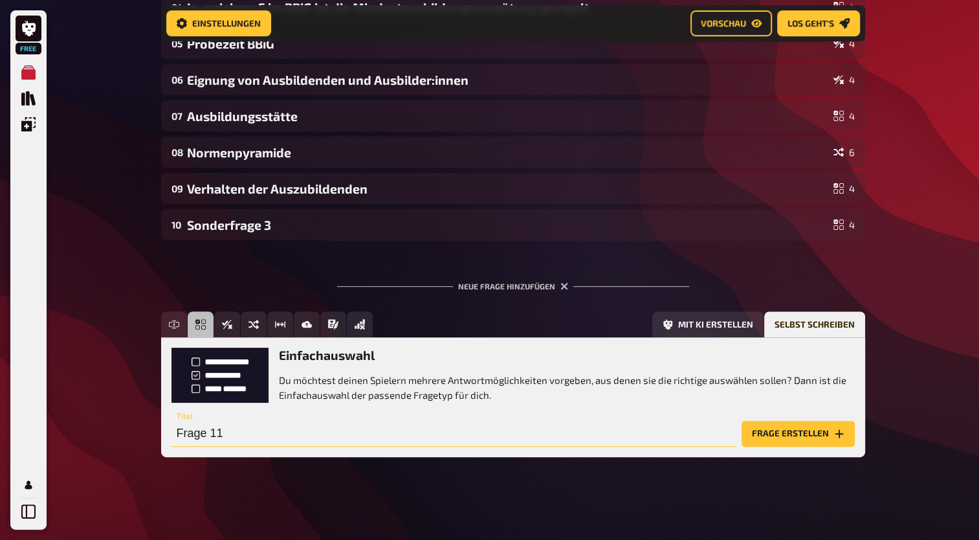
click at [259, 438] on input "Frage 11" at bounding box center [453, 434] width 565 height 26
type input "Sonderfrage 2"
click at [818, 445] on button "Frage erstellen" at bounding box center [798, 434] width 113 height 26
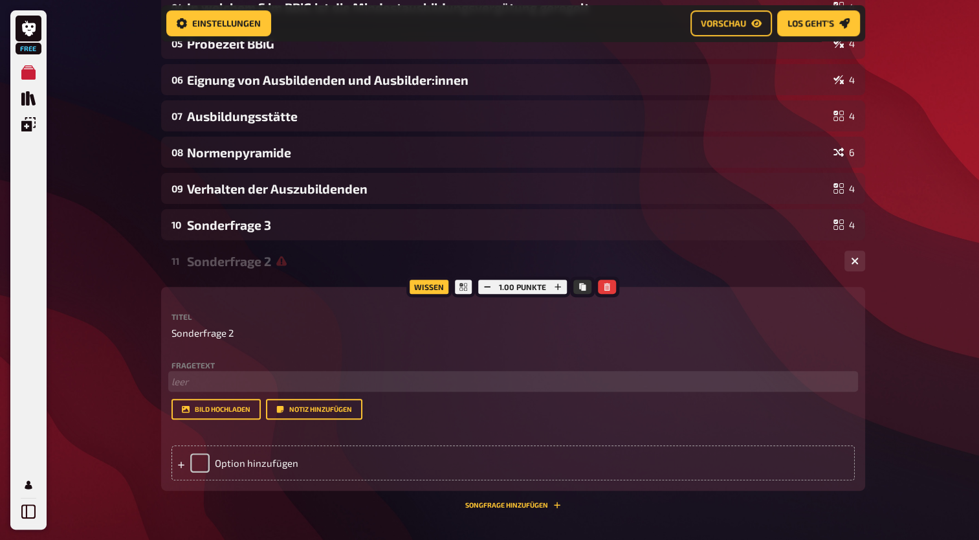
click at [234, 384] on p "﻿ leer" at bounding box center [512, 381] width 683 height 15
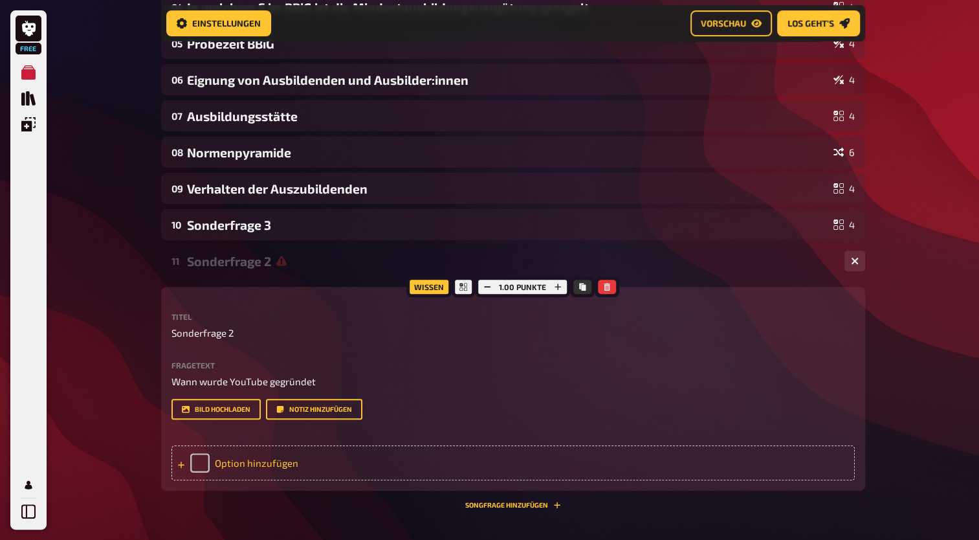
click at [274, 463] on div "Option hinzufügen" at bounding box center [512, 462] width 683 height 35
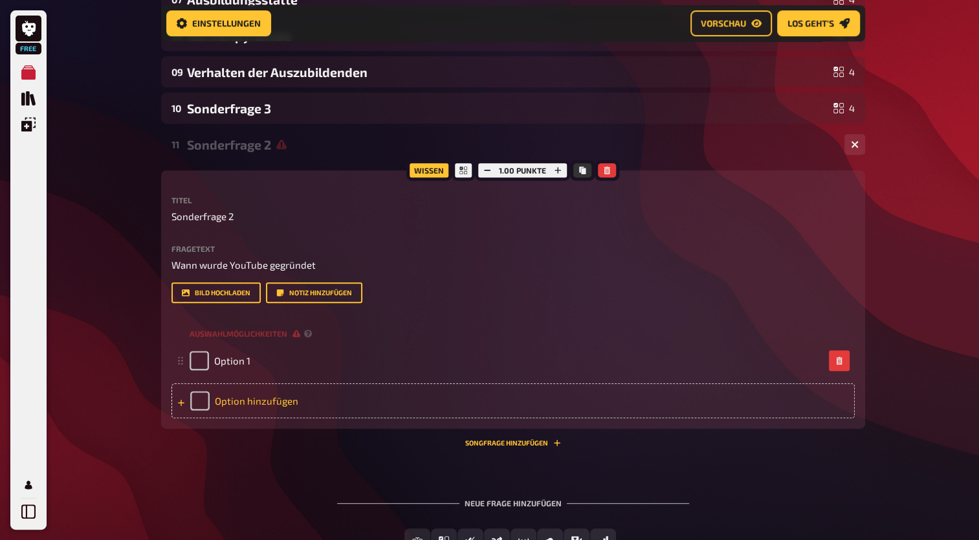
scroll to position [595, 0]
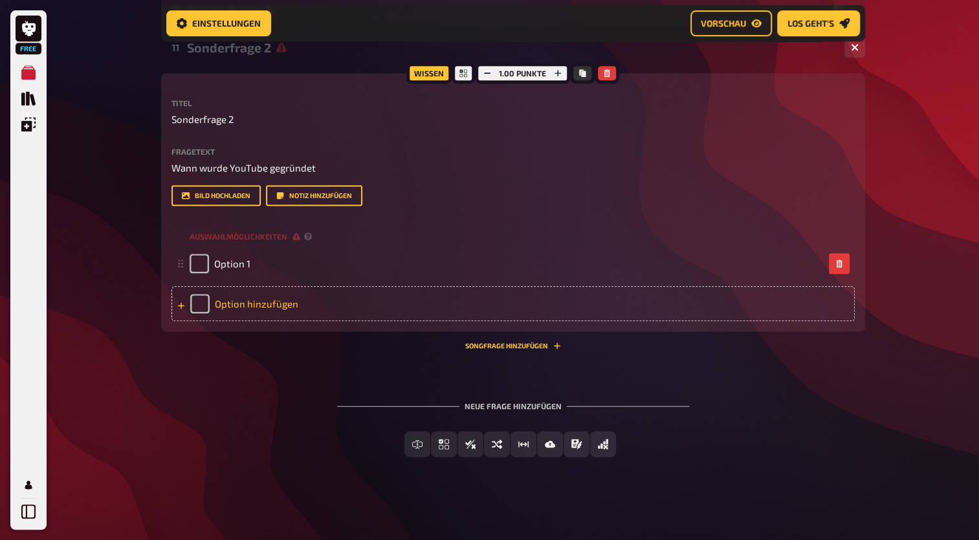
click at [272, 305] on div "Option hinzufügen" at bounding box center [512, 303] width 683 height 35
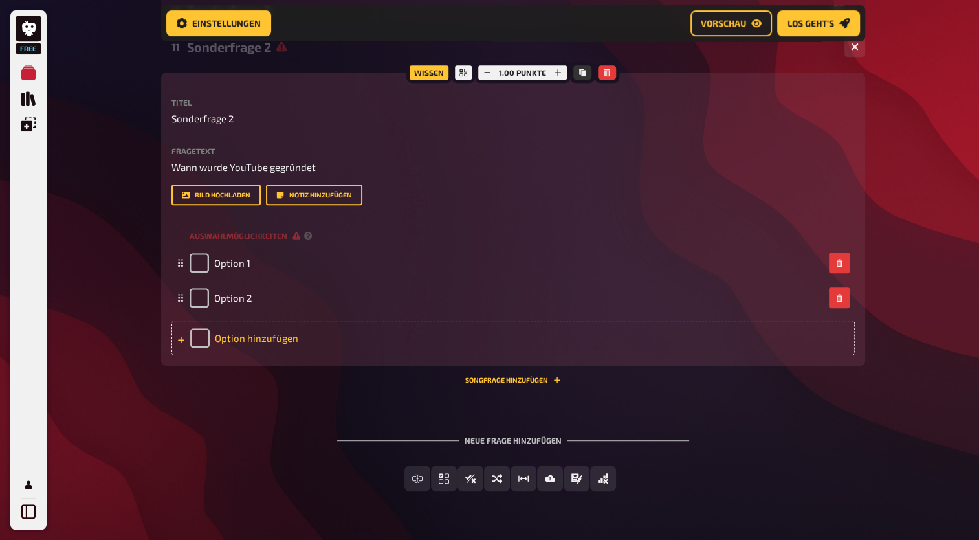
click at [272, 335] on div "Option hinzufügen" at bounding box center [512, 337] width 683 height 35
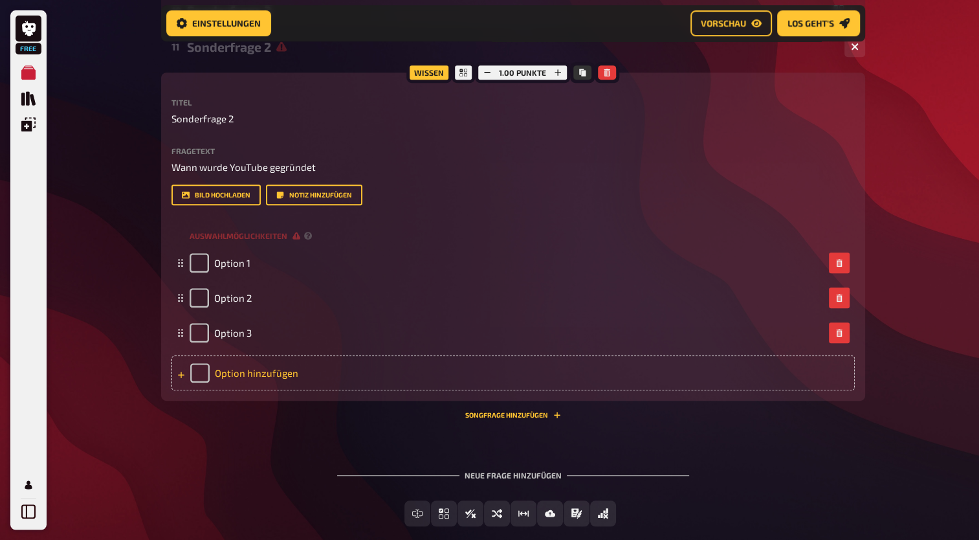
click at [270, 373] on div "Option hinzufügen" at bounding box center [512, 372] width 683 height 35
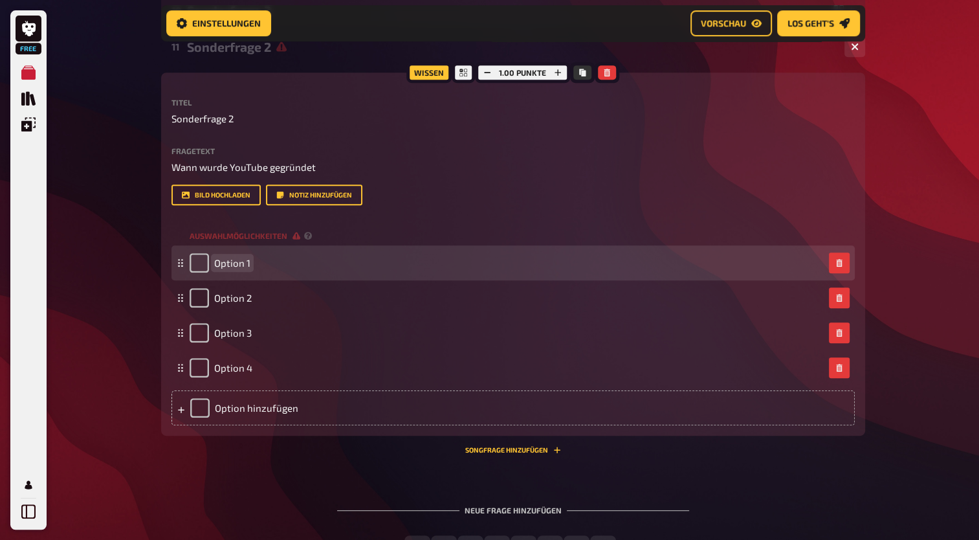
click at [234, 261] on span "Option 1" at bounding box center [232, 263] width 36 height 12
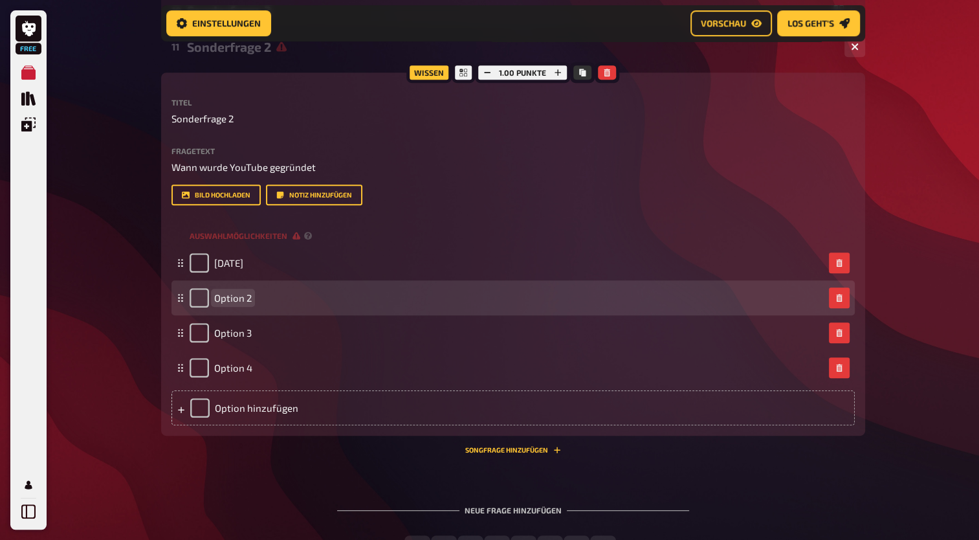
click at [239, 296] on span "Option 2" at bounding box center [233, 298] width 38 height 12
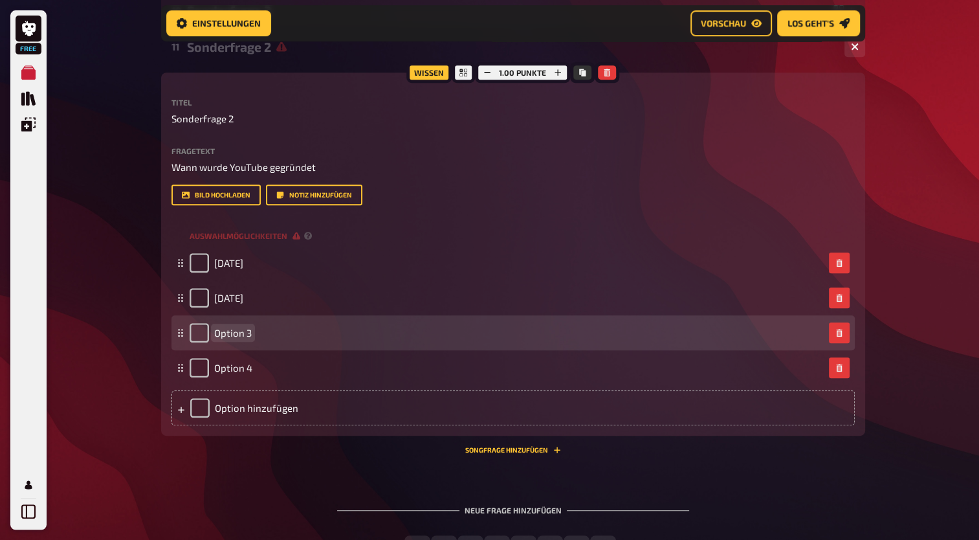
click at [241, 333] on span "Option 3" at bounding box center [233, 333] width 38 height 12
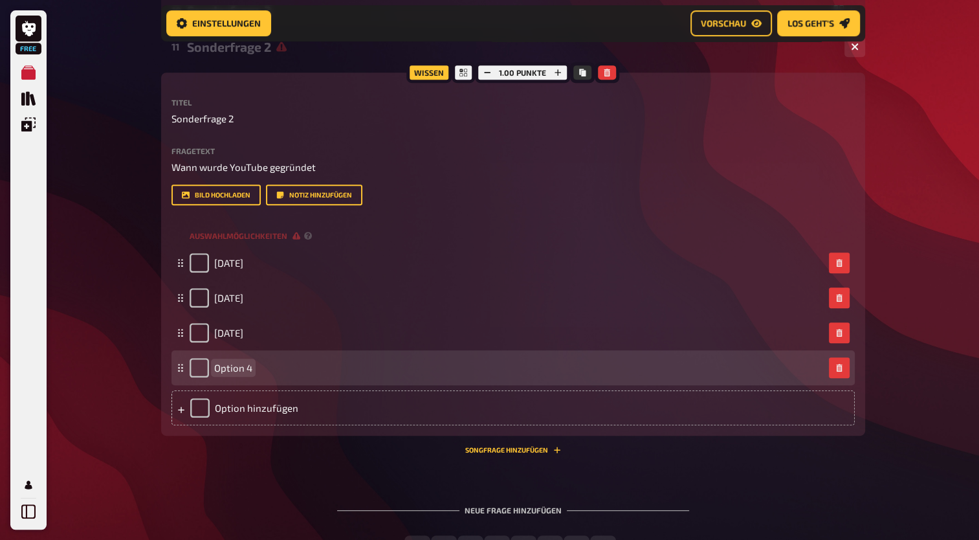
click at [243, 364] on span "Option 4" at bounding box center [233, 368] width 38 height 12
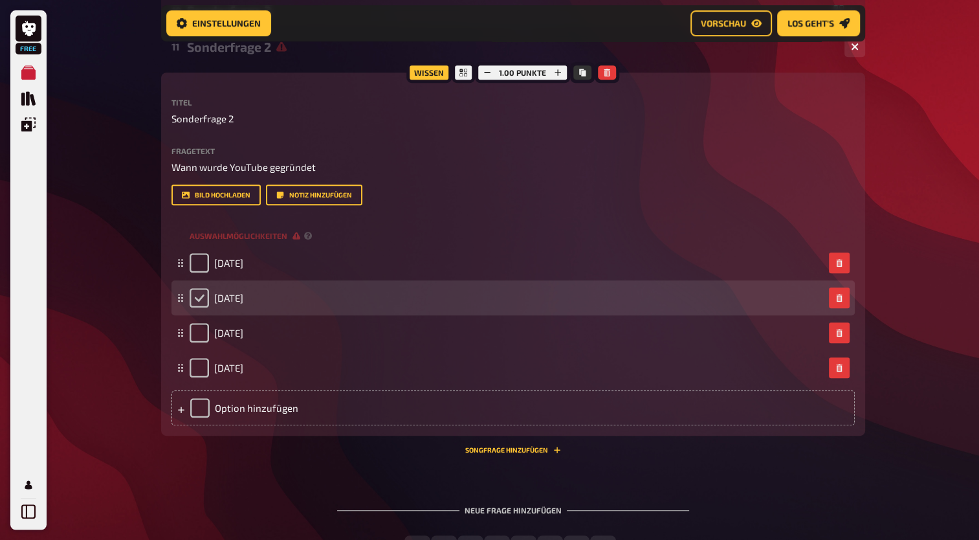
click at [201, 307] on input "checkbox" at bounding box center [199, 297] width 19 height 19
checkbox input "true"
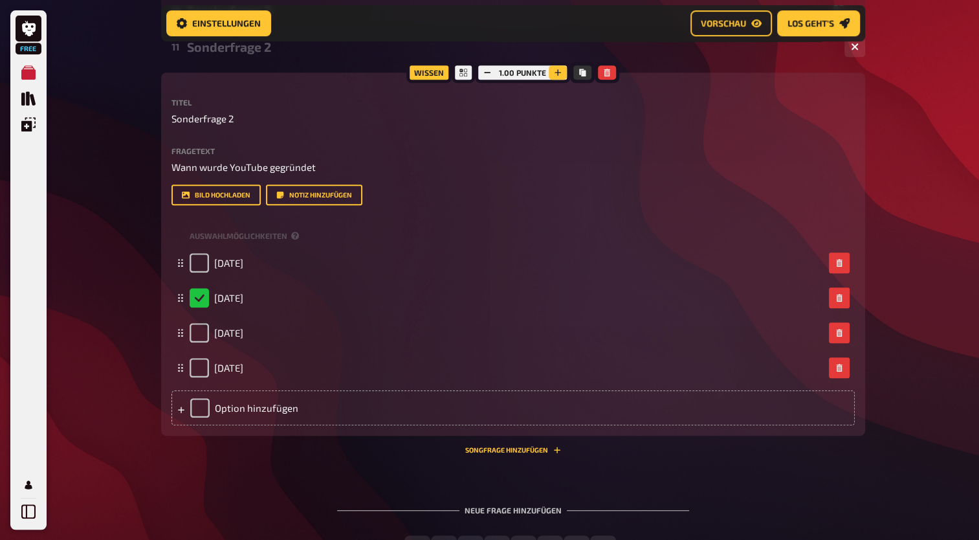
click at [556, 78] on button "button" at bounding box center [558, 72] width 18 height 14
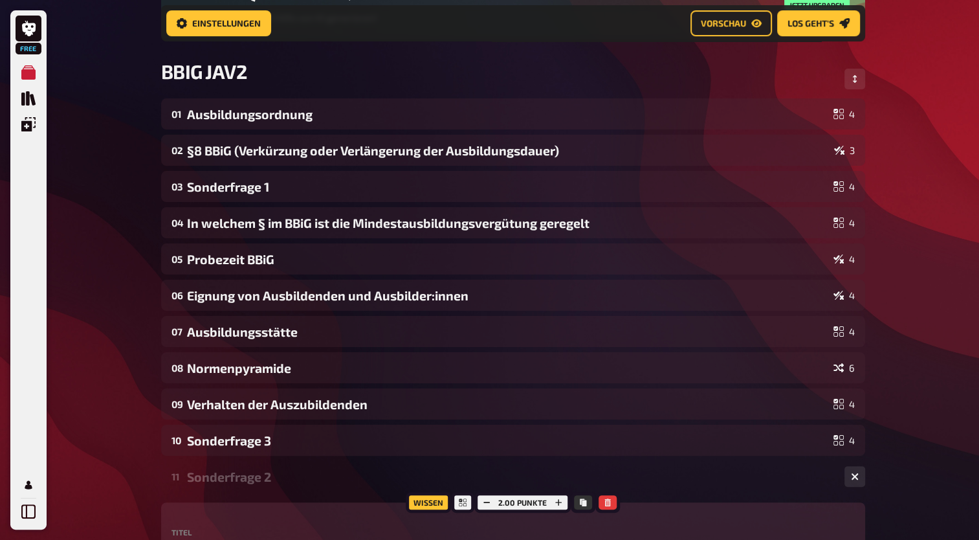
scroll to position [160, 0]
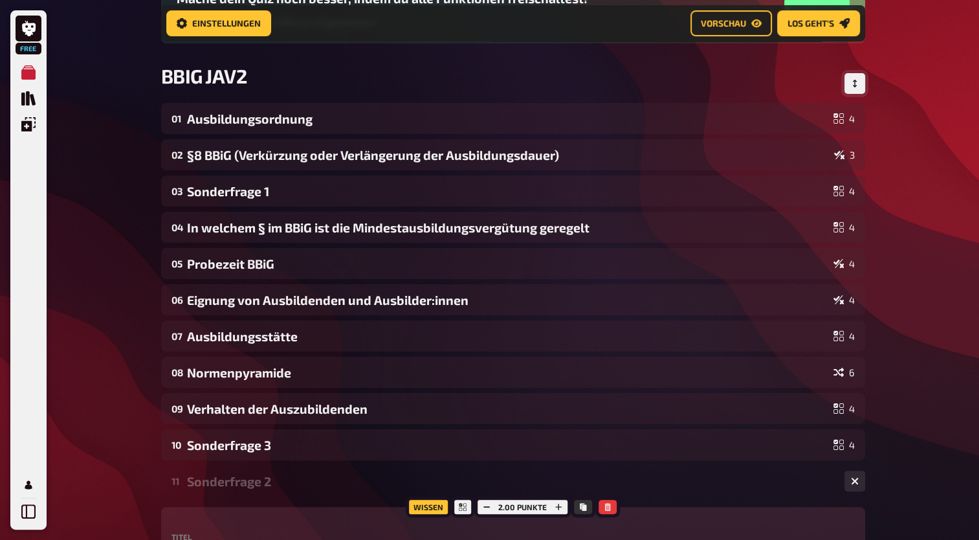
click at [851, 79] on button "Reihenfolge anpassen" at bounding box center [854, 83] width 21 height 21
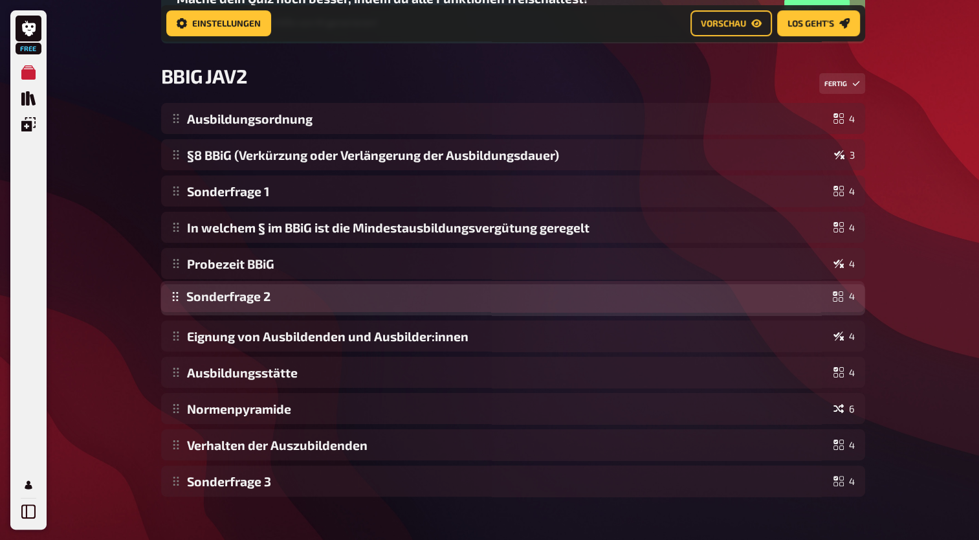
drag, startPoint x: 177, startPoint y: 485, endPoint x: 179, endPoint y: 300, distance: 185.1
click at [179, 300] on div "Ausbildungsordnung 4 §8 BBiG (Verkürzung oder Verlängerung der Ausbildungsdauer…" at bounding box center [513, 299] width 704 height 393
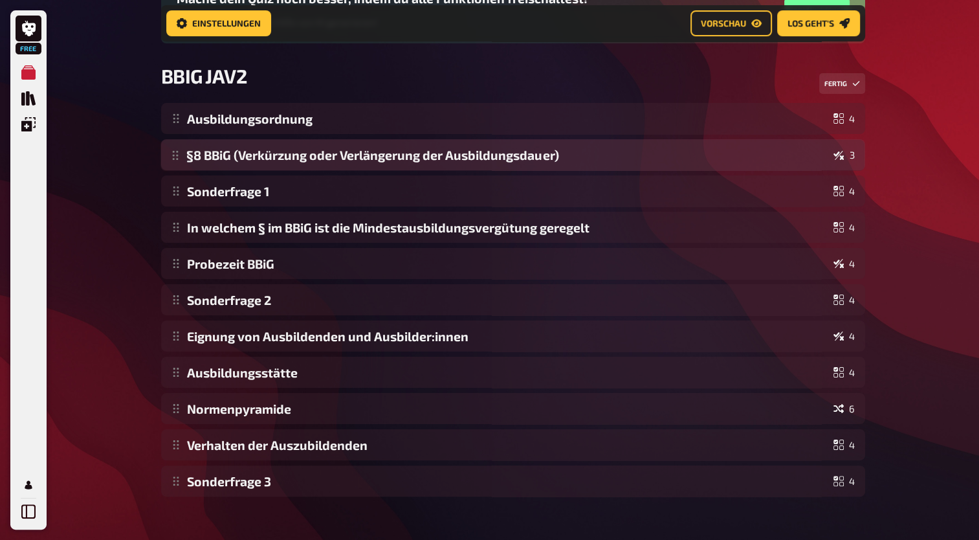
click at [557, 162] on div "Ausbildungsordnung 4 §8 BBiG (Verkürzung oder Verlängerung der Ausbildungsdauer…" at bounding box center [513, 299] width 704 height 393
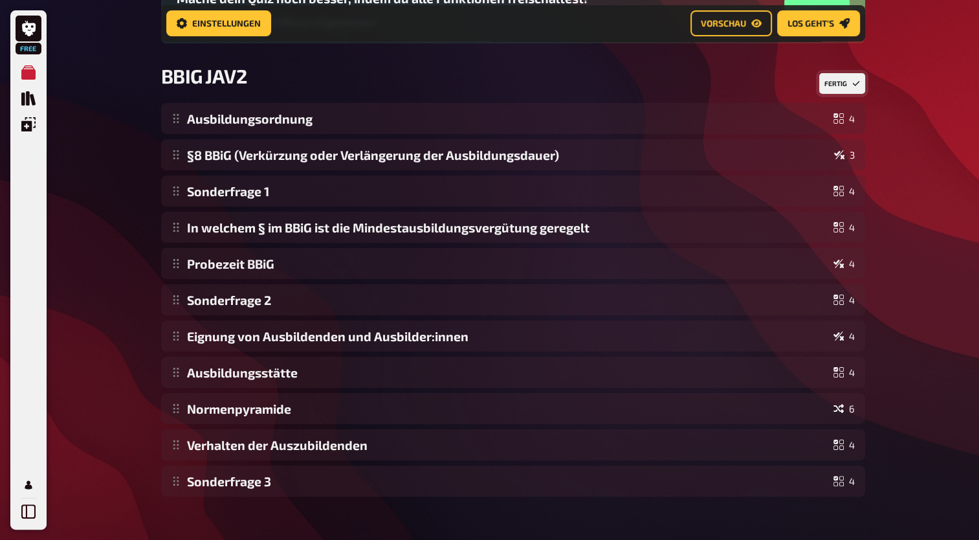
click at [841, 89] on button "Fertig" at bounding box center [842, 83] width 46 height 21
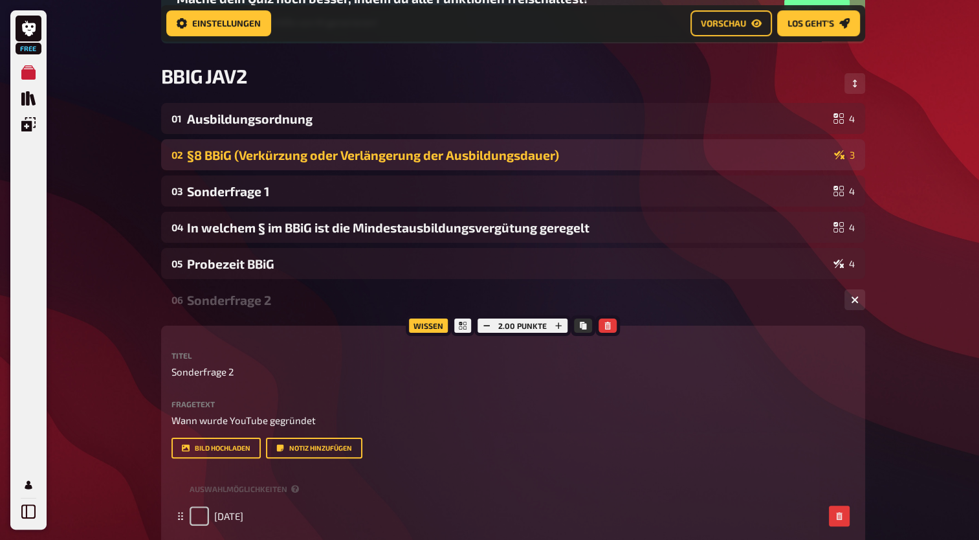
click at [538, 153] on div "§8 BBiG (Verkürzung oder Verlängerung der Ausbildungsdauer)" at bounding box center [508, 155] width 642 height 15
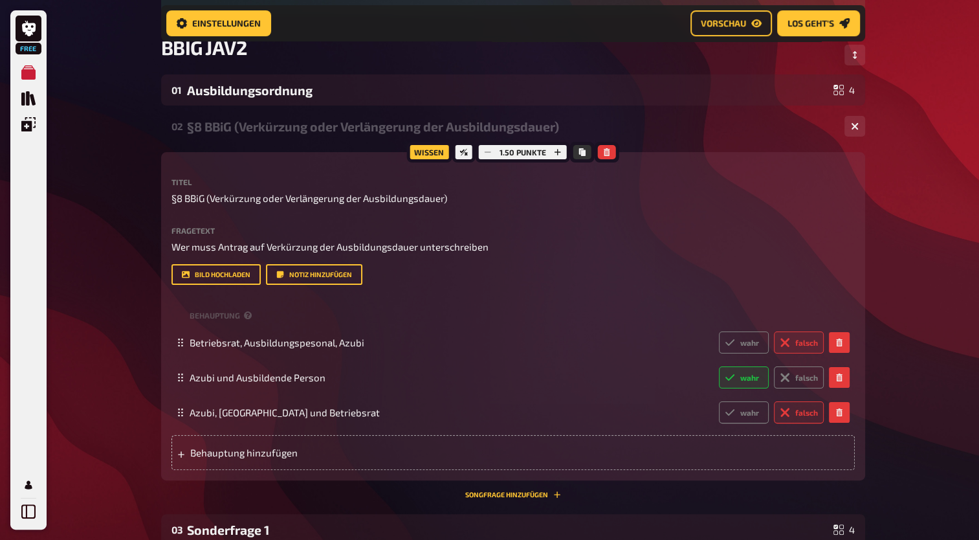
scroll to position [186, 0]
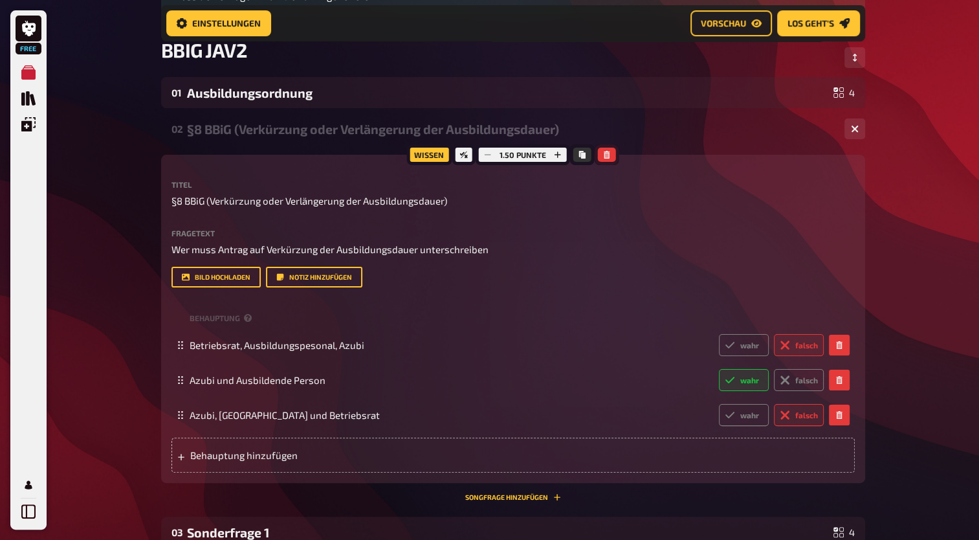
click at [608, 157] on icon "button" at bounding box center [607, 155] width 6 height 8
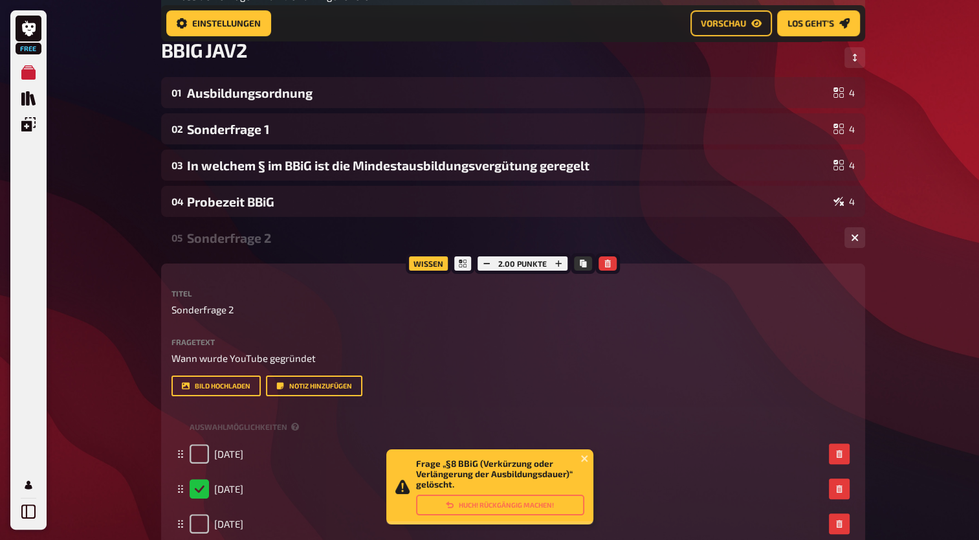
scroll to position [663, 0]
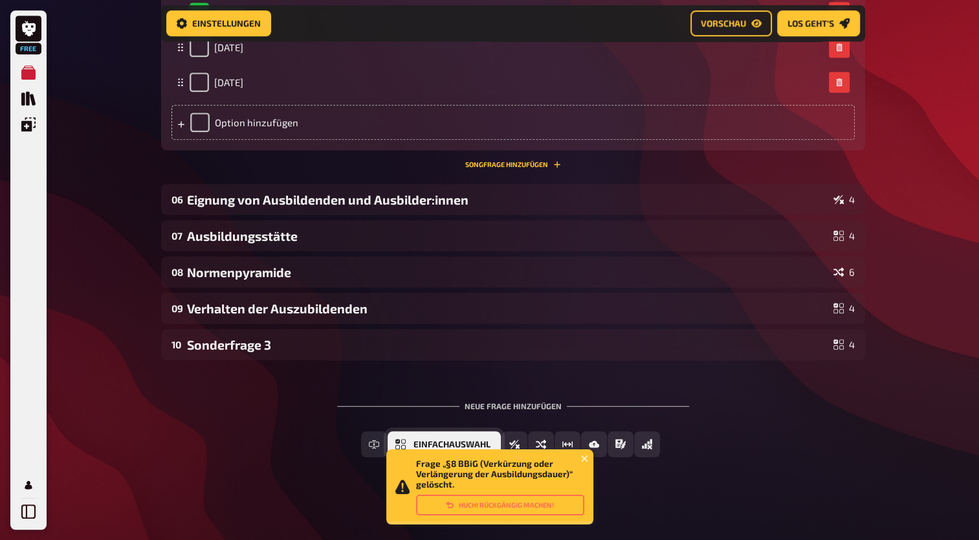
click at [443, 441] on span "Einfachauswahl" at bounding box center [451, 444] width 77 height 9
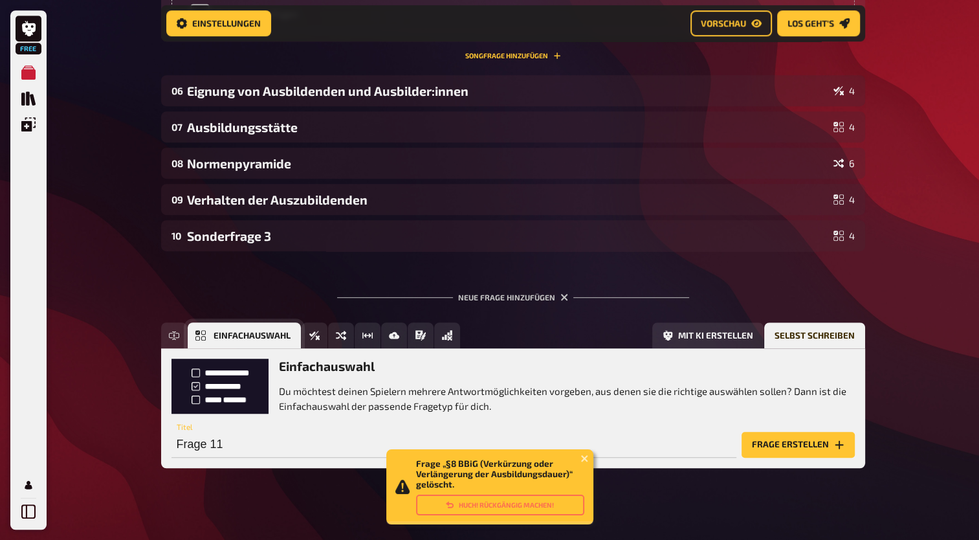
scroll to position [782, 0]
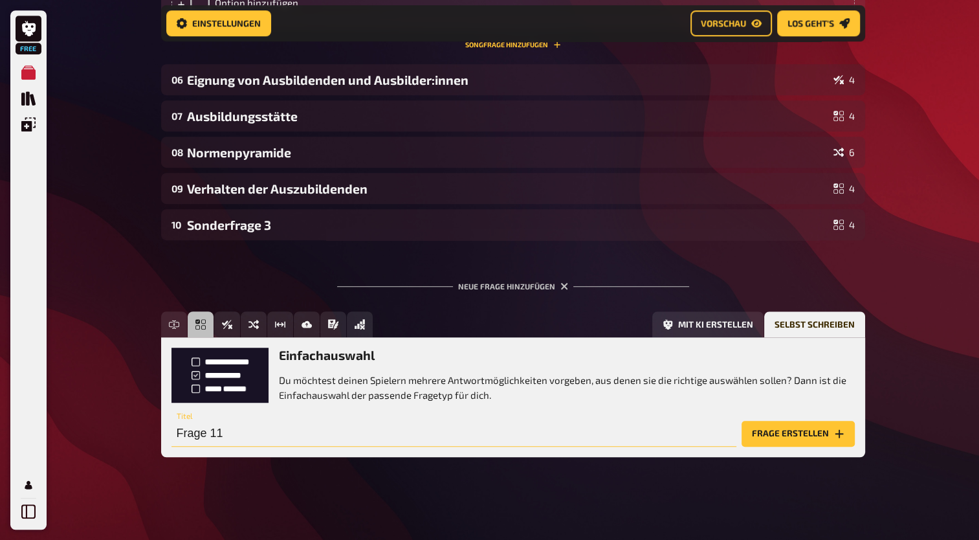
click at [231, 435] on input "Frage 11" at bounding box center [453, 434] width 565 height 26
click at [236, 444] on input "§8" at bounding box center [453, 434] width 565 height 26
type input "§8 BBiG (Verkürzung der Ausbildungsdauer)"
click at [799, 438] on button "Frage erstellen" at bounding box center [798, 434] width 113 height 26
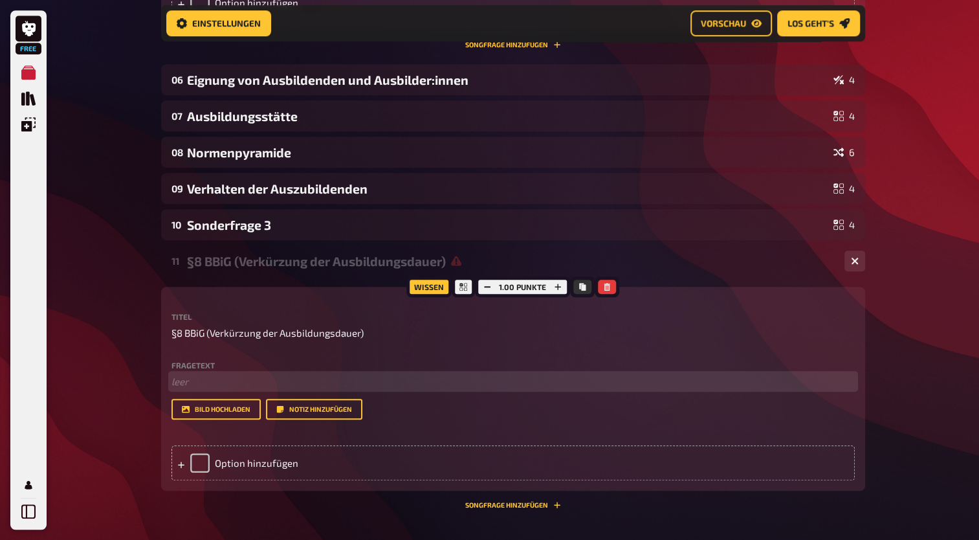
click at [228, 380] on p "﻿ leer" at bounding box center [512, 381] width 683 height 15
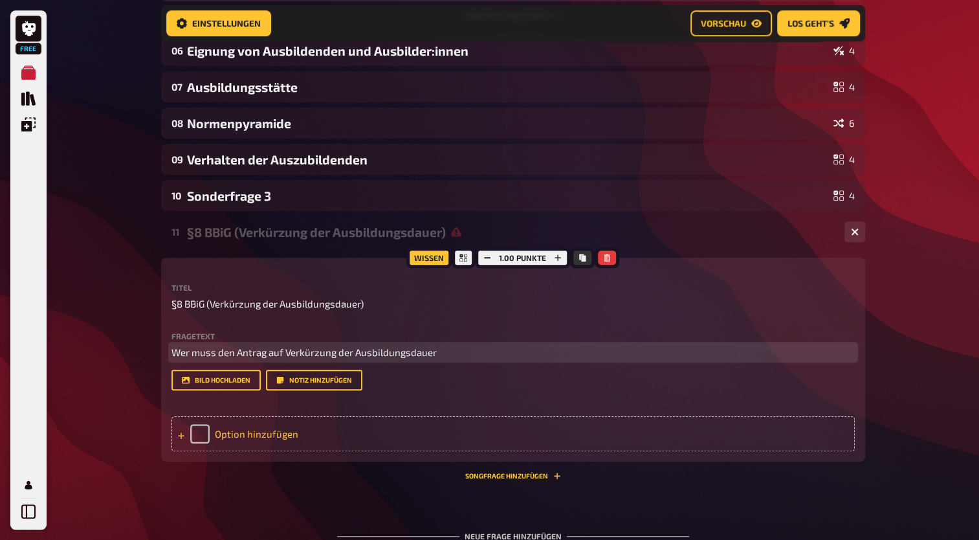
scroll to position [811, 0]
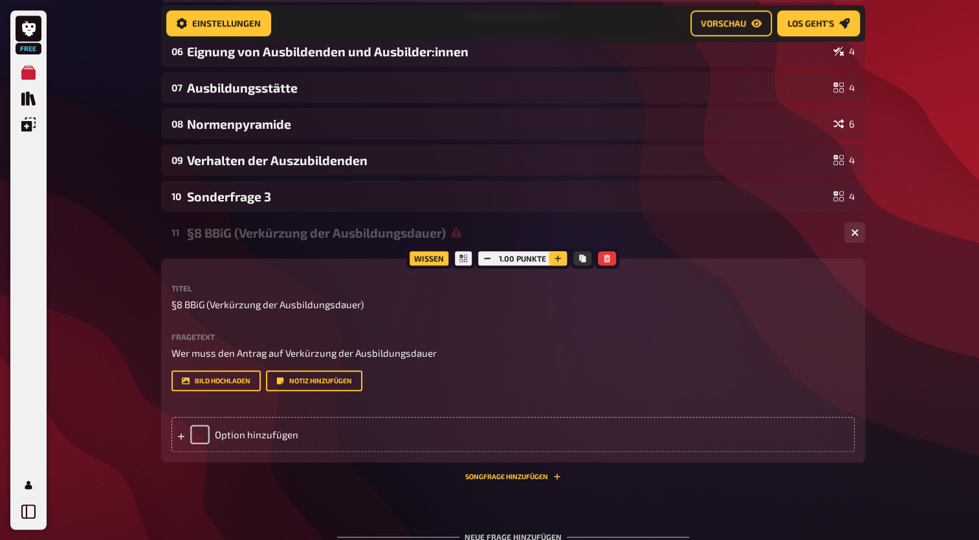
click at [555, 261] on icon "button" at bounding box center [558, 258] width 8 height 8
click at [236, 434] on div "Option hinzufügen" at bounding box center [512, 434] width 683 height 35
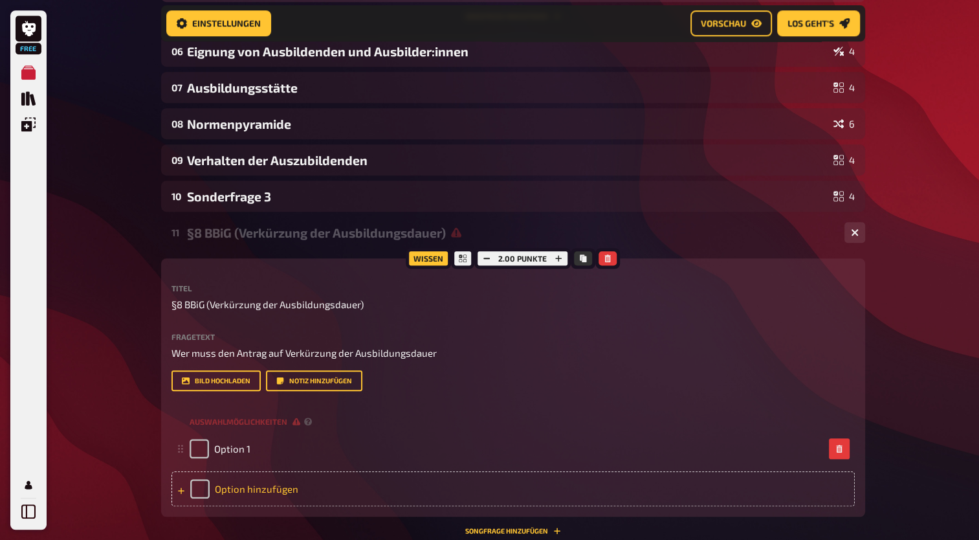
click at [230, 485] on div "Option hinzufügen" at bounding box center [512, 488] width 683 height 35
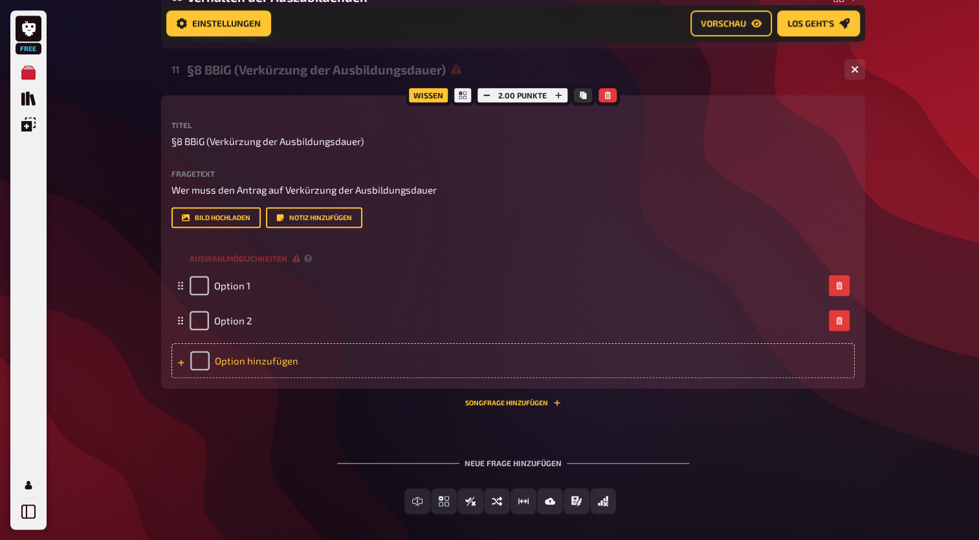
scroll to position [991, 0]
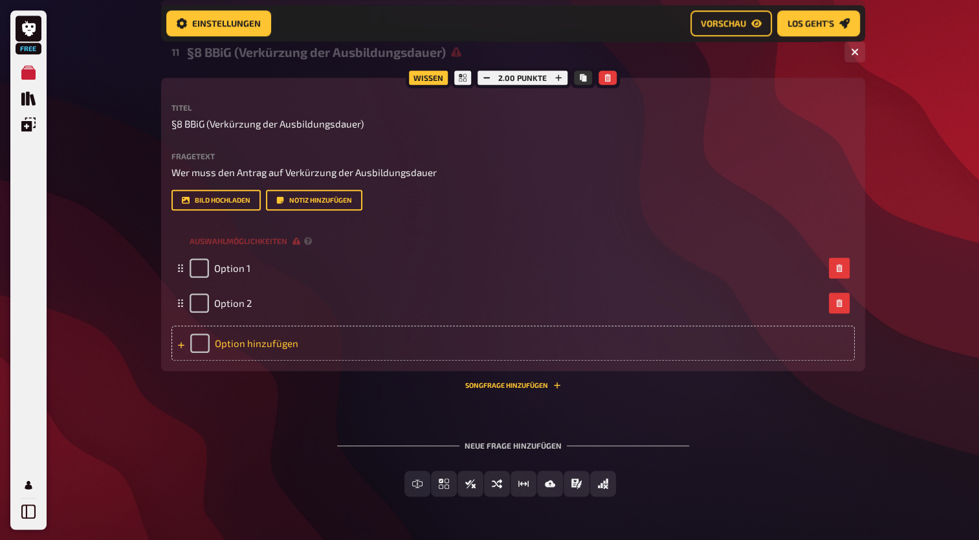
click at [242, 346] on div "Option hinzufügen" at bounding box center [512, 342] width 683 height 35
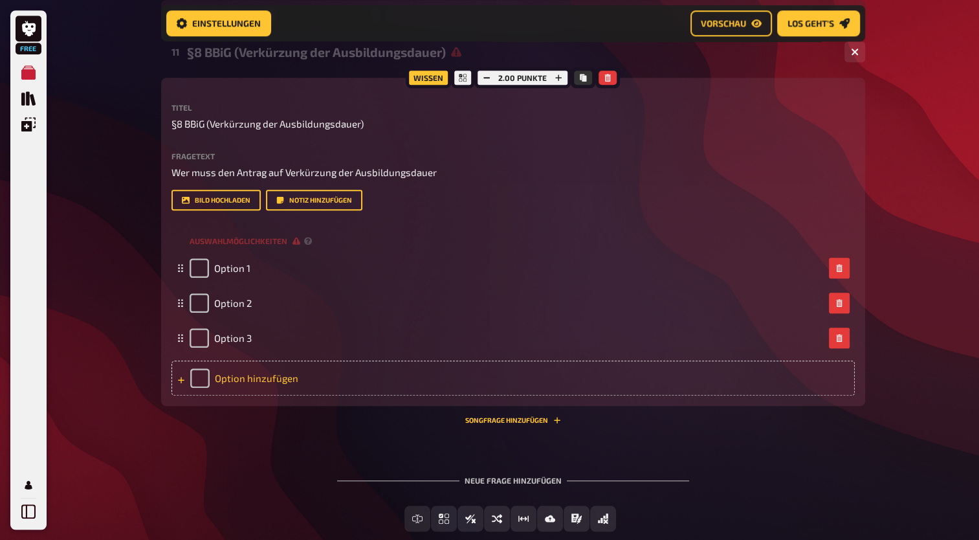
click at [243, 380] on div "Option hinzufügen" at bounding box center [512, 377] width 683 height 35
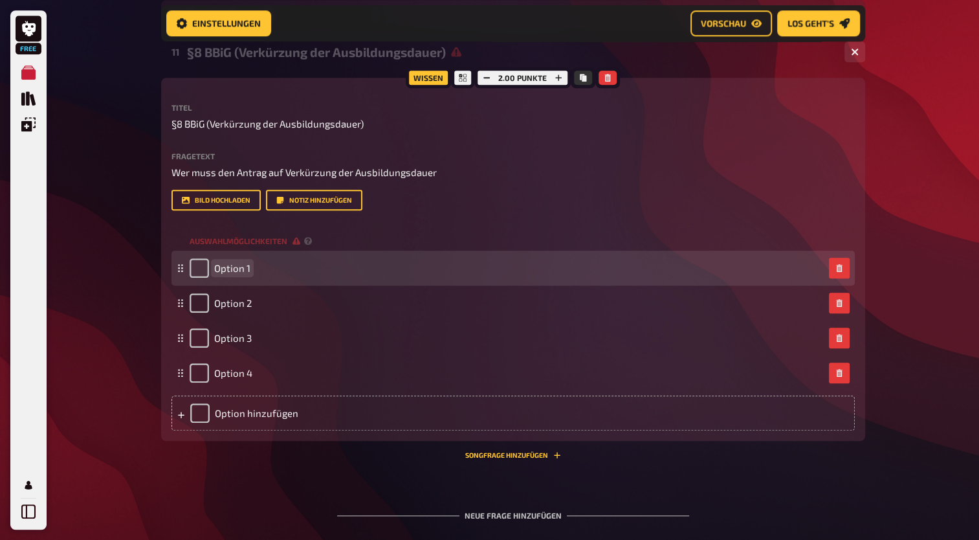
click at [233, 267] on span "Option 1" at bounding box center [232, 268] width 36 height 12
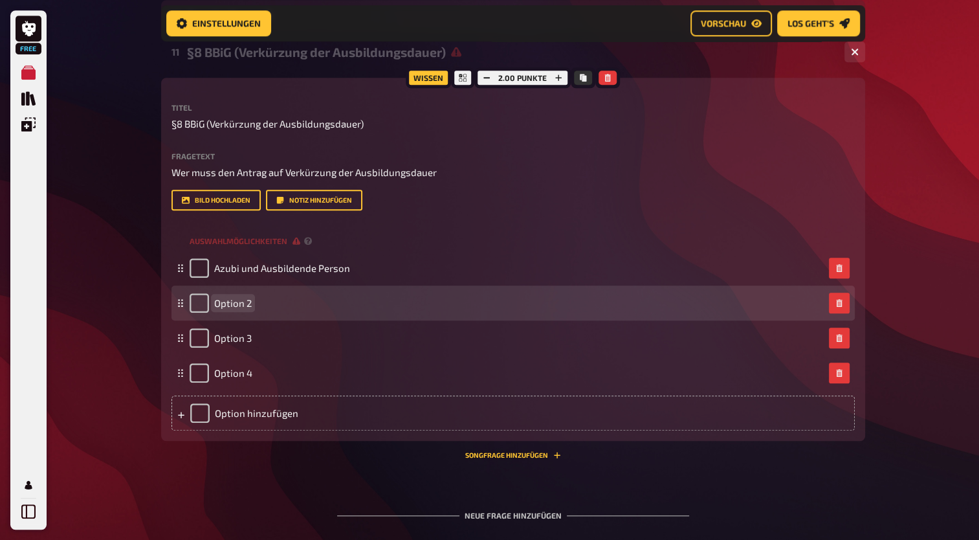
click at [228, 300] on span "Option 2" at bounding box center [233, 303] width 38 height 12
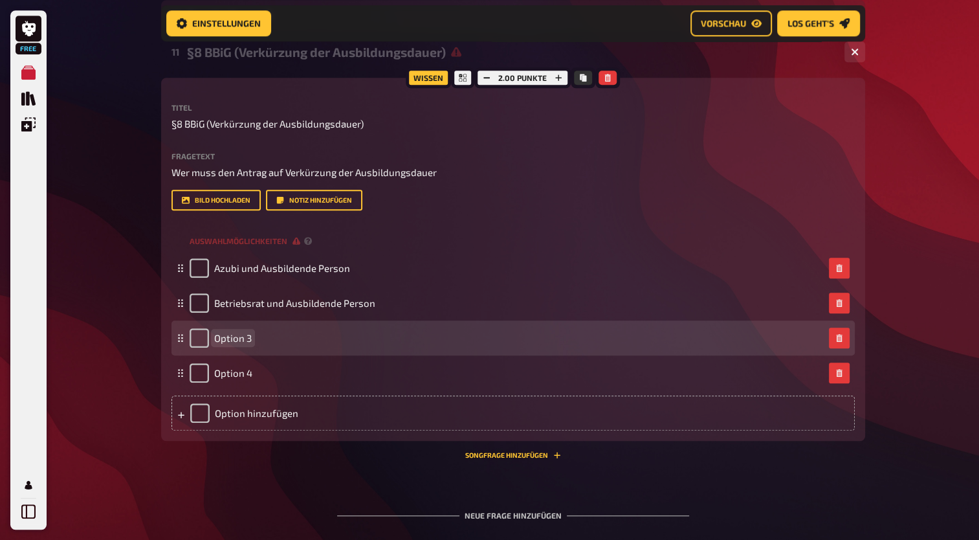
click at [230, 338] on span "Option 3" at bounding box center [233, 338] width 38 height 12
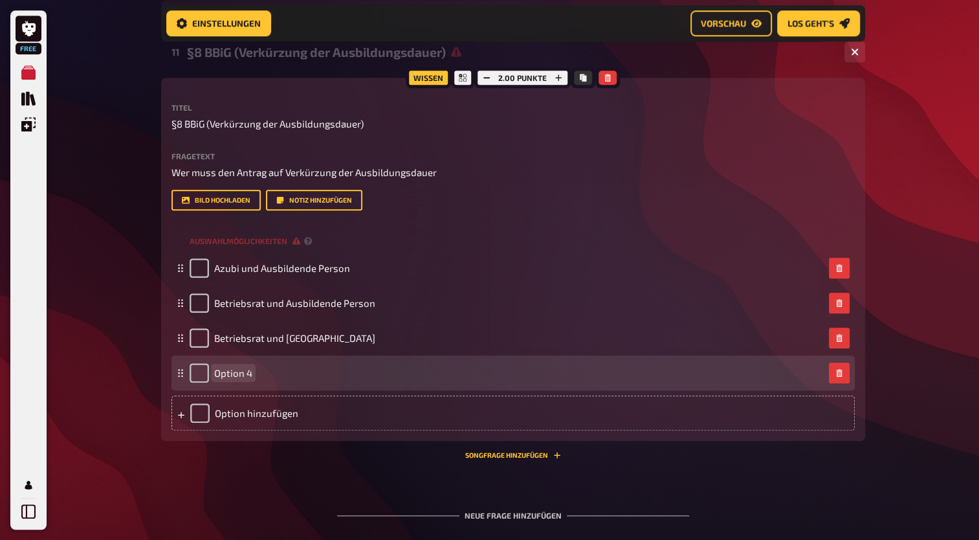
click at [236, 371] on span "Option 4" at bounding box center [233, 373] width 38 height 12
click at [290, 373] on span "Azubi, [GEOGRAPHIC_DATA] und BEtriebsrat" at bounding box center [309, 373] width 190 height 12
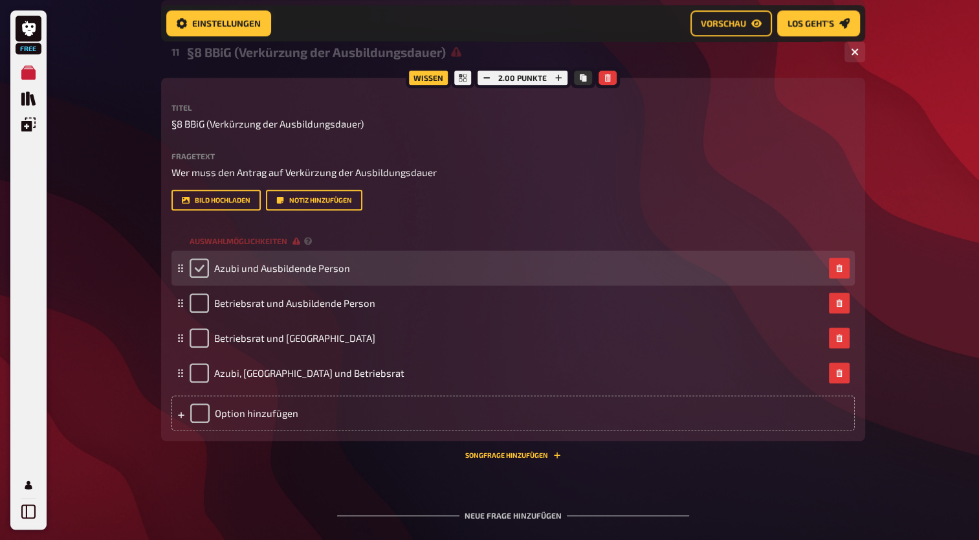
click at [202, 270] on input "checkbox" at bounding box center [199, 267] width 19 height 19
checkbox input "true"
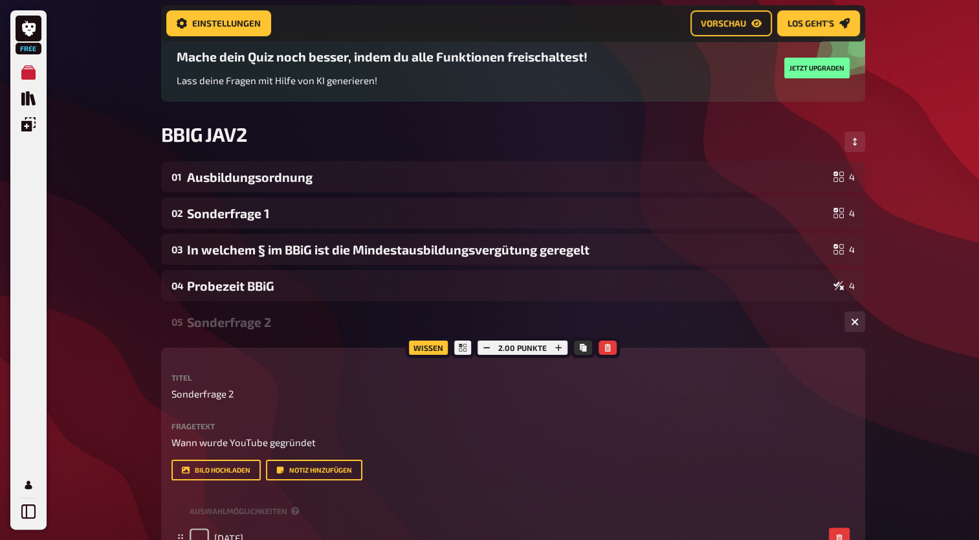
scroll to position [0, 0]
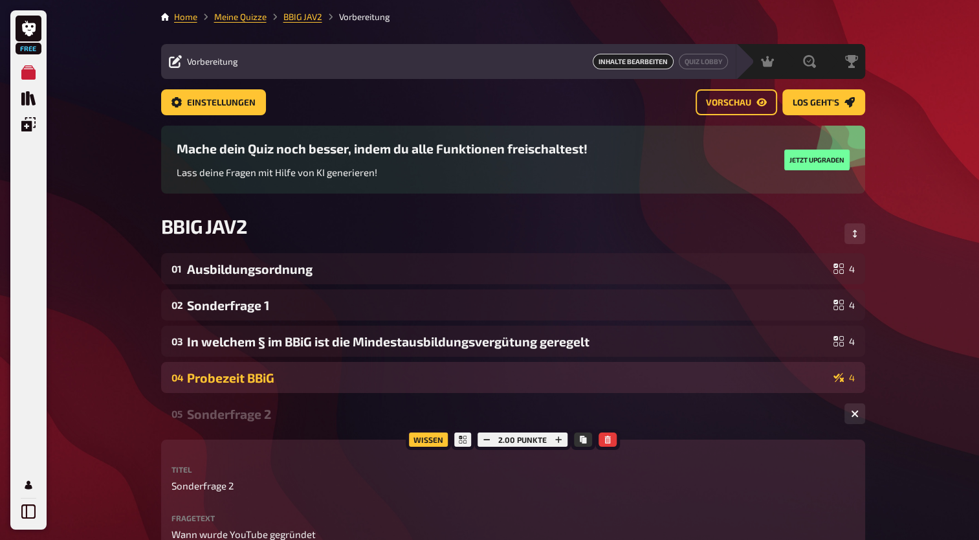
click at [705, 387] on div "04 Probezeit BBiG 4" at bounding box center [513, 377] width 704 height 31
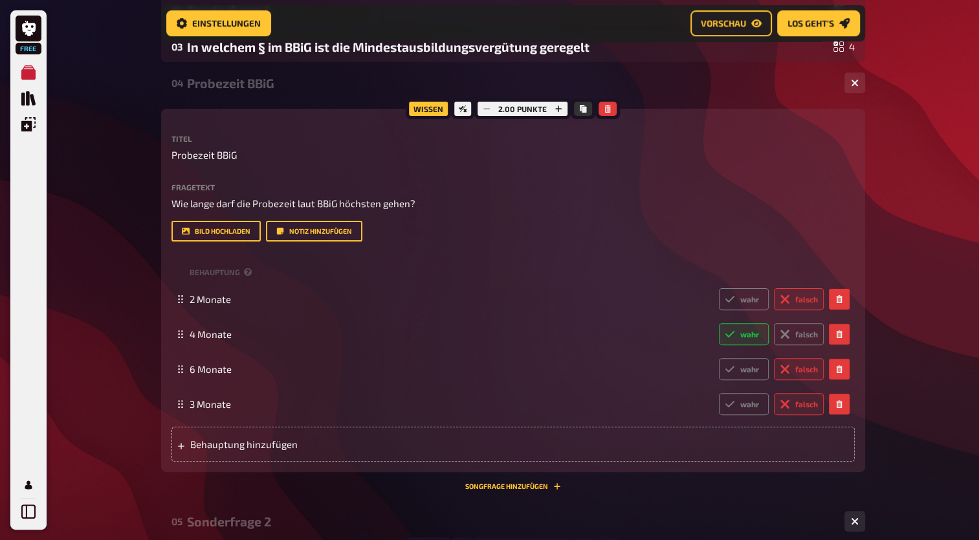
scroll to position [292, 0]
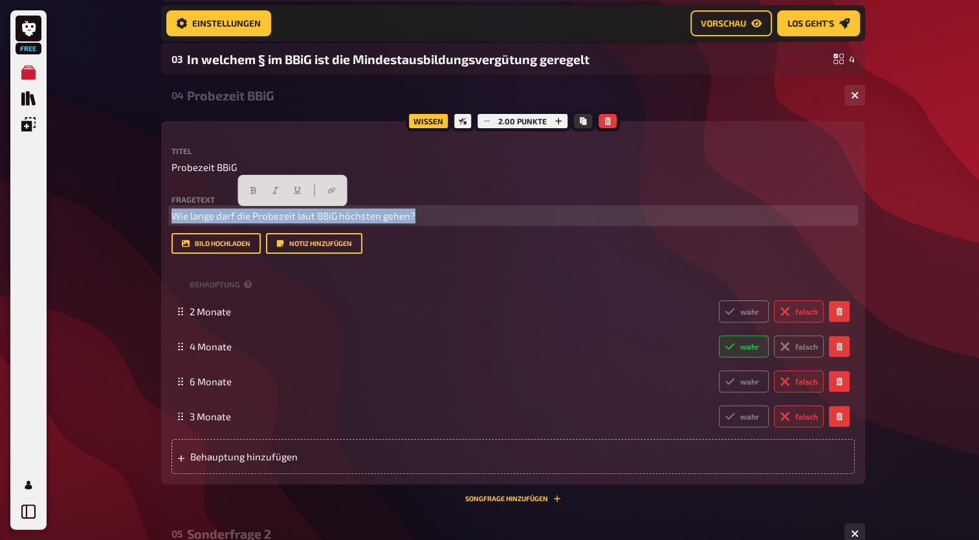
drag, startPoint x: 430, startPoint y: 215, endPoint x: 146, endPoint y: 211, distance: 283.4
copy span "Wie lange darf die Probezeit laut BBiG höchsten gehen?"
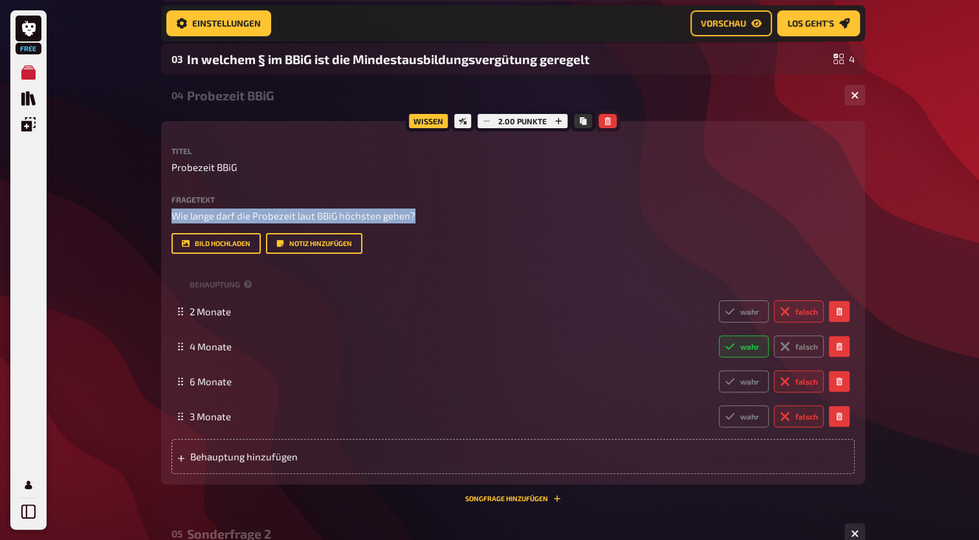
click at [600, 118] on button "button" at bounding box center [608, 121] width 18 height 14
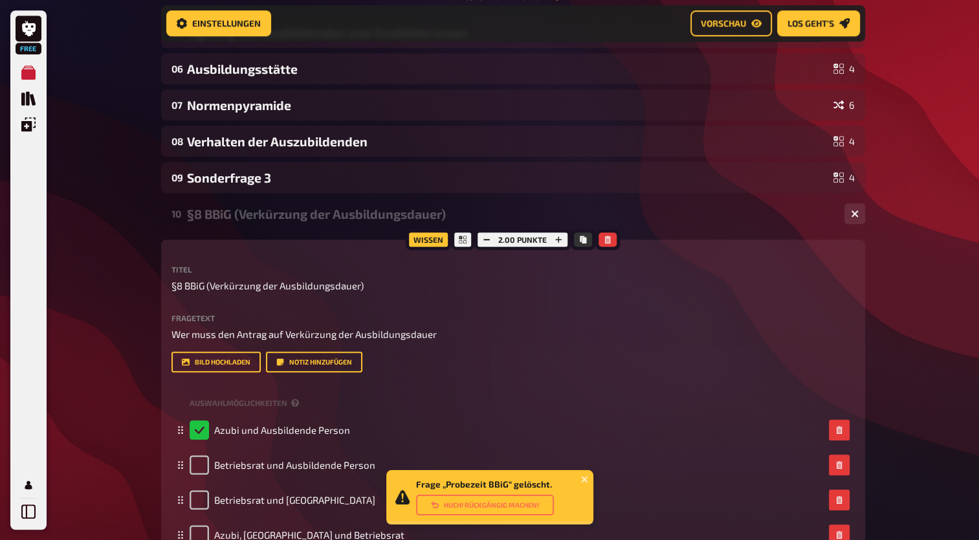
scroll to position [1064, 0]
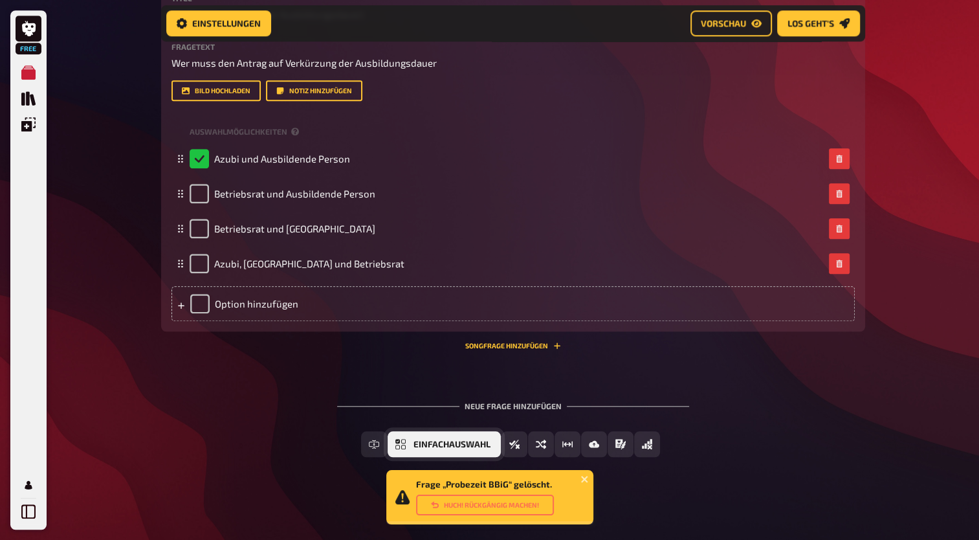
click at [481, 449] on button "Einfachauswahl" at bounding box center [444, 444] width 113 height 26
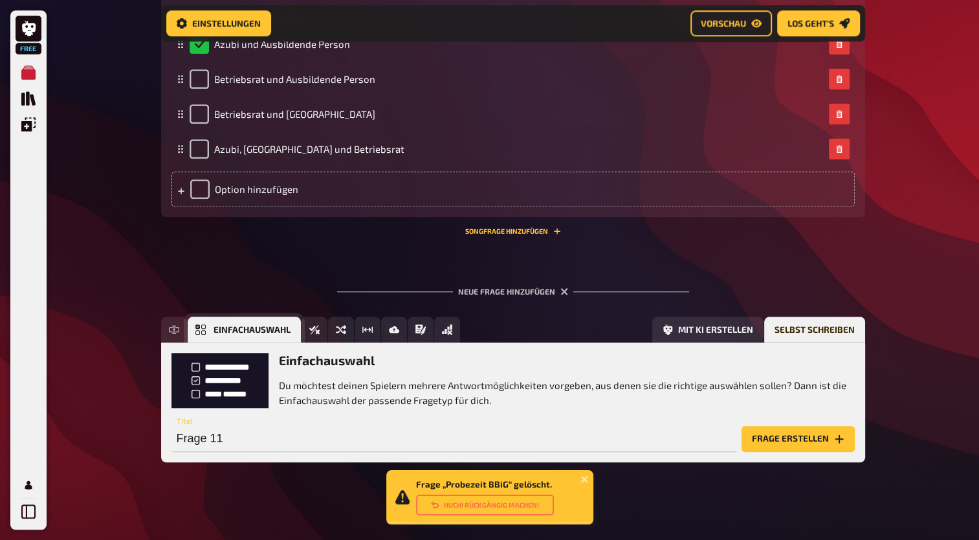
scroll to position [1184, 0]
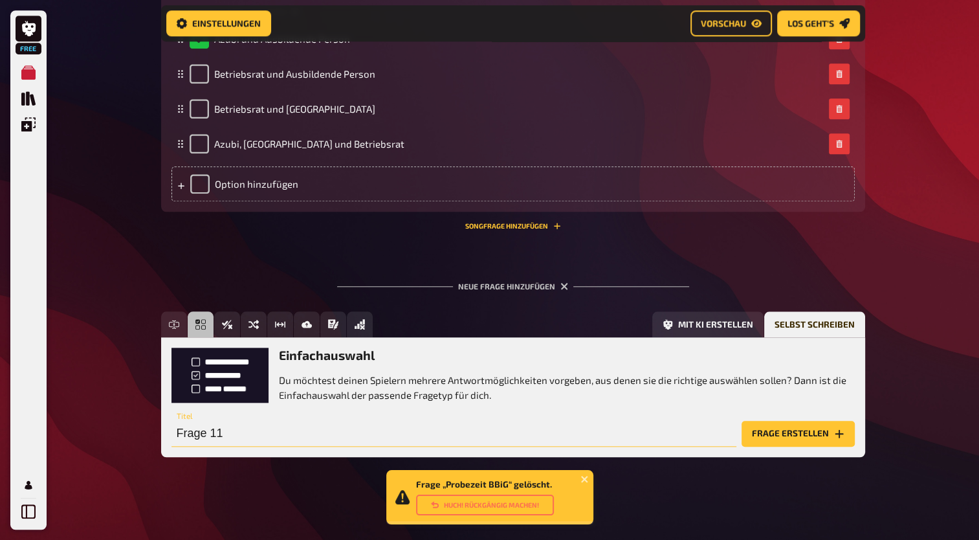
click at [243, 434] on input "Frage 11" at bounding box center [453, 434] width 565 height 26
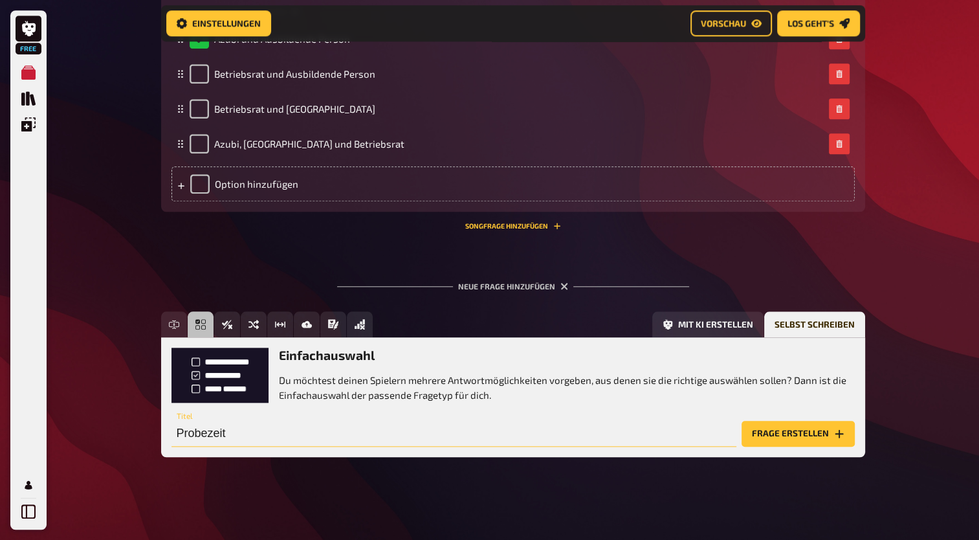
type input "Probezeit"
click at [796, 415] on div "Probezeit Titel Frage erstellen" at bounding box center [512, 427] width 683 height 39
click at [792, 426] on button "Frage erstellen" at bounding box center [798, 434] width 113 height 26
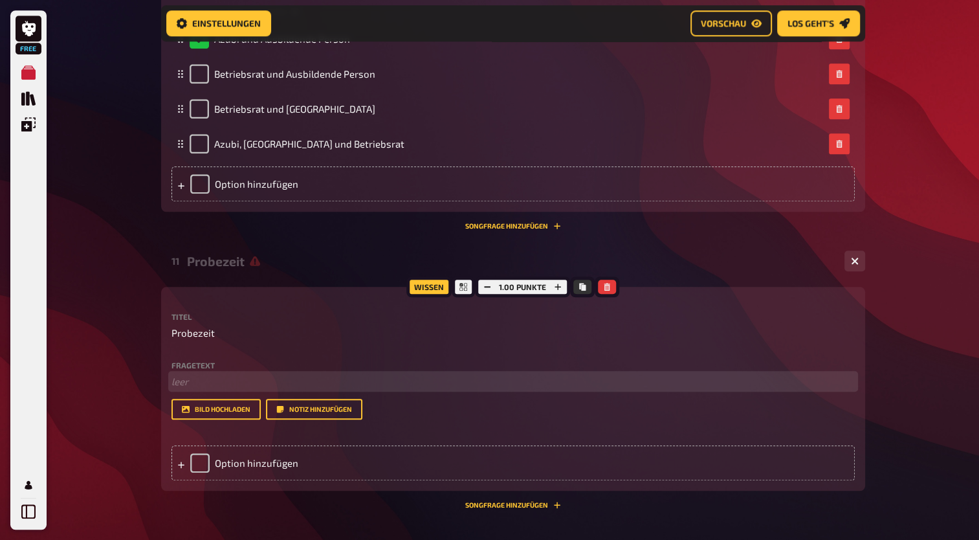
click at [220, 382] on p "﻿ leer" at bounding box center [512, 381] width 683 height 15
click at [243, 459] on div "Option hinzufügen" at bounding box center [512, 462] width 683 height 35
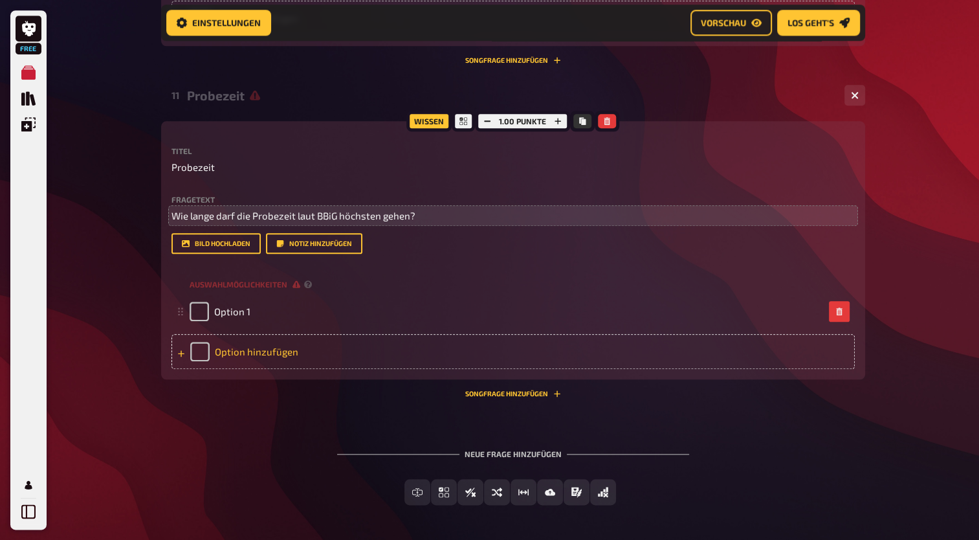
scroll to position [1378, 0]
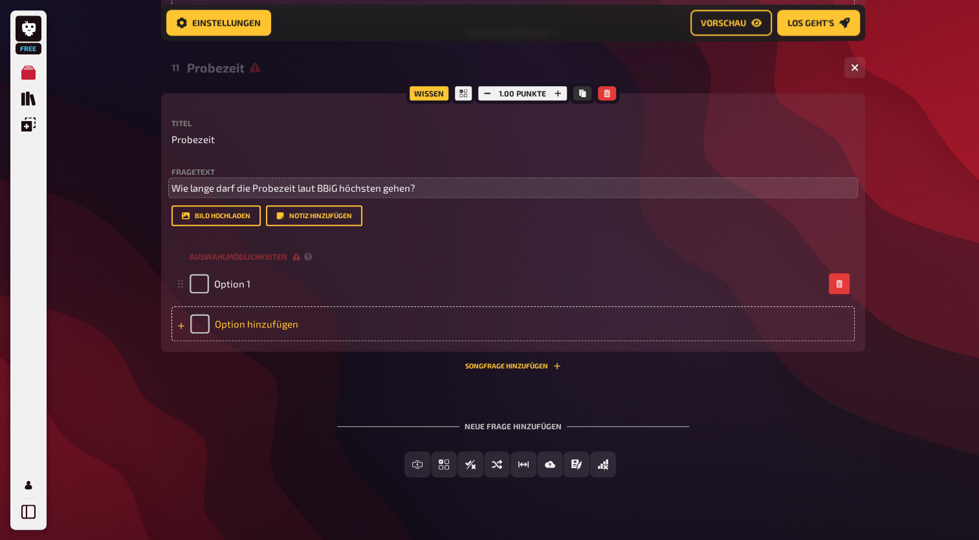
click at [251, 332] on div "Option hinzufügen" at bounding box center [512, 323] width 683 height 35
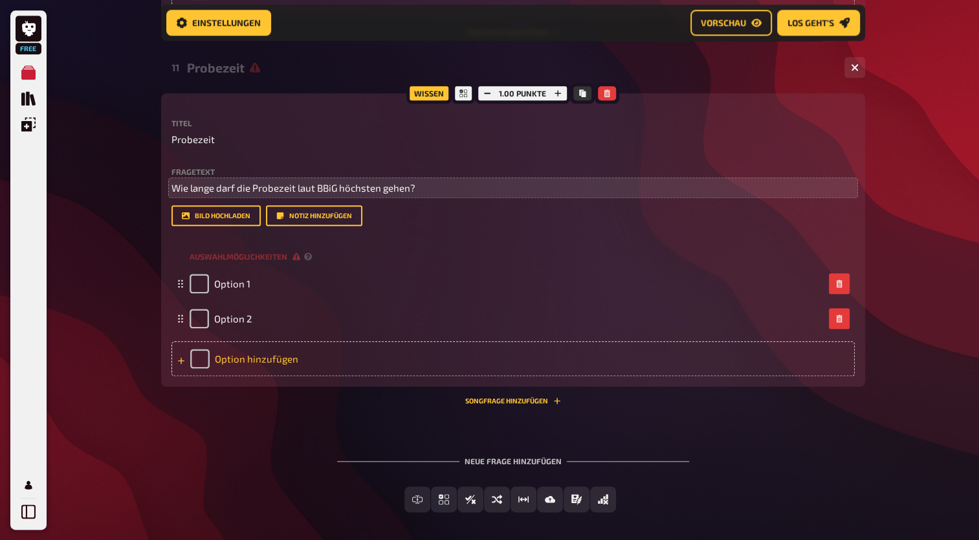
click at [253, 357] on div "Option hinzufügen" at bounding box center [512, 358] width 683 height 35
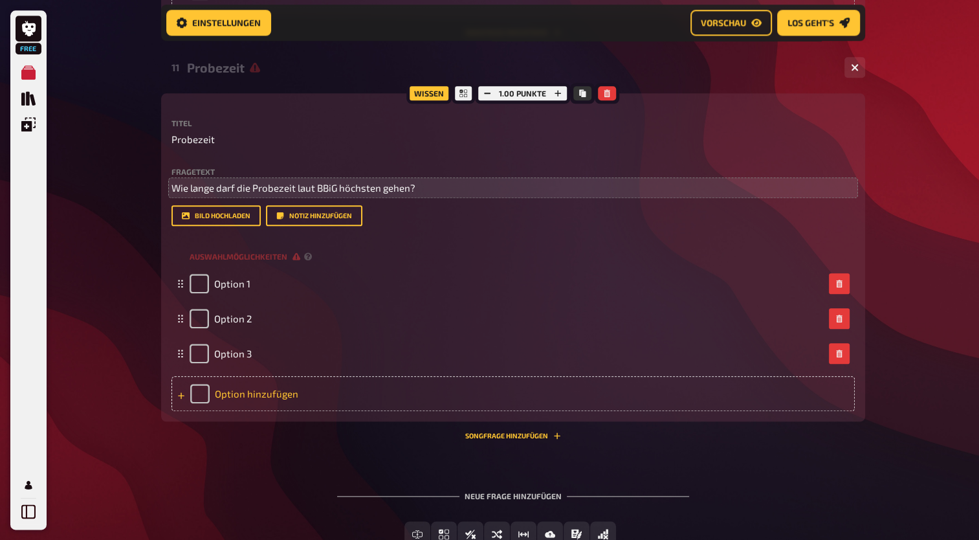
click at [259, 397] on div "Option hinzufügen" at bounding box center [512, 393] width 683 height 35
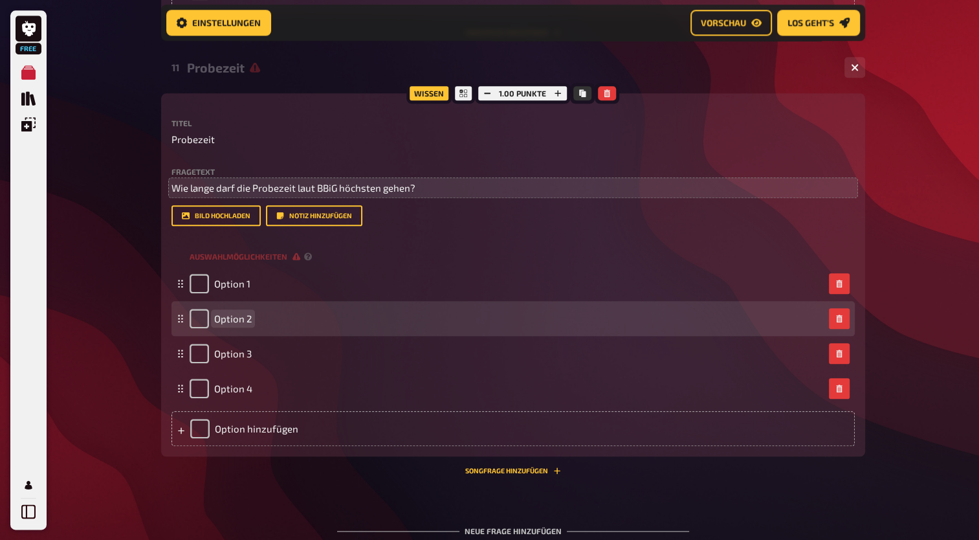
click at [242, 318] on span "Option 2" at bounding box center [233, 319] width 38 height 12
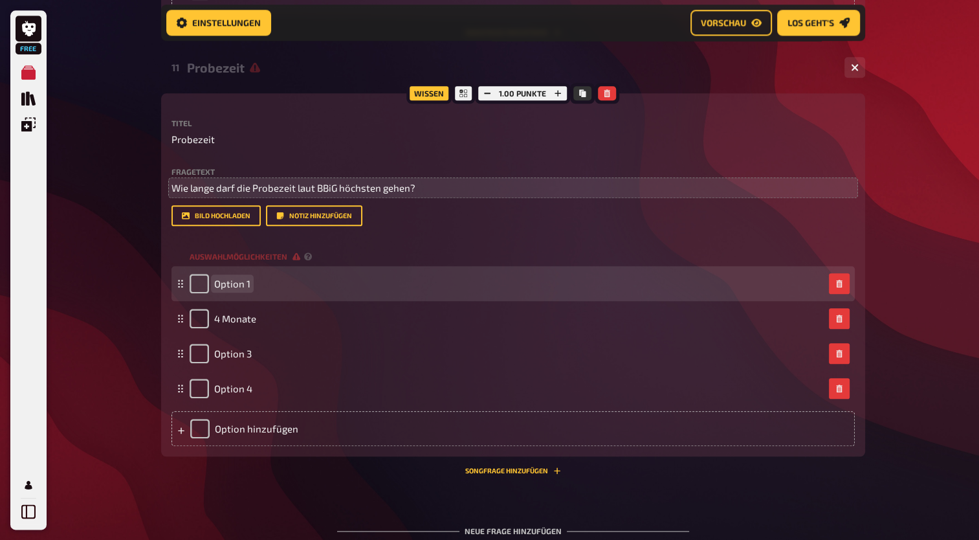
click at [234, 292] on div "Option 1" at bounding box center [220, 283] width 61 height 19
click at [235, 282] on span "Option 1" at bounding box center [232, 284] width 36 height 12
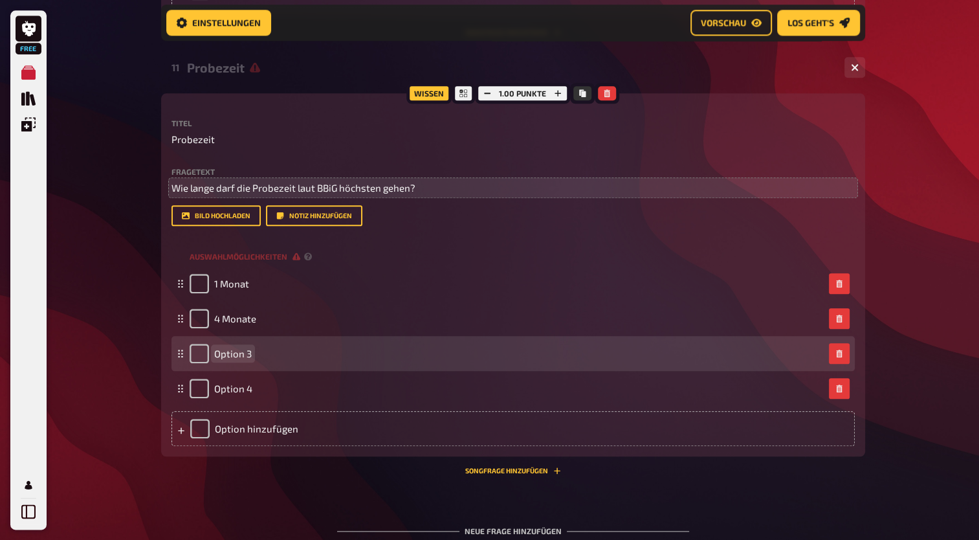
click at [230, 353] on span "Option 3" at bounding box center [233, 353] width 38 height 12
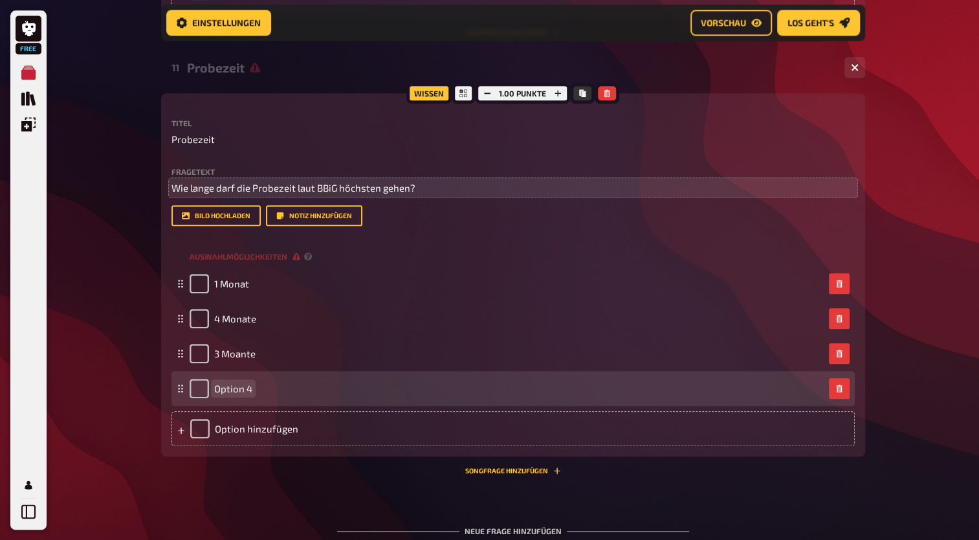
click at [231, 395] on div "Option 4" at bounding box center [221, 388] width 63 height 19
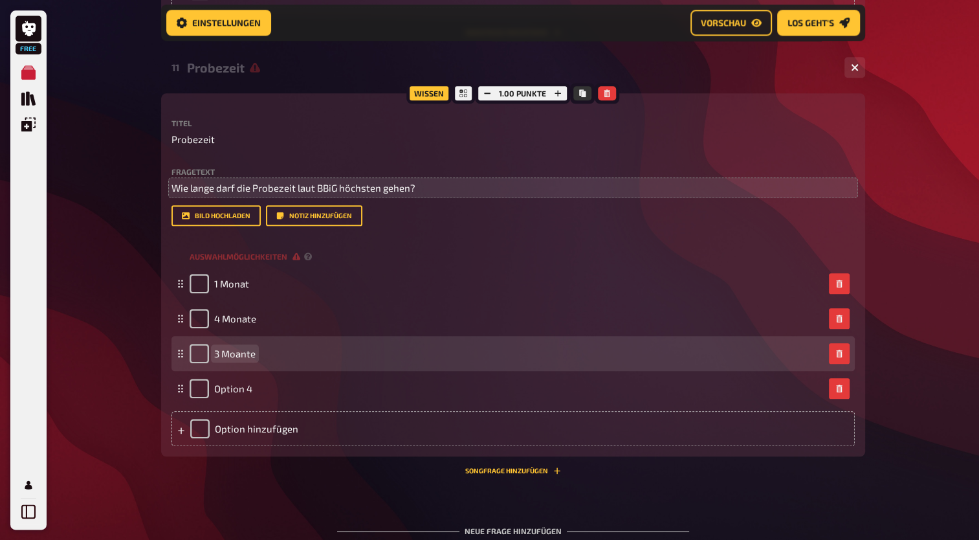
click at [251, 355] on span "3 Moante" at bounding box center [234, 353] width 41 height 12
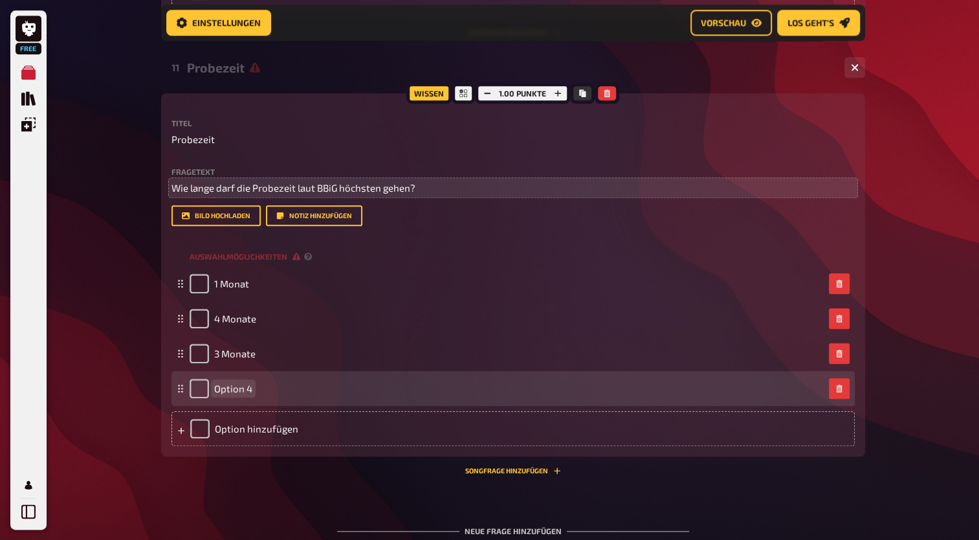
click at [247, 390] on span "Option 4" at bounding box center [233, 388] width 38 height 12
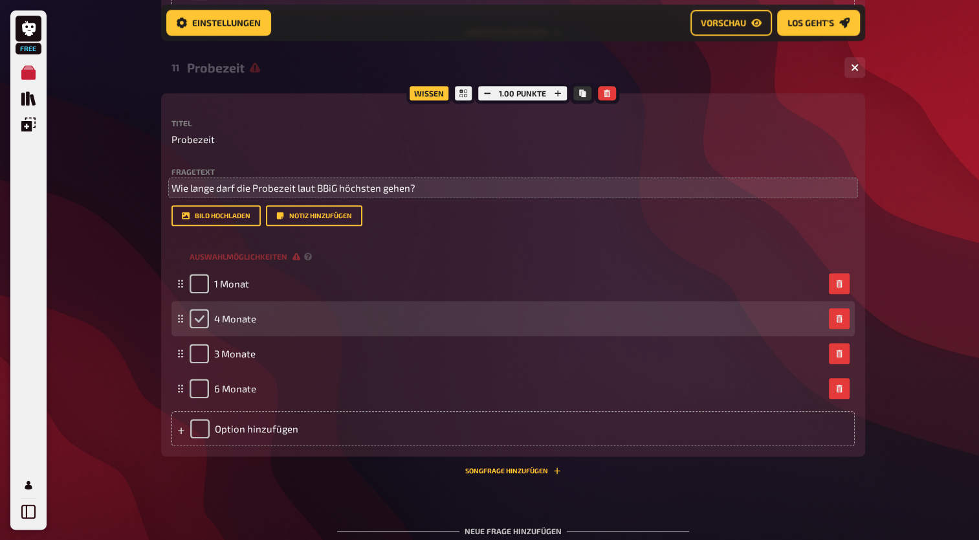
click at [197, 323] on input "checkbox" at bounding box center [199, 318] width 19 height 19
checkbox input "true"
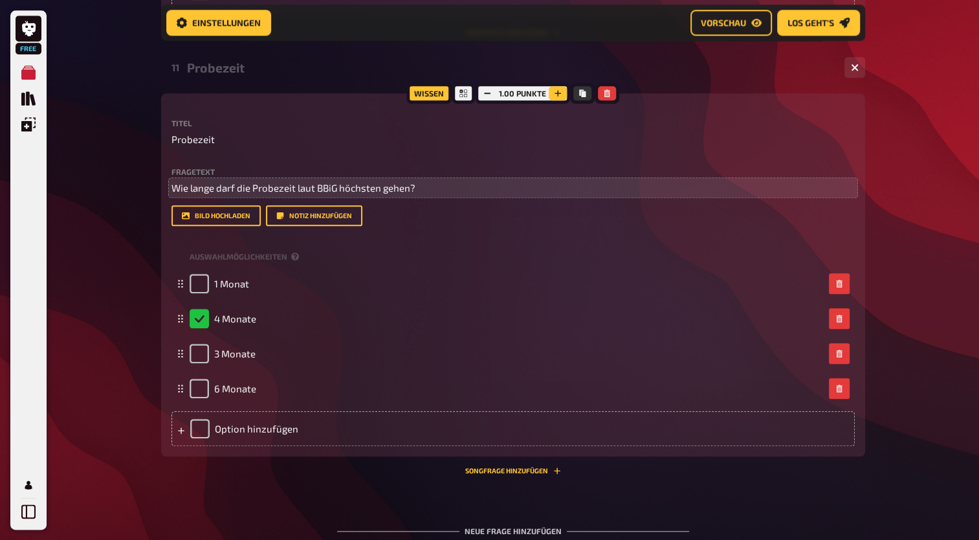
click at [563, 92] on button "button" at bounding box center [558, 93] width 18 height 14
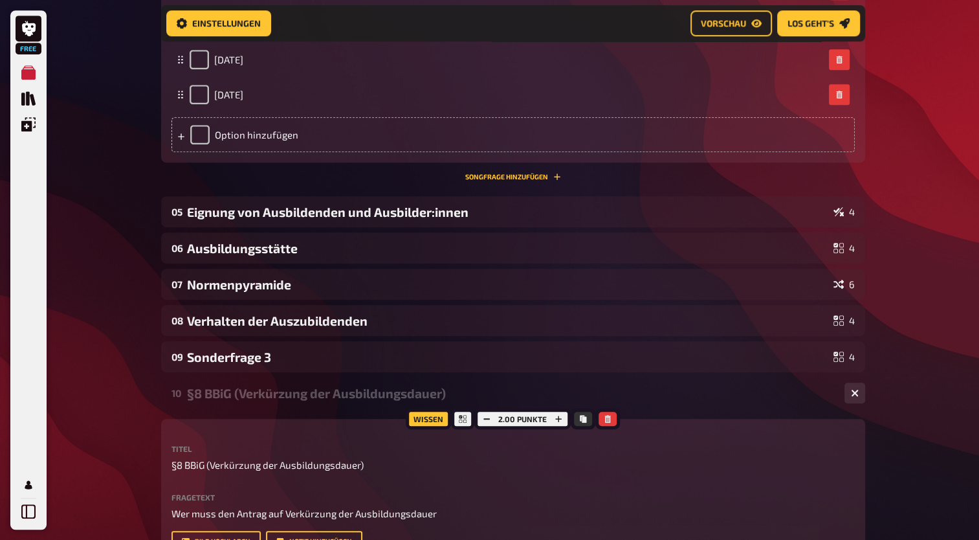
scroll to position [613, 0]
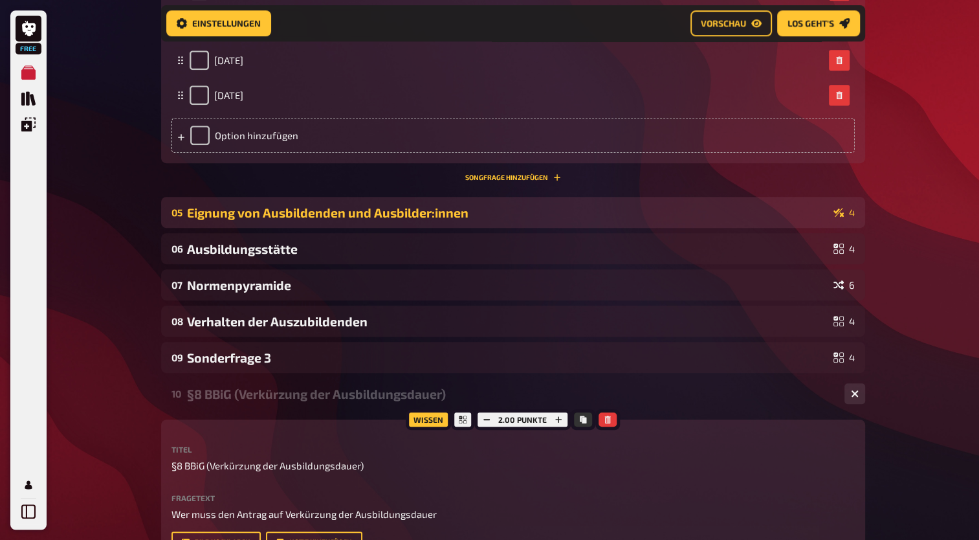
click at [680, 208] on div "Eignung von Ausbildenden und Ausbilder:innen" at bounding box center [507, 212] width 641 height 15
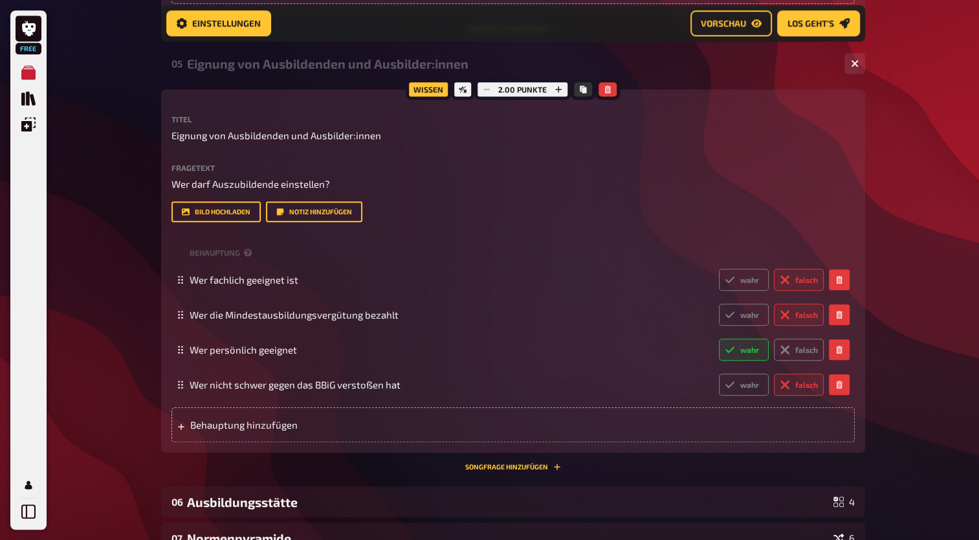
scroll to position [763, 0]
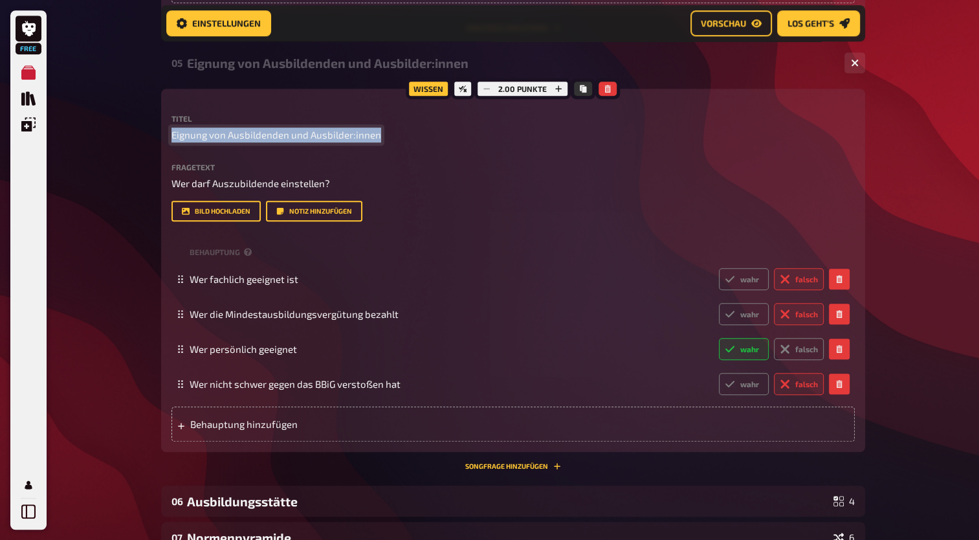
drag, startPoint x: 376, startPoint y: 135, endPoint x: 163, endPoint y: 144, distance: 213.0
click at [163, 144] on div "Wissen 2.00 Punkte Titel Eignung von Ausbildenden und Ausbilder:innen Fragetext…" at bounding box center [513, 270] width 704 height 363
click at [237, 137] on span "Eignung von Ausbildenden und Ausbilder:innen" at bounding box center [276, 134] width 210 height 15
click at [243, 135] on span "Eignung von Ausbildenden und Ausbilder:innen" at bounding box center [276, 134] width 210 height 15
drag, startPoint x: 387, startPoint y: 137, endPoint x: 149, endPoint y: 142, distance: 237.5
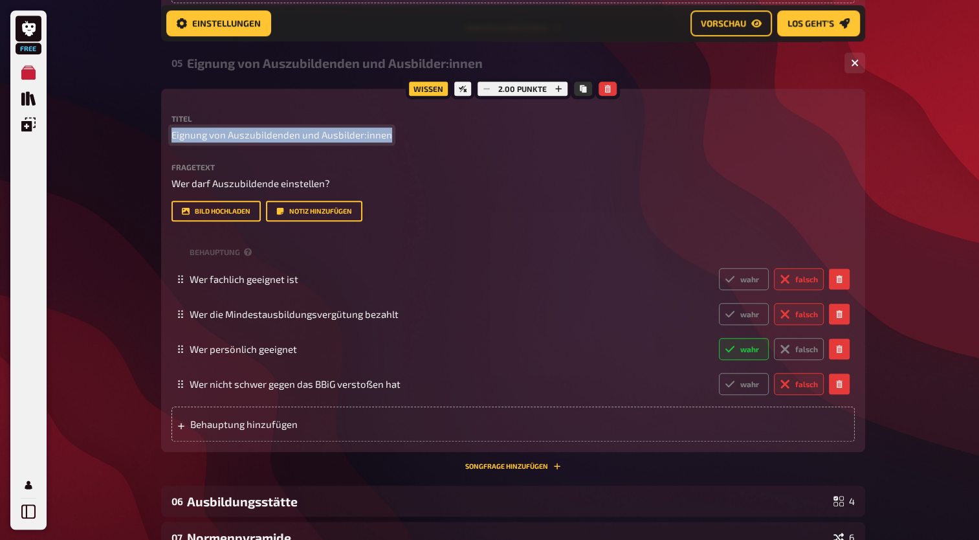
click at [149, 142] on div "Free Meine Quizze Quiz Sammlung Einblendungen Mein Konto Home Meine Quizze BBIG…" at bounding box center [489, 459] width 979 height 2444
copy span "Eignung von Auszubildenden und Ausbilder:innen"
click at [610, 90] on icon "button" at bounding box center [608, 89] width 8 height 8
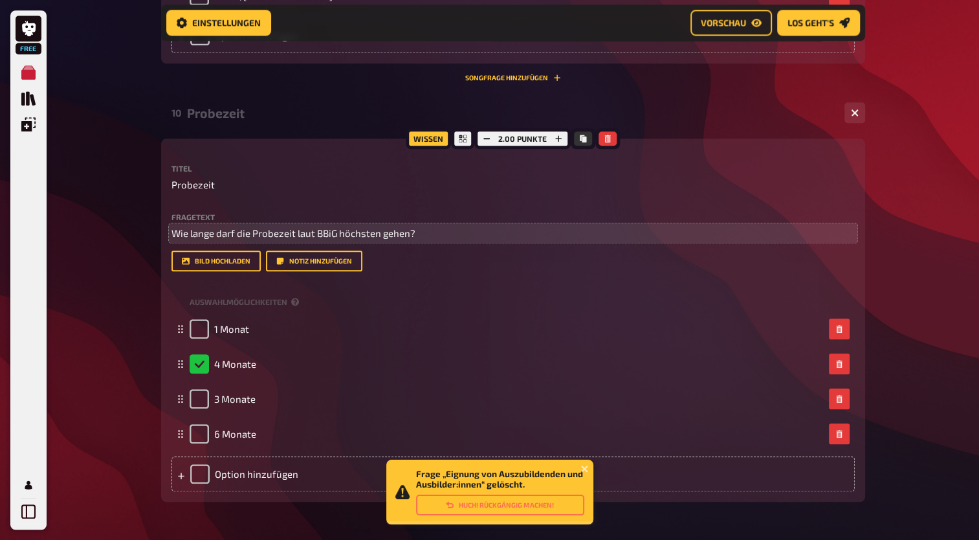
scroll to position [1467, 0]
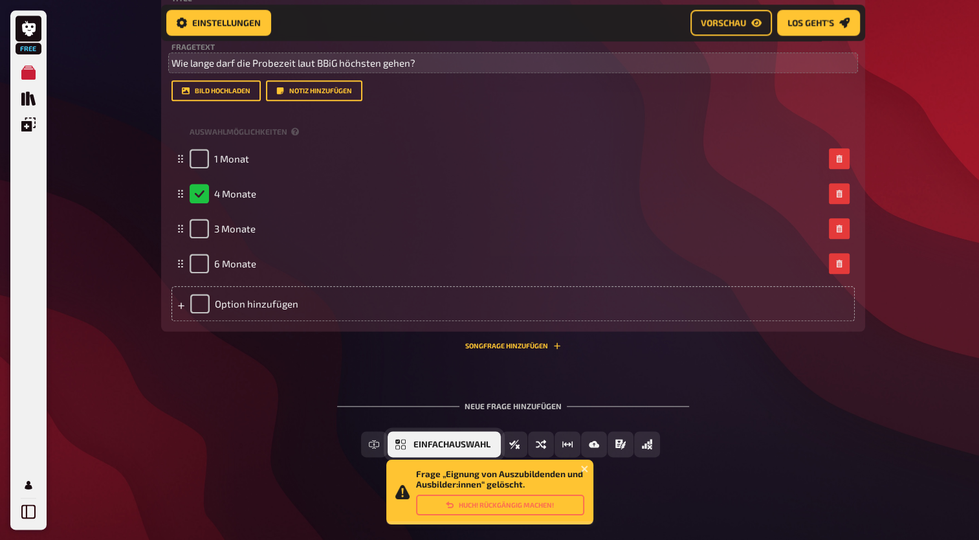
click at [429, 444] on span "Einfachauswahl" at bounding box center [451, 444] width 77 height 9
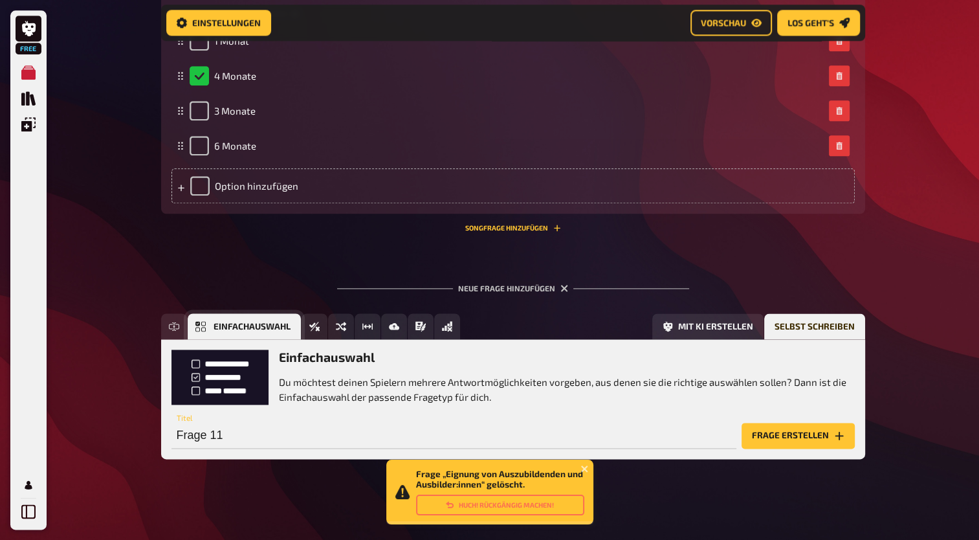
scroll to position [1586, 0]
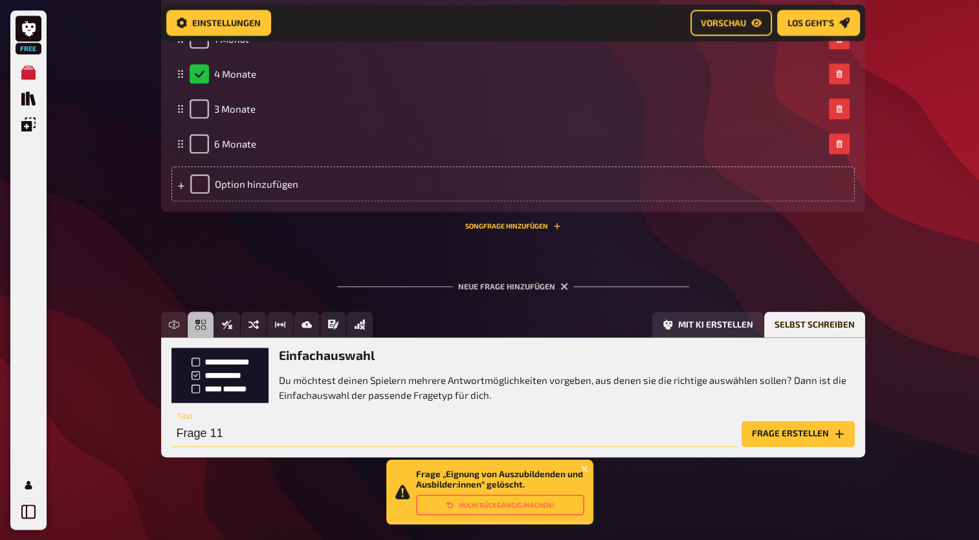
click at [222, 435] on input "Frage 11" at bounding box center [453, 434] width 565 height 26
paste input "Eignung von Auszubildenden und Ausbilder:innen"
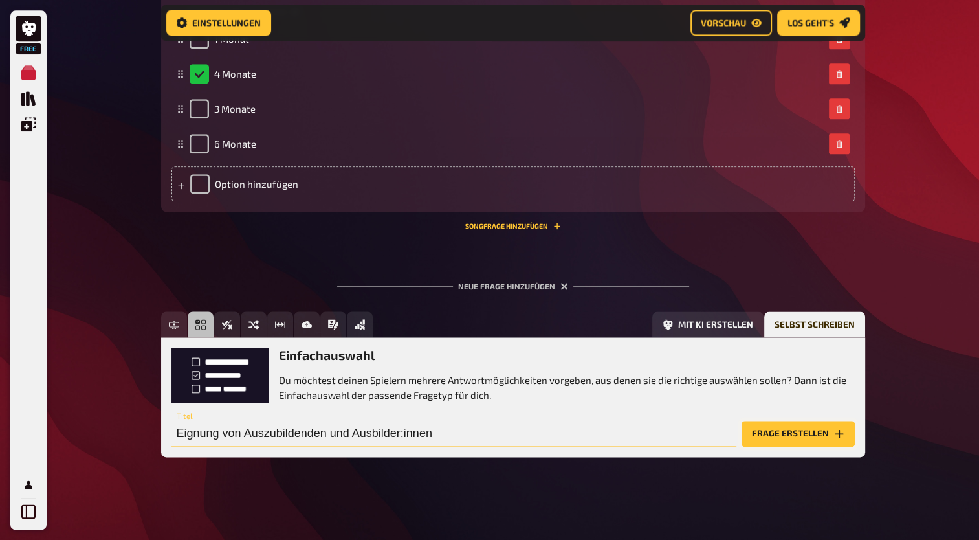
type input "Eignung von Auszubildenden und Ausbilder:innen"
click at [774, 434] on button "Frage erstellen" at bounding box center [798, 434] width 113 height 26
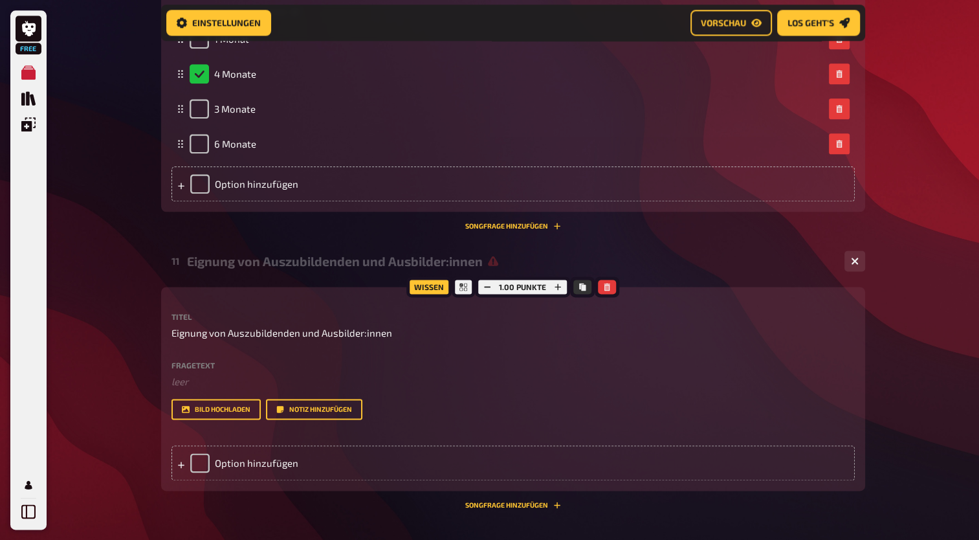
click at [217, 371] on div "Fragetext ﻿ leer Hier hinziehen für Dateiupload" at bounding box center [512, 375] width 683 height 28
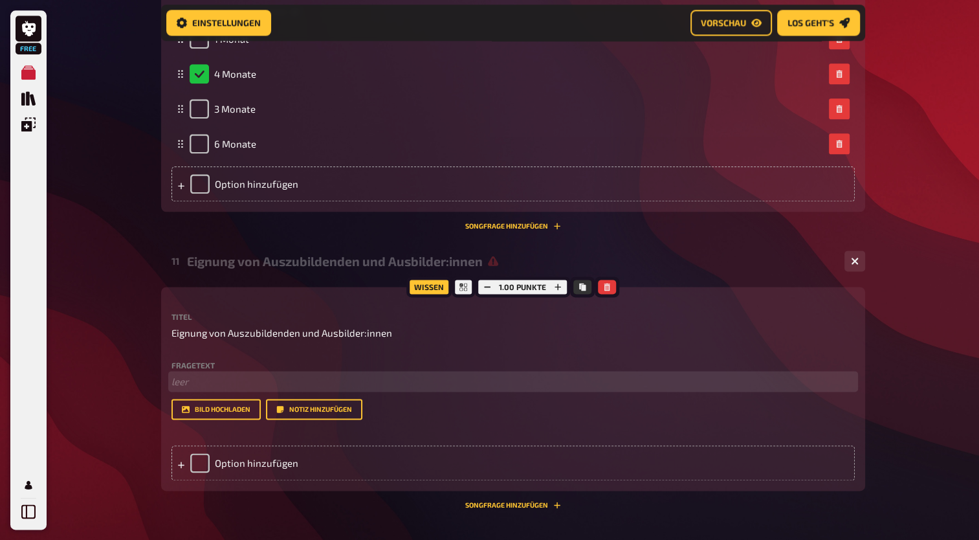
click at [215, 379] on p "﻿ leer" at bounding box center [512, 381] width 683 height 15
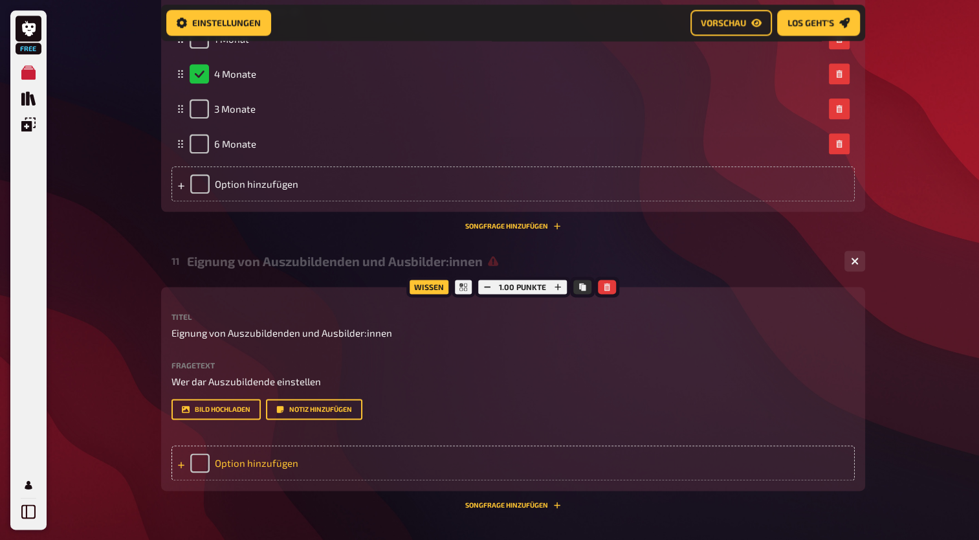
click at [277, 468] on div "Option hinzufügen" at bounding box center [512, 462] width 683 height 35
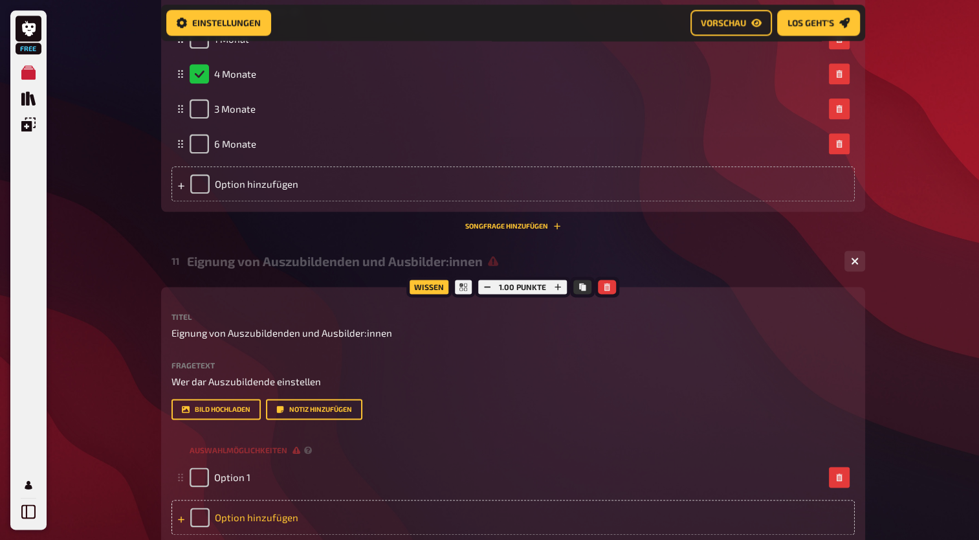
scroll to position [1719, 0]
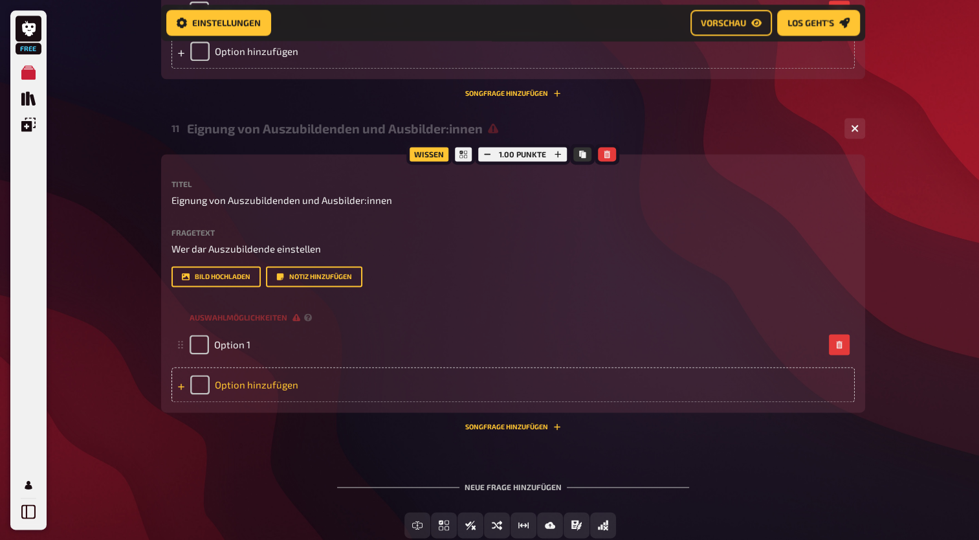
click at [272, 393] on div "Option hinzufügen" at bounding box center [512, 384] width 683 height 35
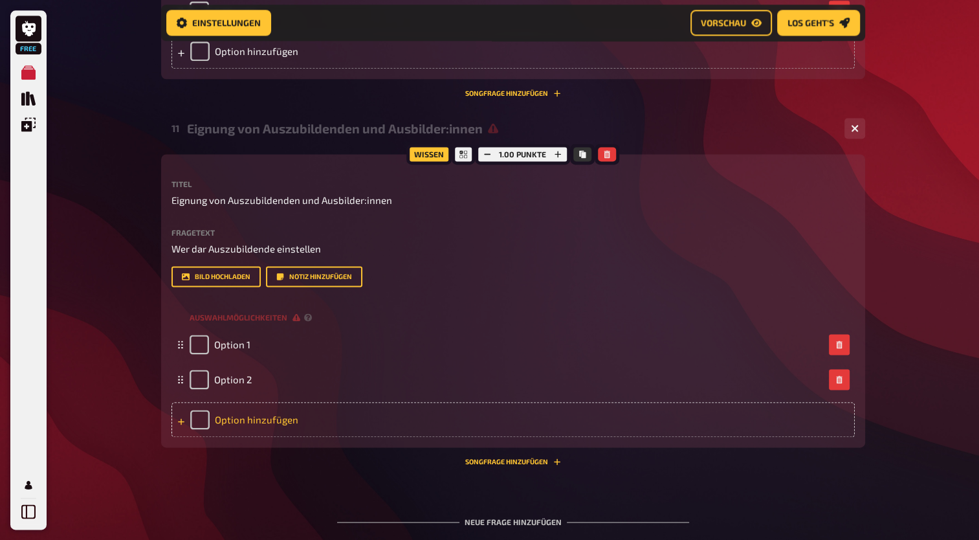
click at [266, 420] on div "Option hinzufügen" at bounding box center [512, 419] width 683 height 35
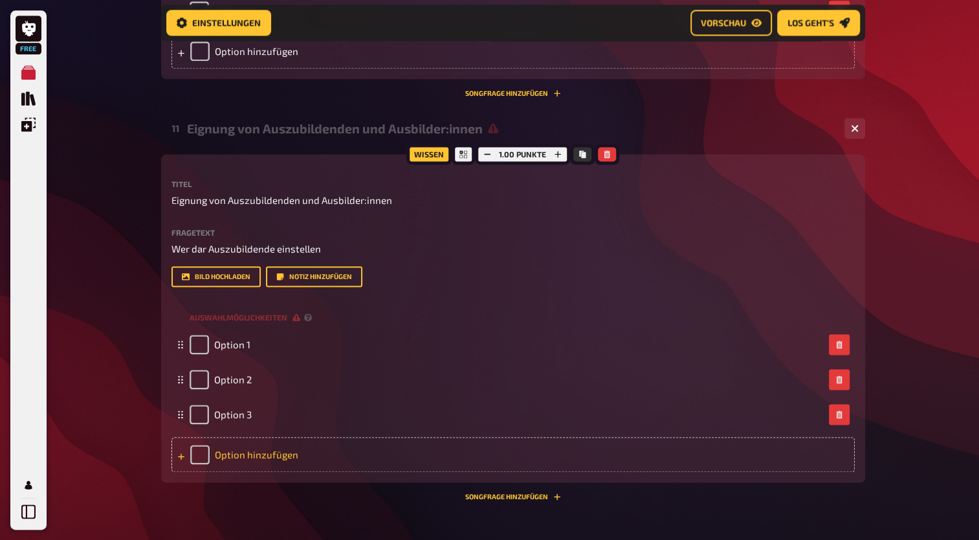
click at [259, 456] on div "Option hinzufügen" at bounding box center [512, 454] width 683 height 35
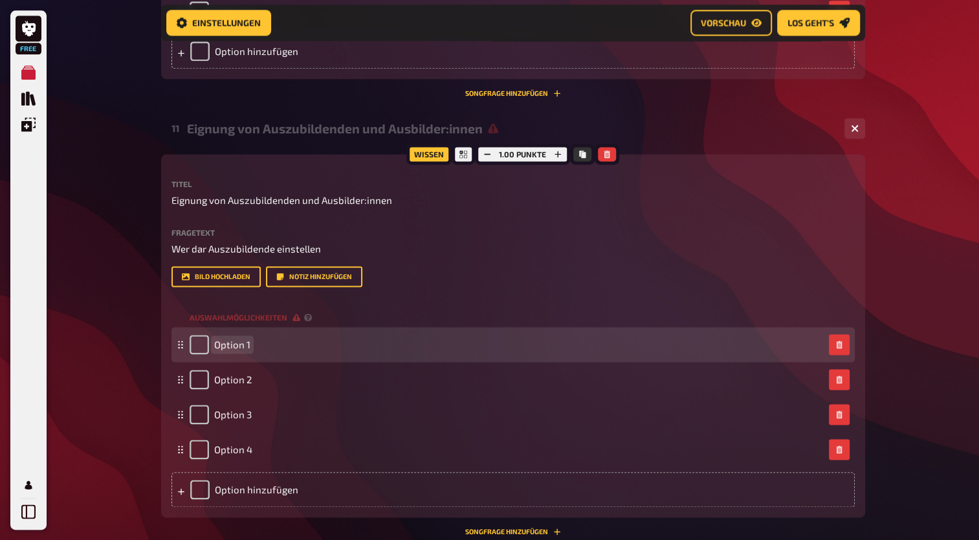
click at [245, 341] on span "Option 1" at bounding box center [232, 344] width 36 height 12
click at [283, 344] on span "Wer fachlich geignet ist" at bounding box center [266, 344] width 104 height 12
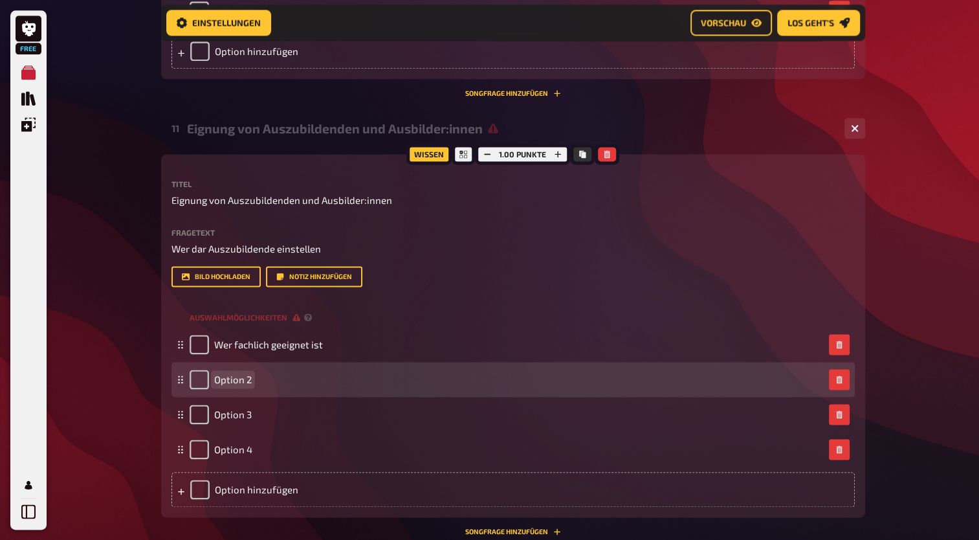
click at [266, 377] on div "Option 2" at bounding box center [507, 378] width 634 height 19
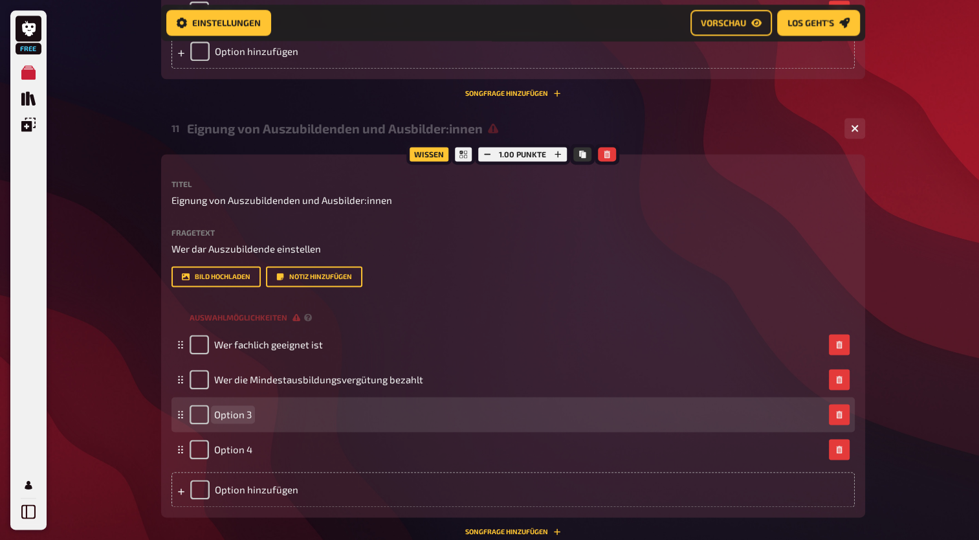
click at [241, 414] on span "Option 3" at bounding box center [233, 414] width 38 height 12
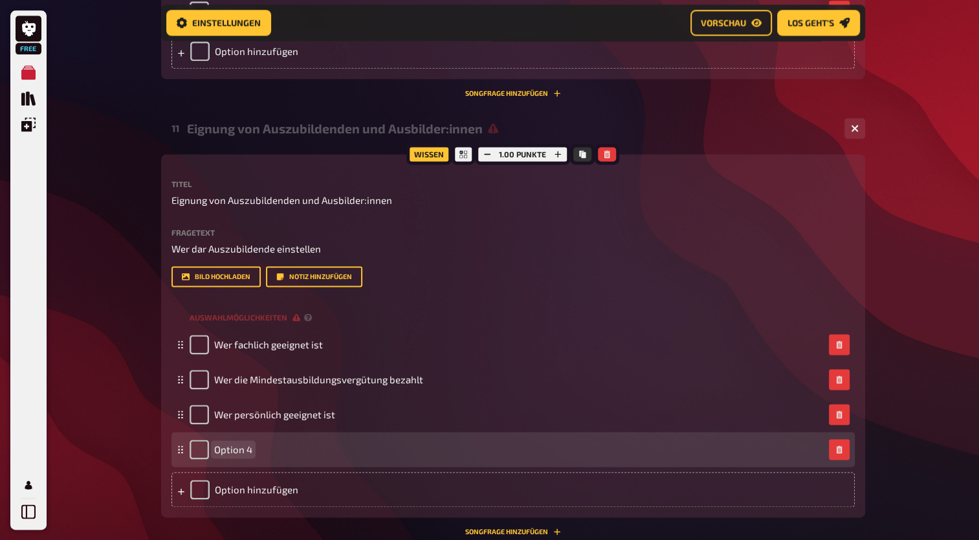
click at [248, 457] on div "Option 4" at bounding box center [221, 448] width 63 height 19
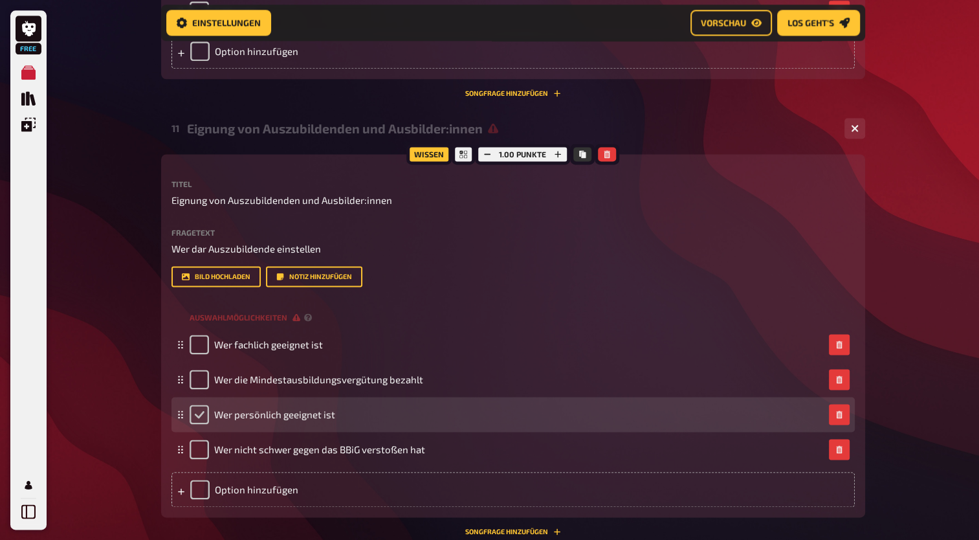
click at [193, 415] on input "checkbox" at bounding box center [199, 413] width 19 height 19
checkbox input "true"
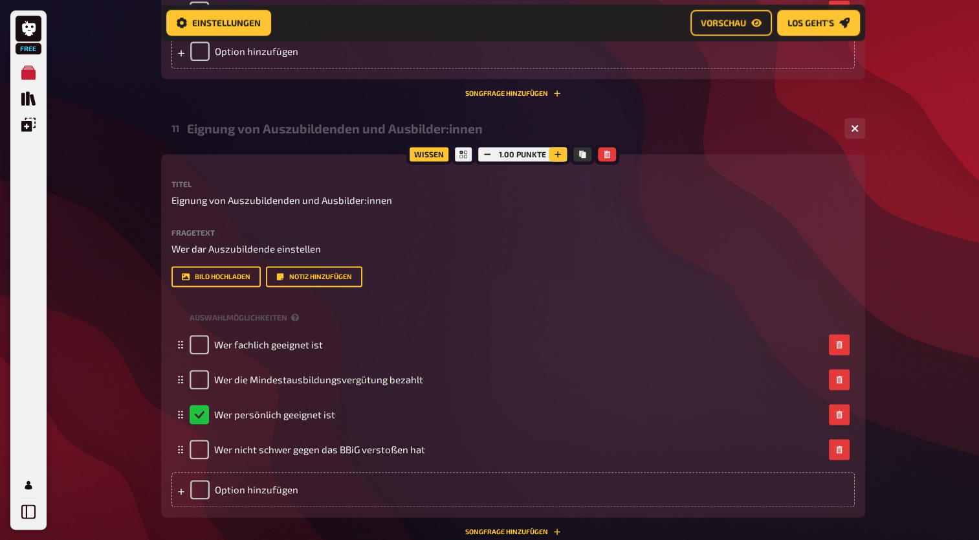
click at [557, 158] on icon "button" at bounding box center [558, 154] width 8 height 8
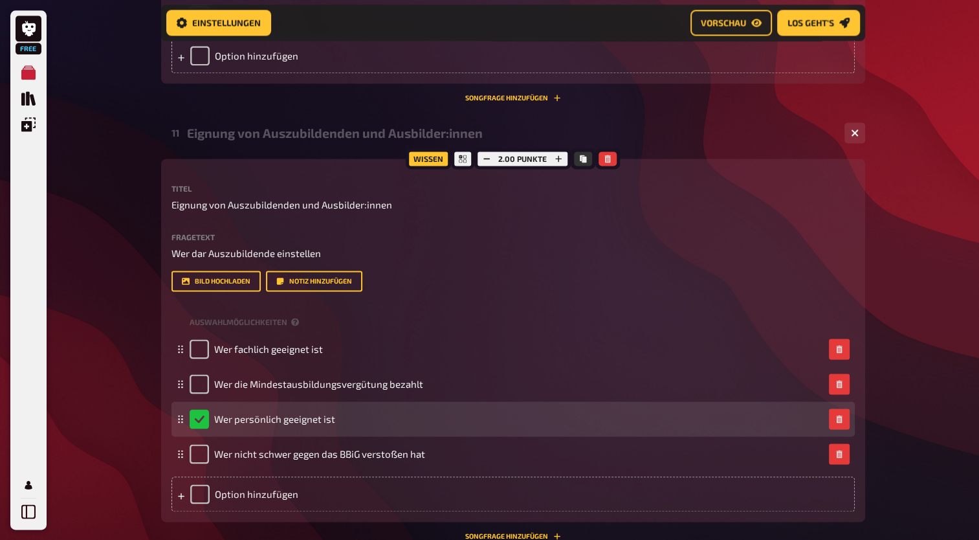
scroll to position [1710, 0]
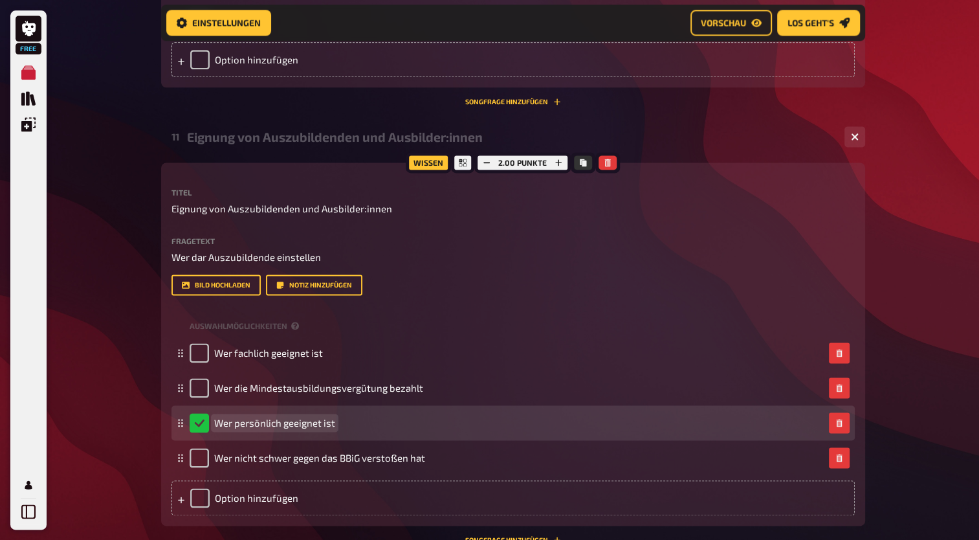
click at [285, 426] on span "Wer persönlich geeignet ist" at bounding box center [274, 423] width 121 height 12
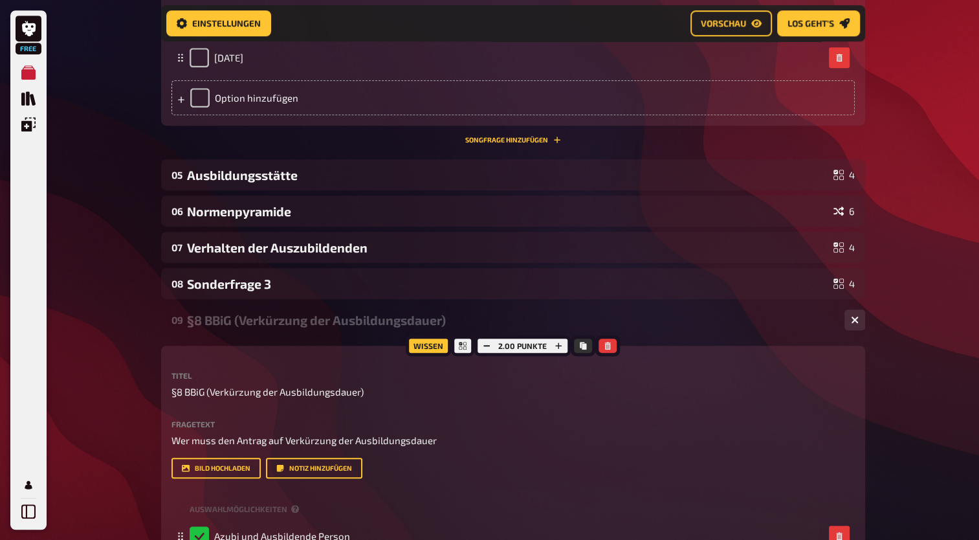
scroll to position [650, 0]
click at [320, 322] on div "§8 BBiG (Verkürzung der Ausbildungsdauer)" at bounding box center [510, 321] width 647 height 15
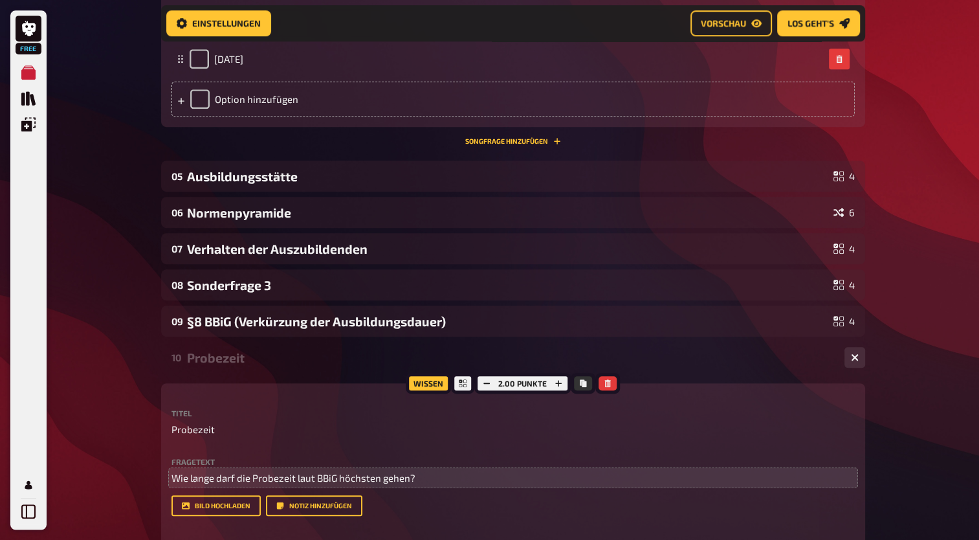
click at [252, 357] on div "Probezeit" at bounding box center [510, 357] width 647 height 15
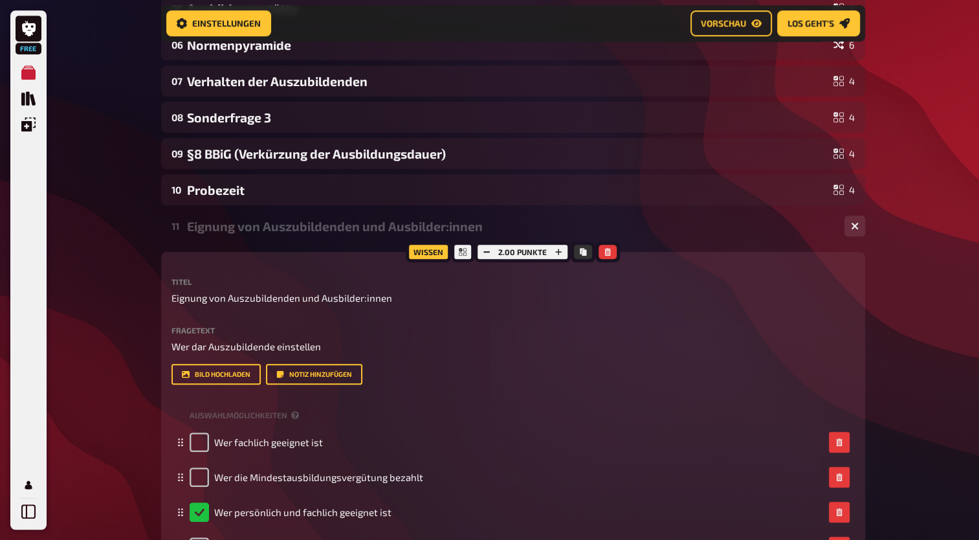
click at [267, 228] on div "Eignung von Auszubildenden und Ausbilder:innen" at bounding box center [510, 226] width 647 height 15
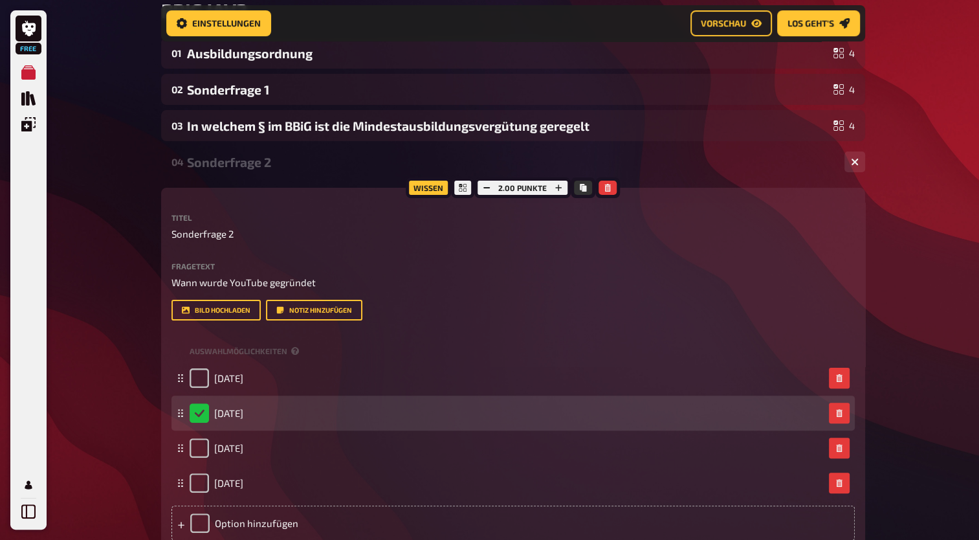
scroll to position [219, 0]
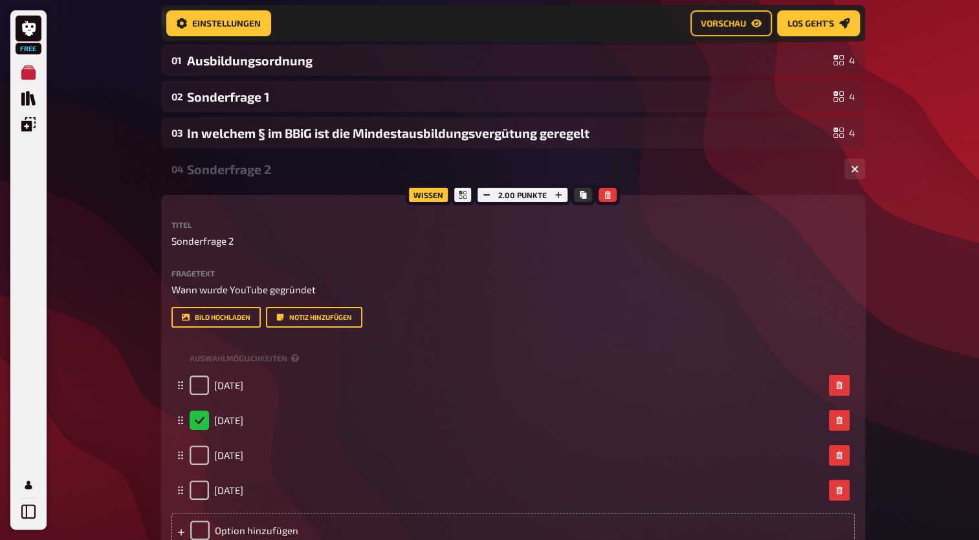
click at [261, 171] on div "Sonderfrage 2" at bounding box center [510, 169] width 647 height 15
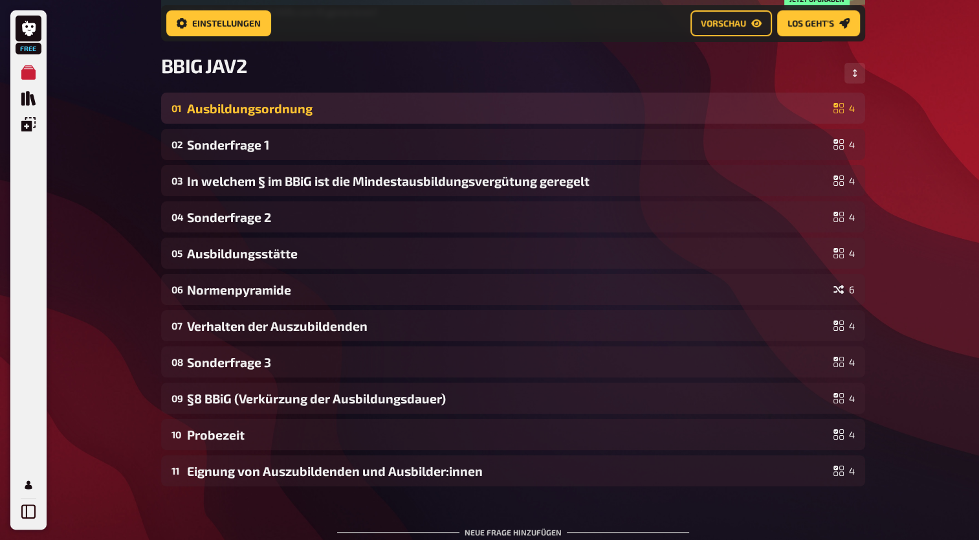
scroll to position [172, 0]
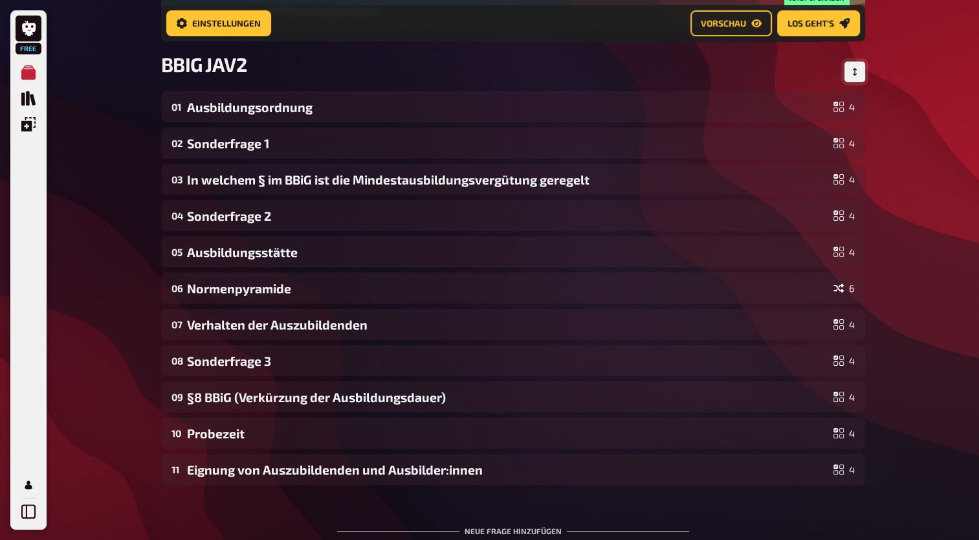
click at [851, 69] on icon "Reihenfolge anpassen" at bounding box center [855, 72] width 8 height 8
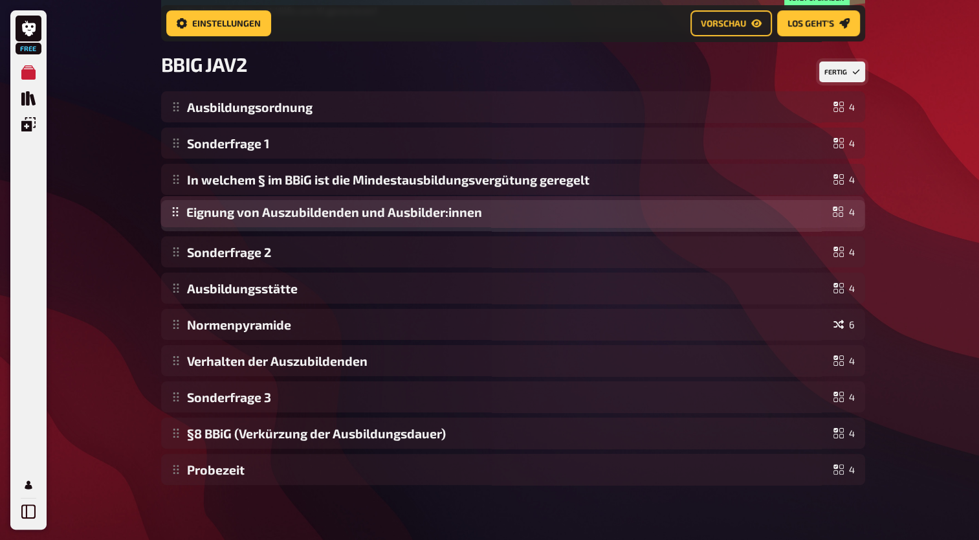
drag, startPoint x: 174, startPoint y: 476, endPoint x: 197, endPoint y: 219, distance: 257.9
click at [197, 219] on div "Ausbildungsordnung 4 Sonderfrage 1 4 In welchem § im BBiG ist die Mindestausbil…" at bounding box center [513, 287] width 704 height 393
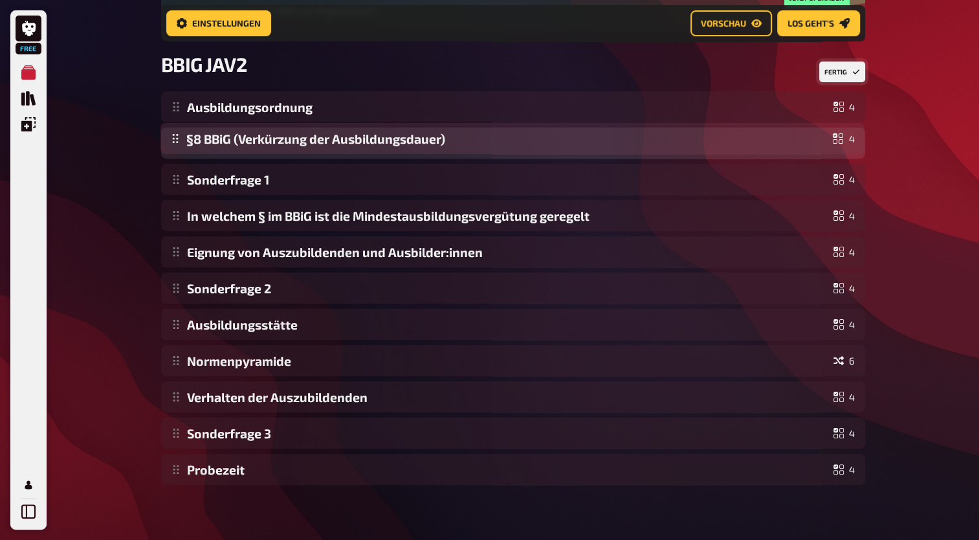
drag, startPoint x: 173, startPoint y: 441, endPoint x: 220, endPoint y: 148, distance: 297.4
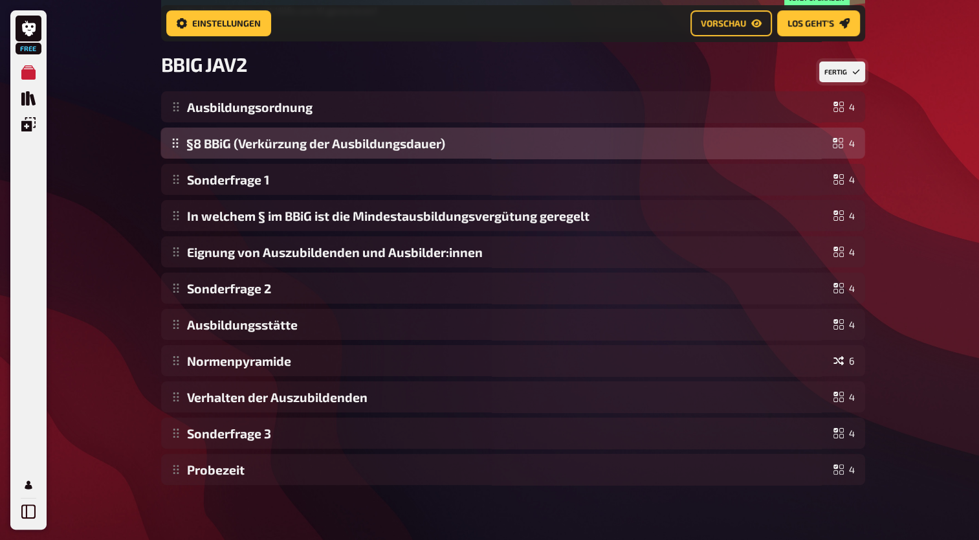
click at [220, 148] on div "Ausbildungsordnung 4 Sonderfrage 1 4 In welchem § im BBiG ist die Mindestausbil…" at bounding box center [513, 287] width 704 height 393
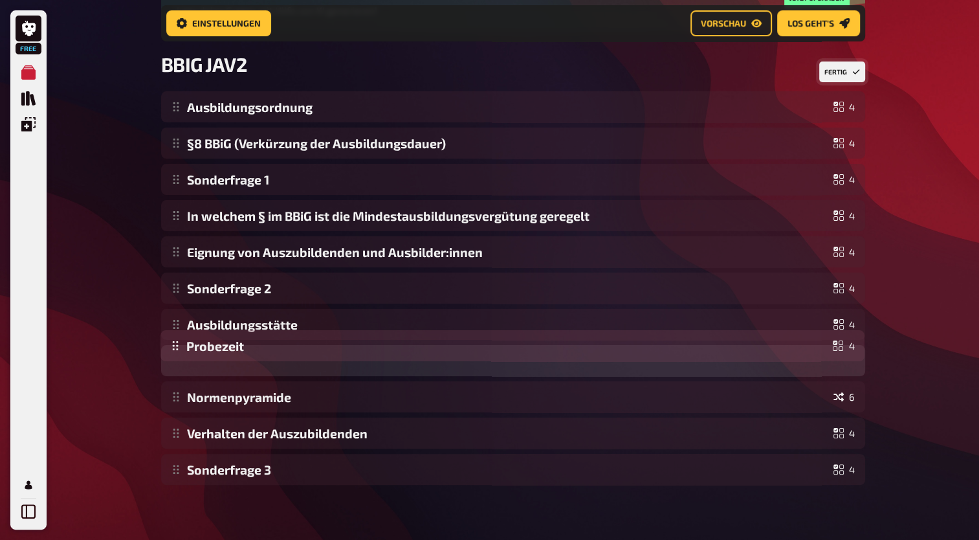
drag, startPoint x: 179, startPoint y: 470, endPoint x: 204, endPoint y: 347, distance: 125.6
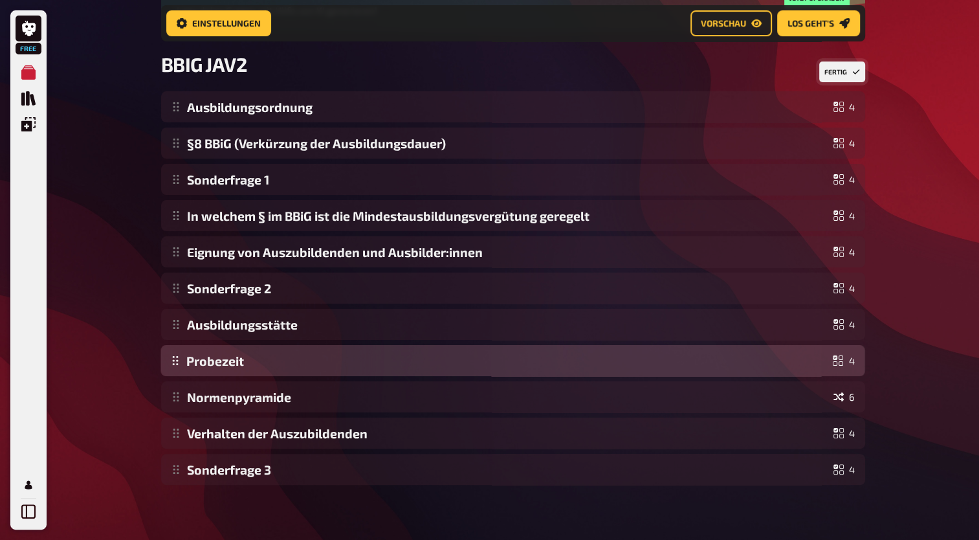
click at [204, 347] on div "Ausbildungsordnung 4 §8 BBiG (Verkürzung der Ausbildungsdauer) 4 Sonderfrage 1 …" at bounding box center [513, 287] width 704 height 393
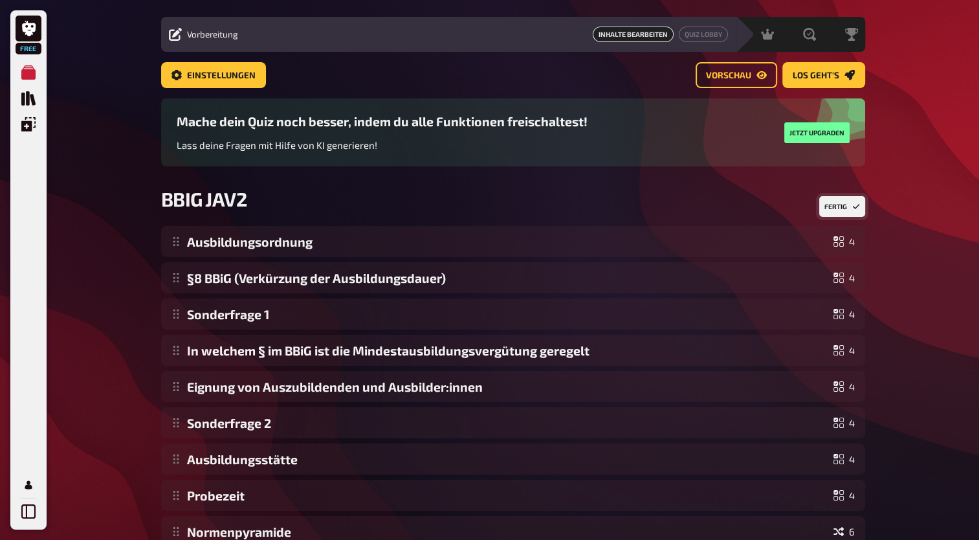
scroll to position [0, 0]
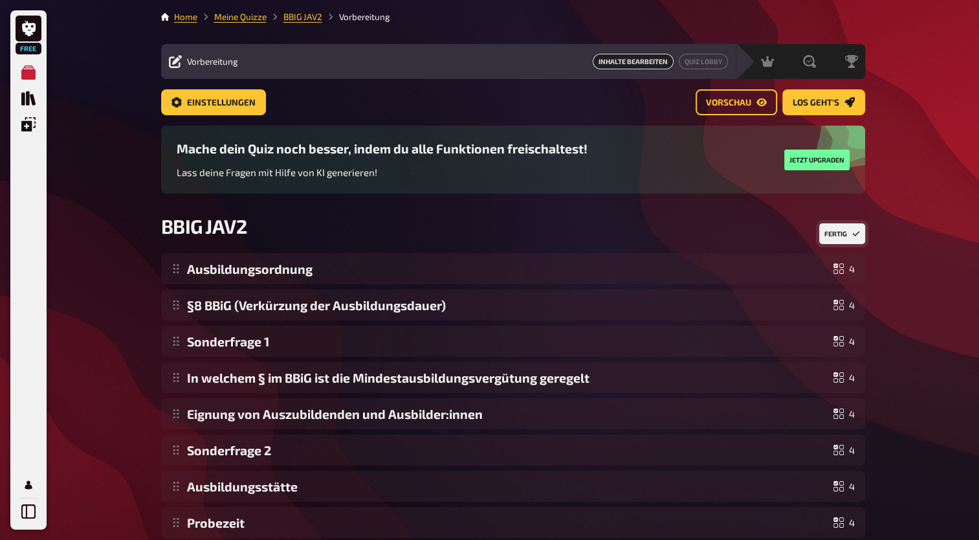
click at [841, 239] on button "Fertig" at bounding box center [842, 233] width 46 height 21
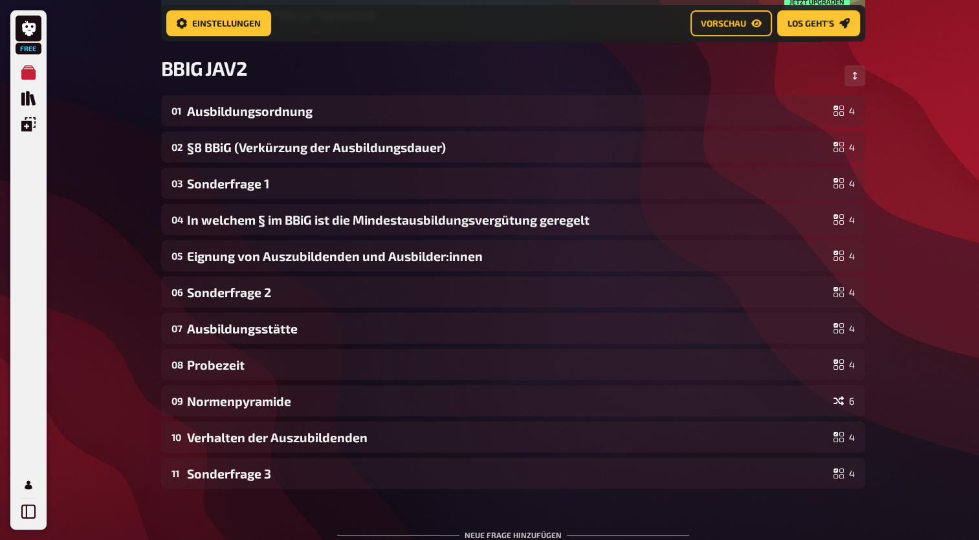
scroll to position [186, 0]
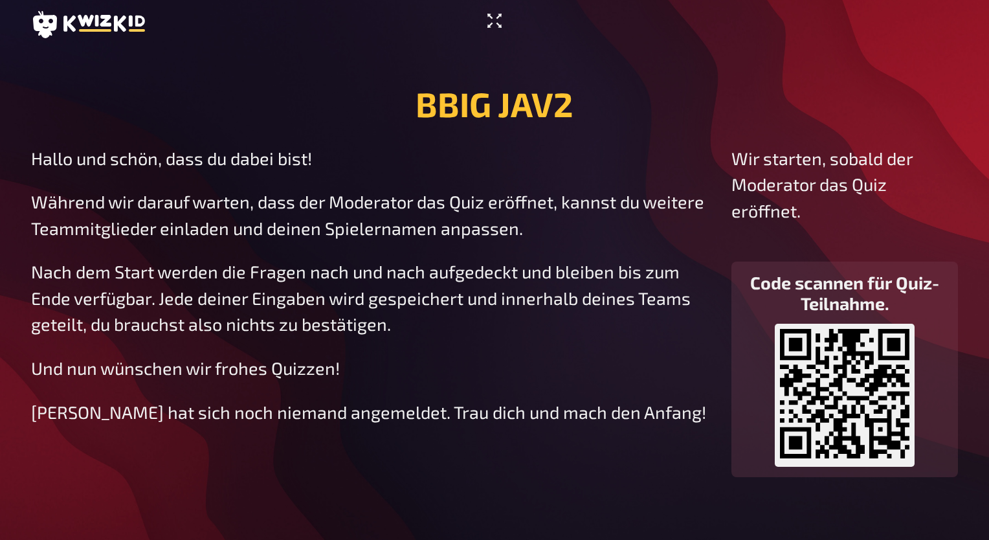
click at [497, 15] on icon "Vollbildmodus aktivieren" at bounding box center [494, 20] width 21 height 21
click at [481, 302] on p "Nach dem Start werden die Fragen nach und nach aufgedeckt und bleiben bis zum E…" at bounding box center [370, 297] width 679 height 79
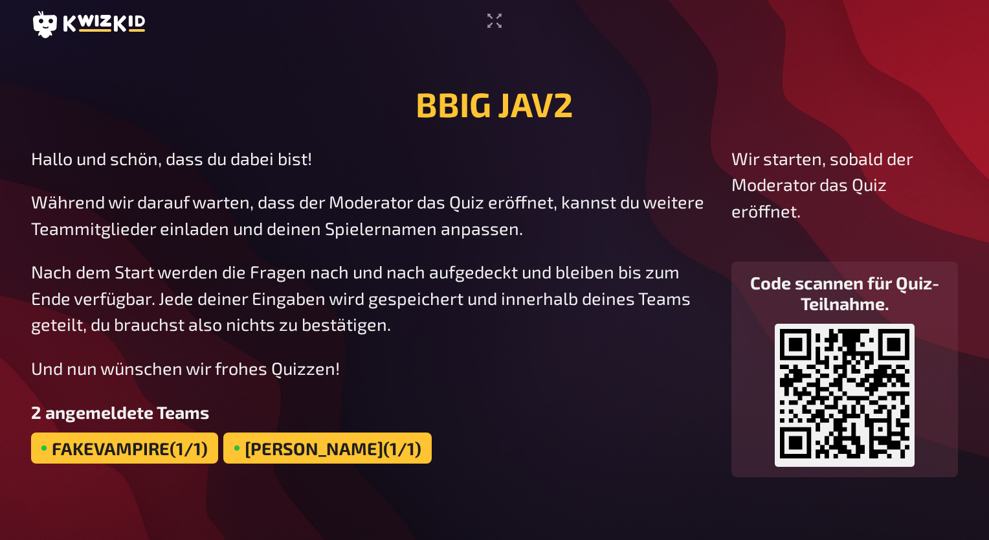
click at [601, 417] on h3 "2 angemeldete Teams" at bounding box center [370, 411] width 679 height 21
